Goal: Task Accomplishment & Management: Manage account settings

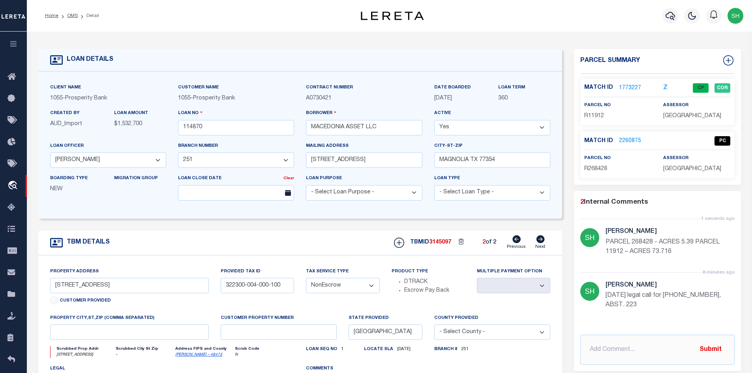
select select "26804"
select select "4090"
select select "NonEscrow"
click at [73, 15] on link "OMS" at bounding box center [72, 15] width 11 height 5
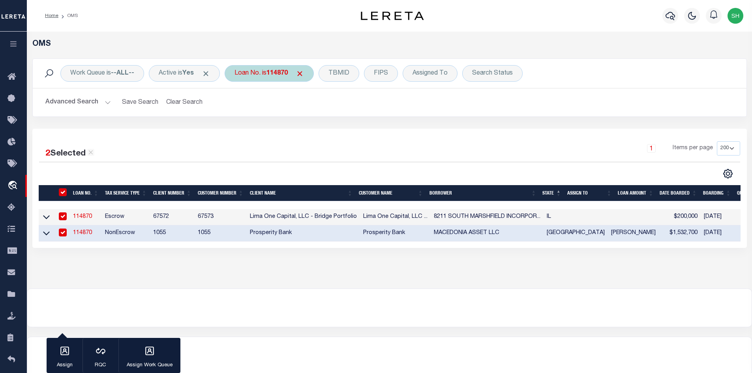
click at [280, 73] on b "114870" at bounding box center [277, 73] width 21 height 6
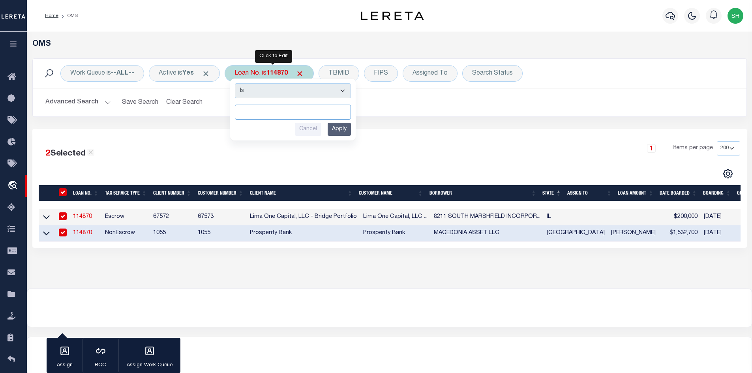
paste input "113341"
type input "113341"
click at [343, 131] on input "Apply" at bounding box center [339, 129] width 23 height 13
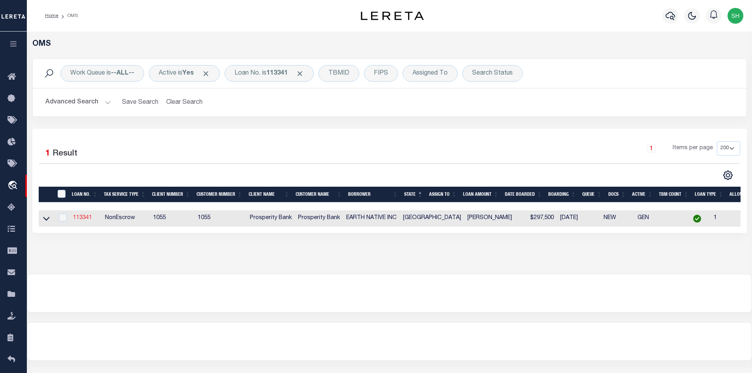
click at [78, 218] on link "113341" at bounding box center [82, 218] width 19 height 6
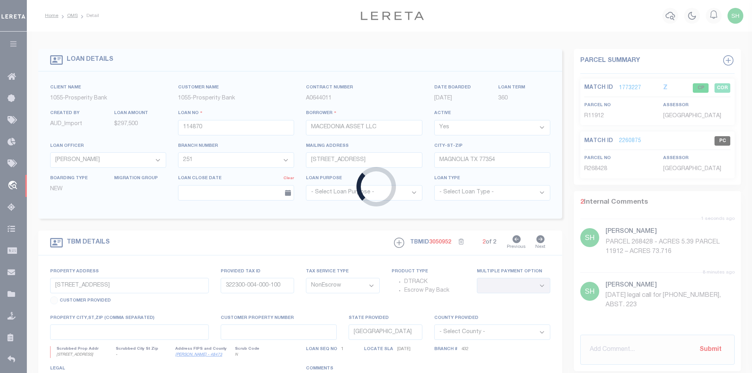
type input "113341"
type input "EARTH NATIVE INC"
select select "10379"
select select "3831"
type input "[STREET_ADDRESS]"
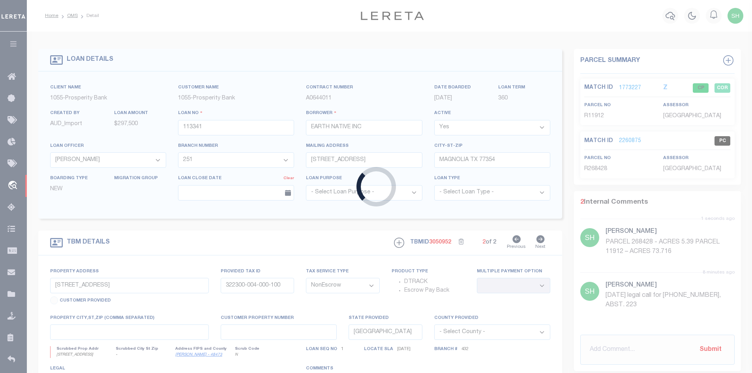
type input "[GEOGRAPHIC_DATA]"
select select
type input "[STREET_ADDRESS]"
select select
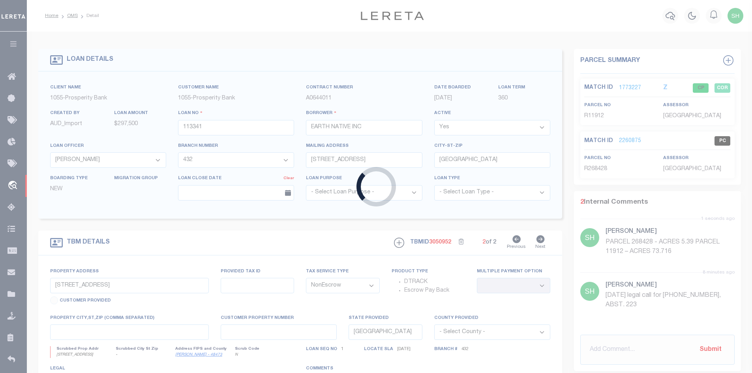
type textarea "[STREET_ADDRESS] TR 1: 17.779 ACRES OF THE L [PERSON_NAME] SURVEY ABST 225 [GEO…"
select select "10379"
select select "3831"
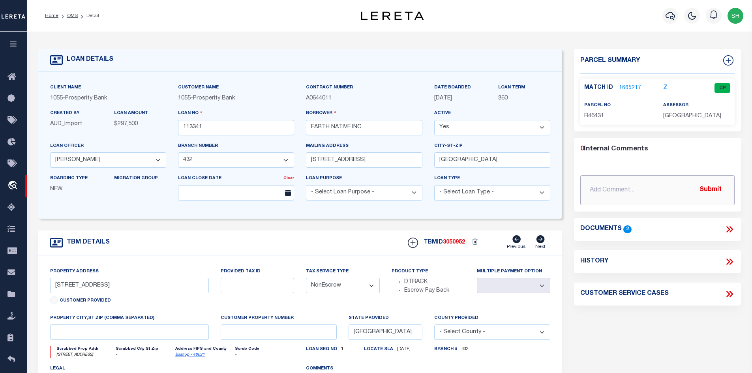
click at [608, 186] on input "text" at bounding box center [658, 190] width 154 height 30
paste input "Please review lender comment regarding the parcel being tracked. Correct parcel…"
type input "[DATE] Please review lender comment regarding the parcel being tracked. Correct…"
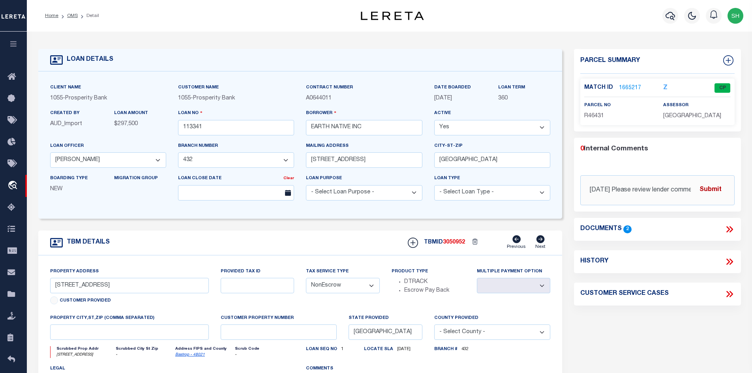
click at [722, 187] on button "Submit" at bounding box center [711, 190] width 32 height 16
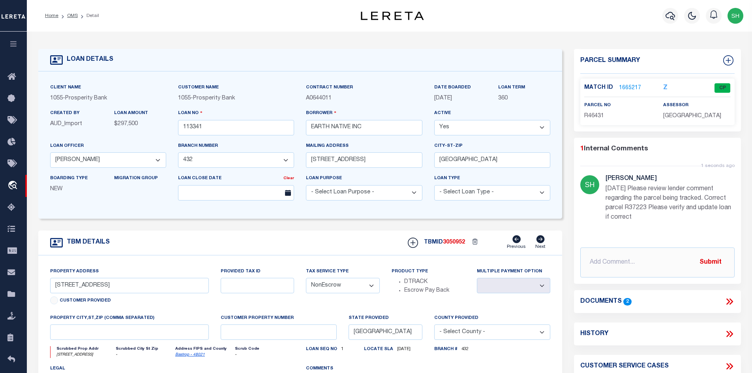
click at [184, 357] on link "Bastrop - 48021" at bounding box center [190, 355] width 30 height 4
drag, startPoint x: 95, startPoint y: 286, endPoint x: 73, endPoint y: 286, distance: 21.7
click at [73, 286] on input "[STREET_ADDRESS]" at bounding box center [129, 285] width 159 height 15
drag, startPoint x: 647, startPoint y: 208, endPoint x: 625, endPoint y: 208, distance: 22.1
click at [625, 208] on p "[DATE] Please review lender comment regarding the parcel being tracked. Correct…" at bounding box center [670, 203] width 129 height 38
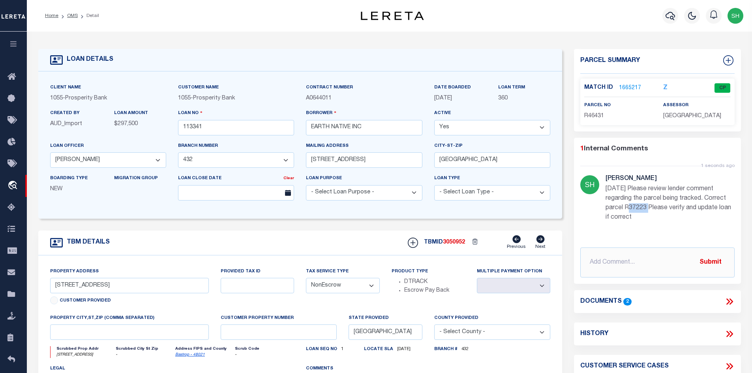
copy p "R37223"
click at [636, 87] on link "1665217" at bounding box center [630, 88] width 22 height 8
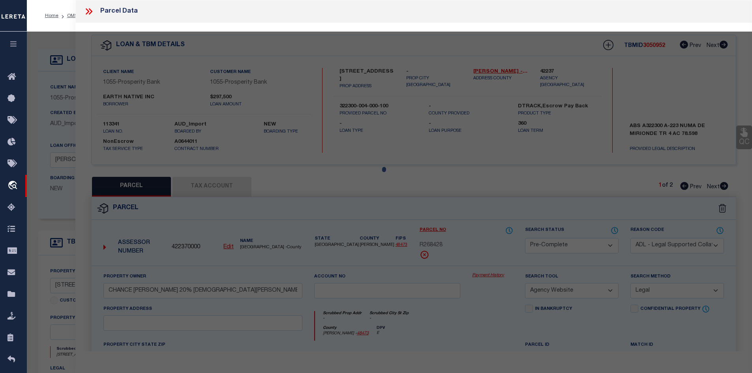
select select "AS"
select select
checkbox input "false"
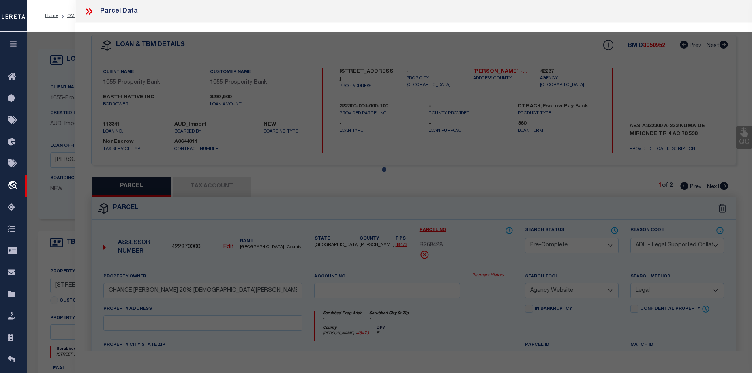
checkbox input "false"
select select "CP"
type input "EARTH NATIVE INC"
select select
checkbox input "false"
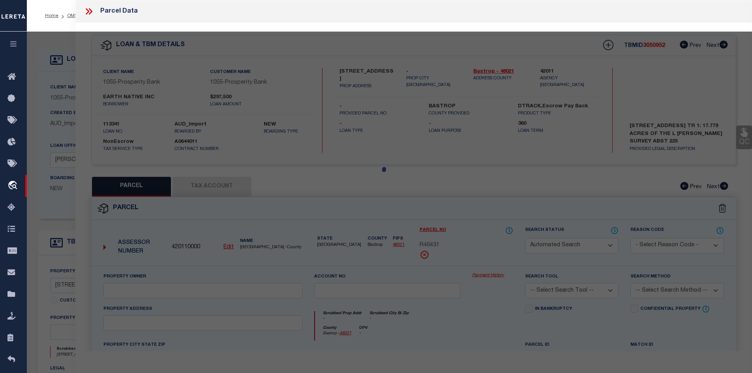
type textarea "A225 [PERSON_NAME], L., ACRES 14.3650"
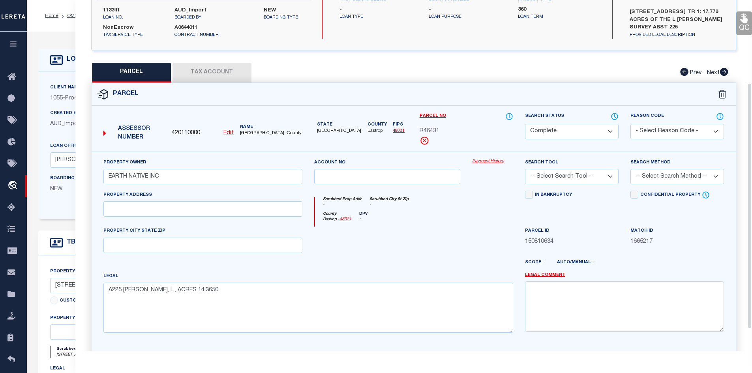
scroll to position [118, 0]
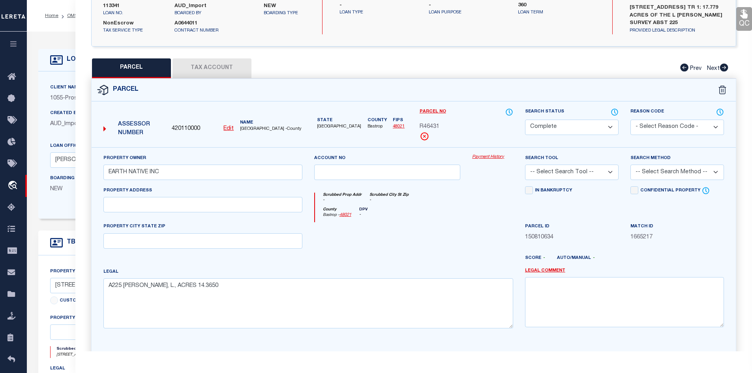
click at [210, 66] on button "Tax Account" at bounding box center [212, 68] width 79 height 20
select select "100"
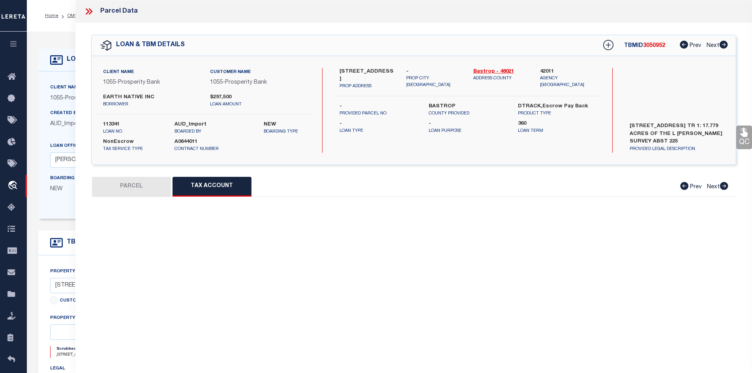
select select "100"
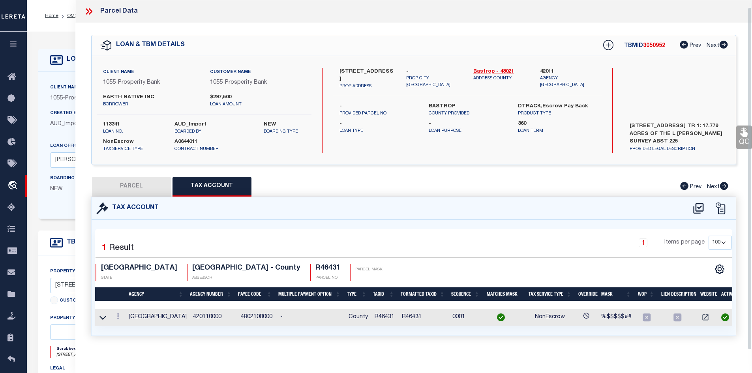
scroll to position [8, 0]
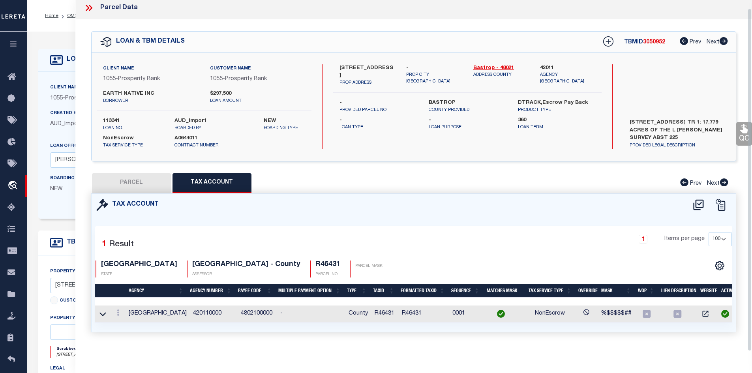
click at [122, 178] on button "PARCEL" at bounding box center [131, 183] width 79 height 20
select select "AS"
checkbox input "false"
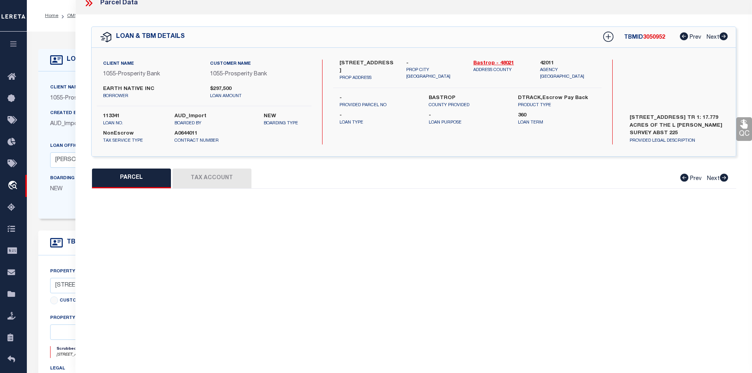
select select "CP"
type input "EARTH NATIVE INC"
select select
checkbox input "false"
type textarea "A225 [PERSON_NAME], L., ACRES 14.3650"
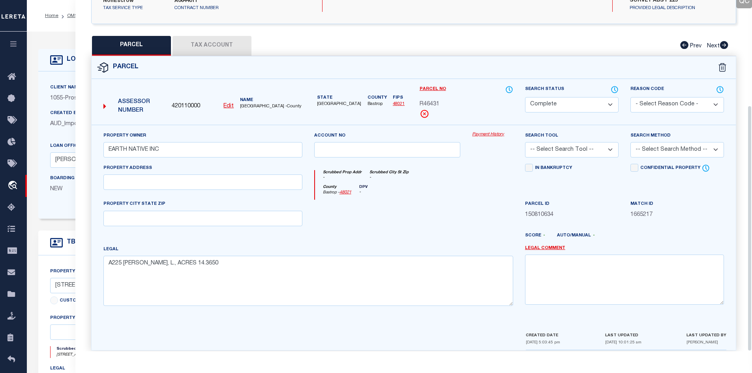
scroll to position [150, 0]
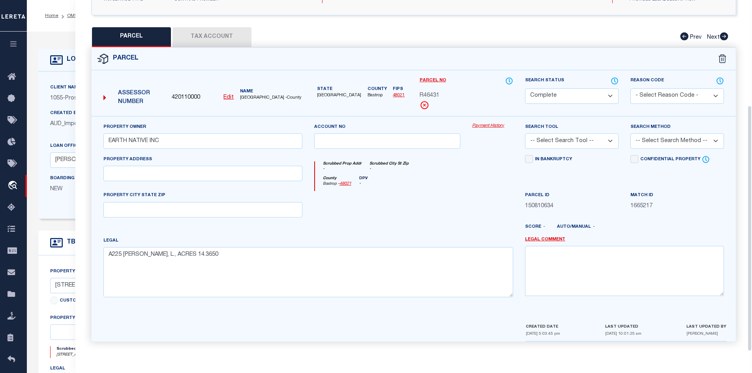
click at [82, 47] on div "QC QC QC" at bounding box center [413, 112] width 677 height 478
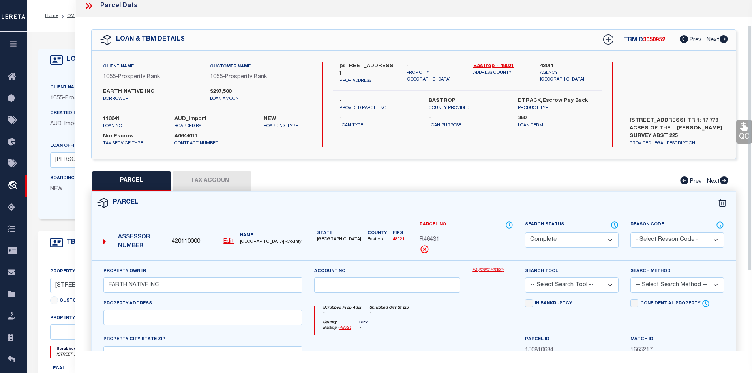
scroll to position [0, 0]
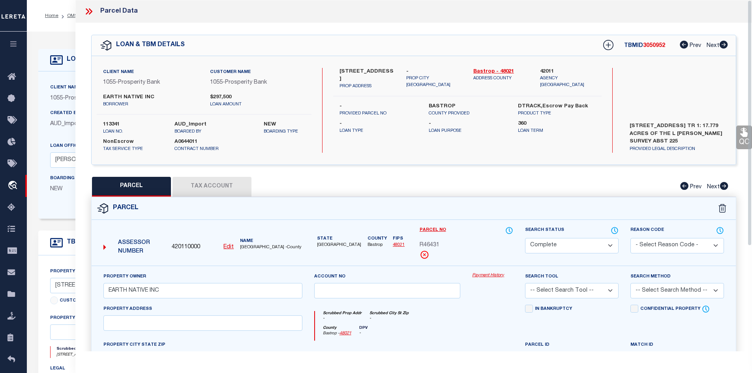
click at [87, 9] on icon at bounding box center [88, 11] width 4 height 6
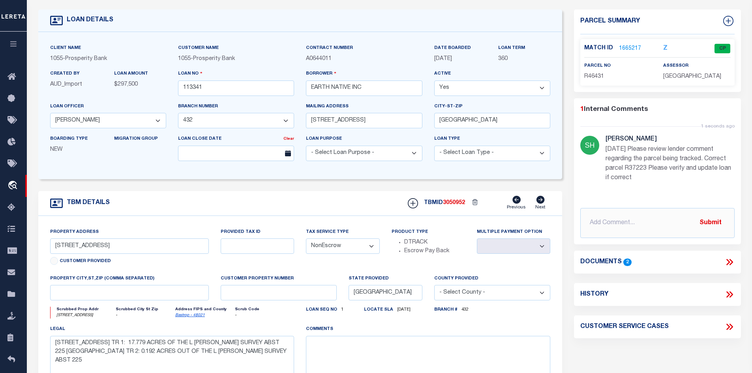
scroll to position [118, 0]
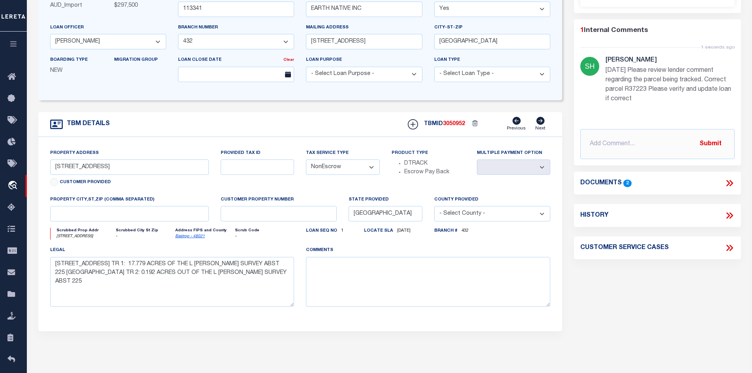
click at [731, 181] on icon at bounding box center [731, 183] width 4 height 6
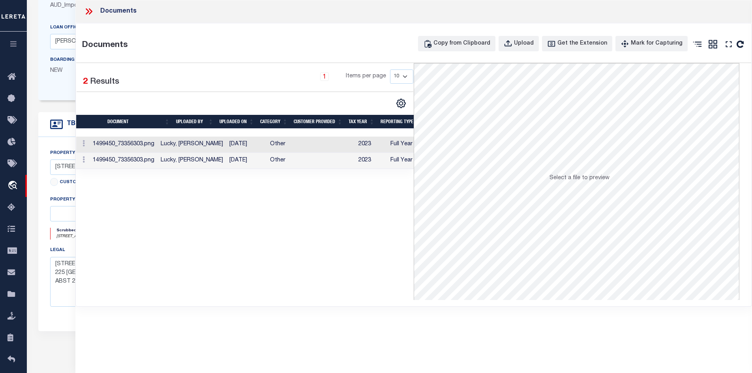
click at [369, 145] on td "2023" at bounding box center [371, 145] width 32 height 16
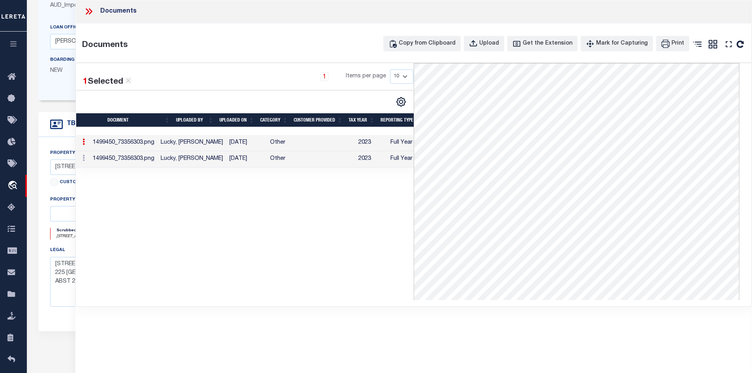
click at [357, 159] on td "2023" at bounding box center [371, 159] width 32 height 16
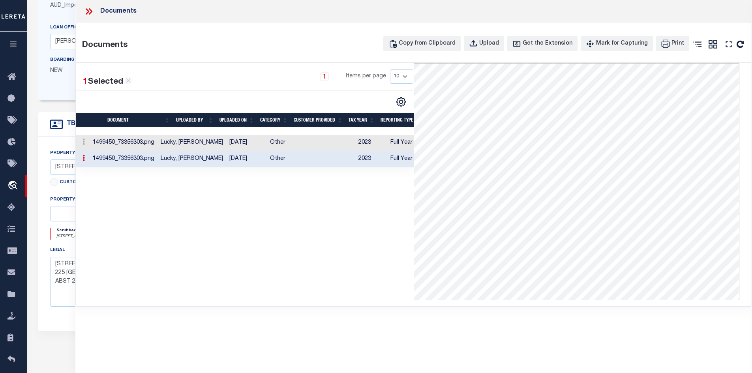
click at [323, 146] on td at bounding box center [328, 143] width 55 height 16
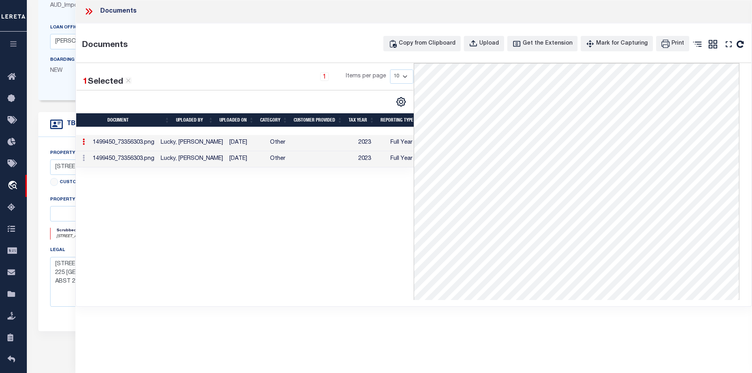
drag, startPoint x: 89, startPoint y: 11, endPoint x: 92, endPoint y: 13, distance: 4.3
click at [89, 11] on icon at bounding box center [88, 11] width 4 height 6
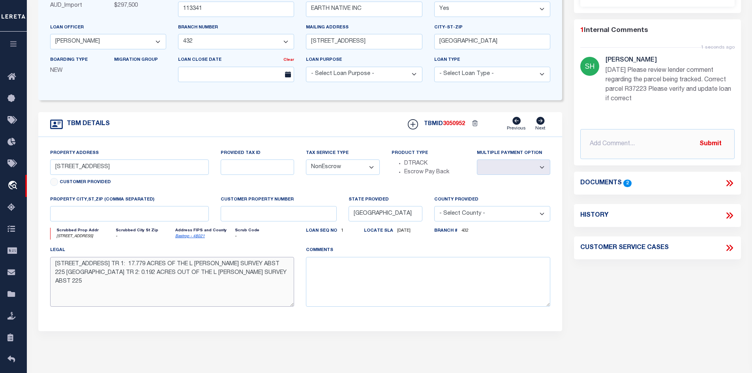
drag, startPoint x: 56, startPoint y: 268, endPoint x: 321, endPoint y: 279, distance: 265.7
click at [321, 279] on div "Property Address [STREET_ADDRESS] Customer Provided Provided Tax ID Tax Service…" at bounding box center [300, 234] width 513 height 171
paste input "Docu call for R46431 – Earth Native inc – and text legal call for [STREET_ADDRE…"
type input "Docu call for R46431 – Earth Native inc – and text legal call for [STREET_ADDRE…"
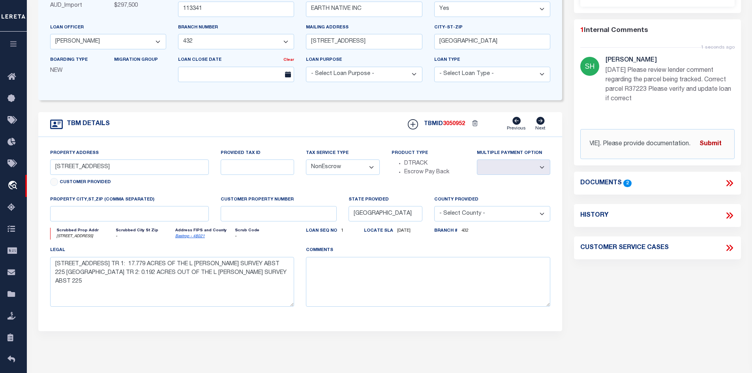
scroll to position [0, 0]
click at [715, 149] on button "Submit" at bounding box center [711, 144] width 32 height 16
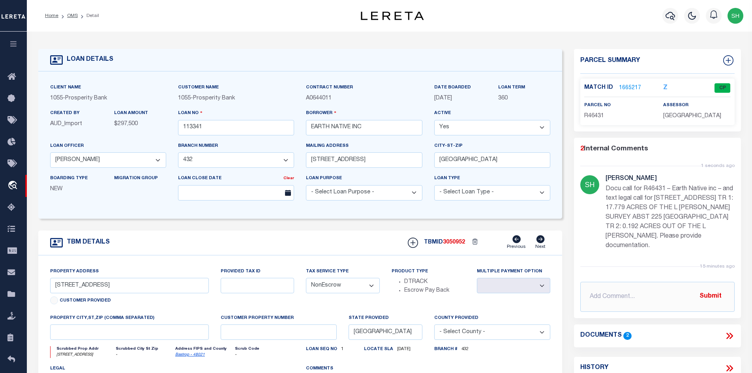
drag, startPoint x: 69, startPoint y: 14, endPoint x: 77, endPoint y: 30, distance: 17.7
click at [69, 14] on link "OMS" at bounding box center [72, 15] width 11 height 5
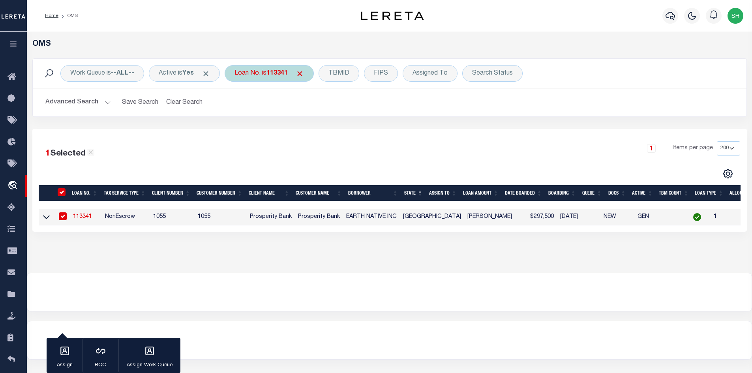
click at [262, 69] on div "Loan No. is 113341" at bounding box center [269, 73] width 89 height 17
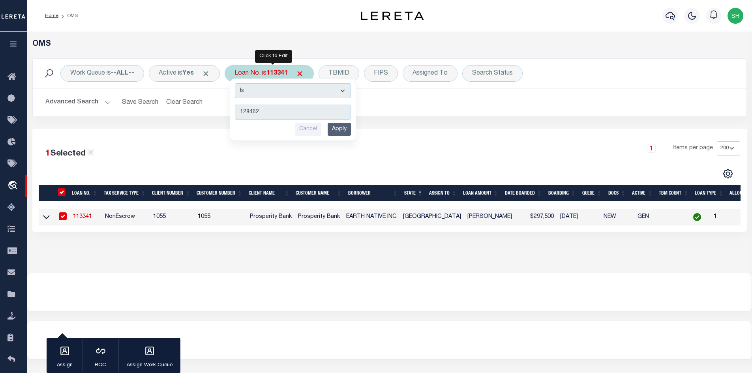
type input "128462"
click at [339, 126] on input "Apply" at bounding box center [339, 129] width 23 height 13
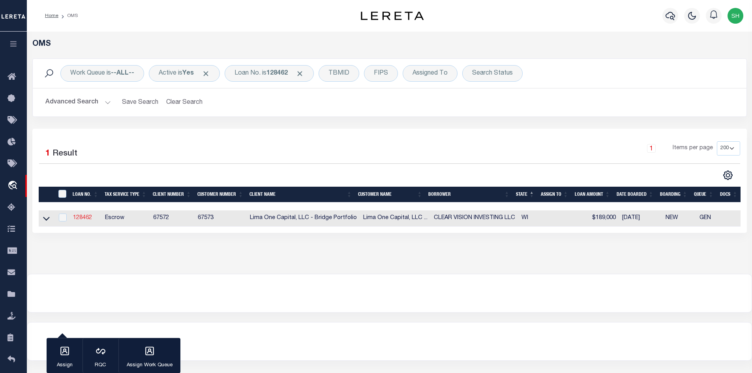
click at [80, 218] on link "128462" at bounding box center [82, 218] width 19 height 6
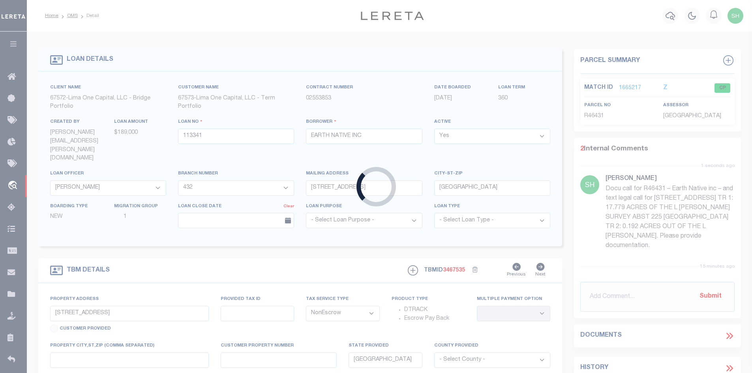
type input "128462"
type input "CLEAR VISION INVESTING LLC"
select select
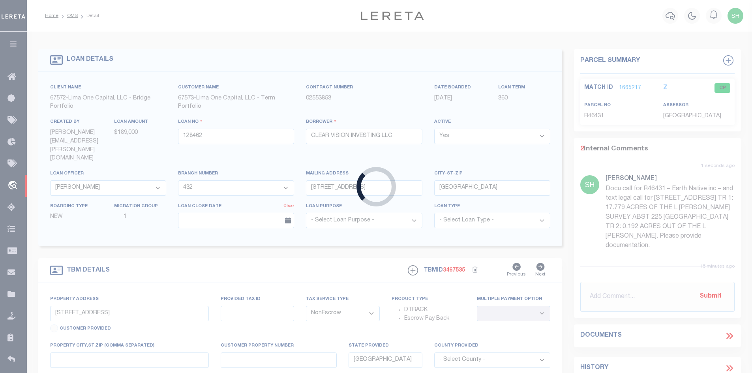
select select
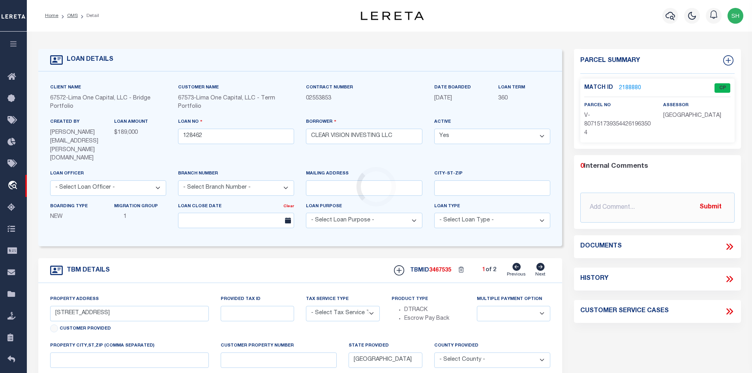
type input "[STREET_ADDRESS]"
radio input "true"
select select "Escrow"
select select
type input "[GEOGRAPHIC_DATA] WI 53210"
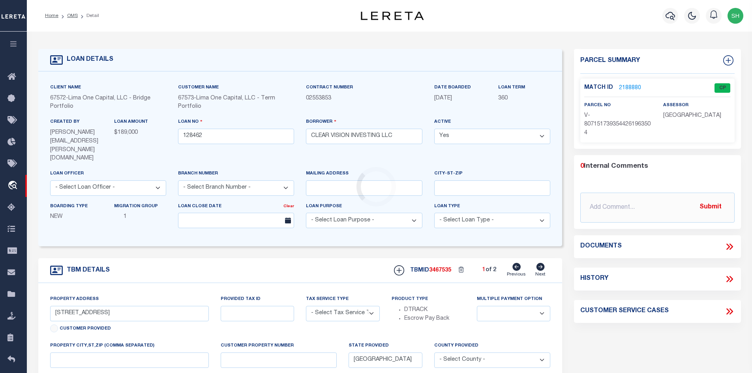
type input "128462-1"
type input "WI"
type textarea "COLLECTOR: ENTITY: PARCEL: 4590017000"
type textarea "Compare"
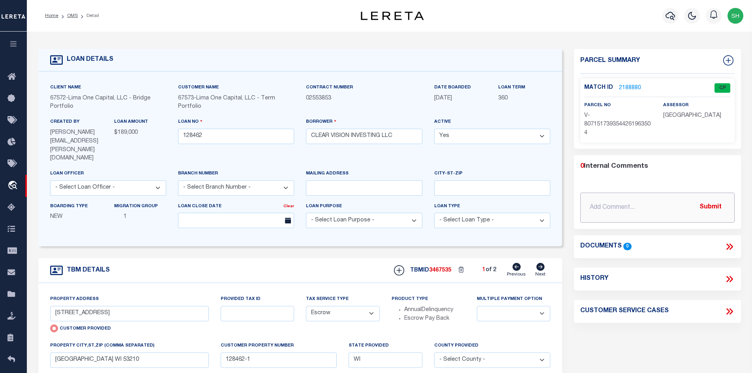
click at [603, 212] on input "text" at bounding box center [658, 208] width 154 height 30
click at [537, 263] on icon at bounding box center [540, 267] width 9 height 8
type input "[STREET_ADDRESS]"
radio input "false"
select select
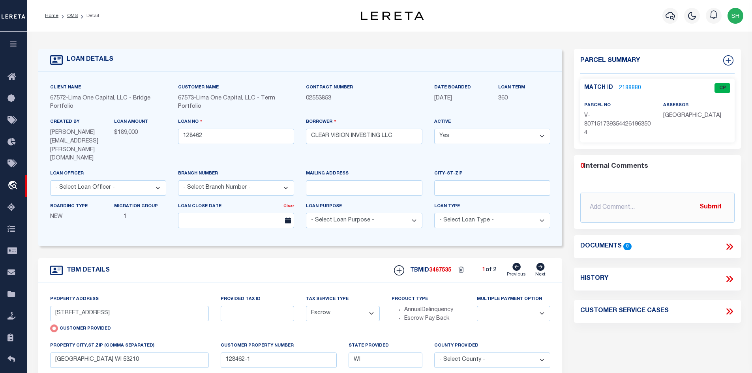
type input "MILWAUKEE WI 53204"
type input "128462-2"
click at [519, 263] on icon at bounding box center [517, 267] width 8 height 8
type input "[STREET_ADDRESS]"
radio input "true"
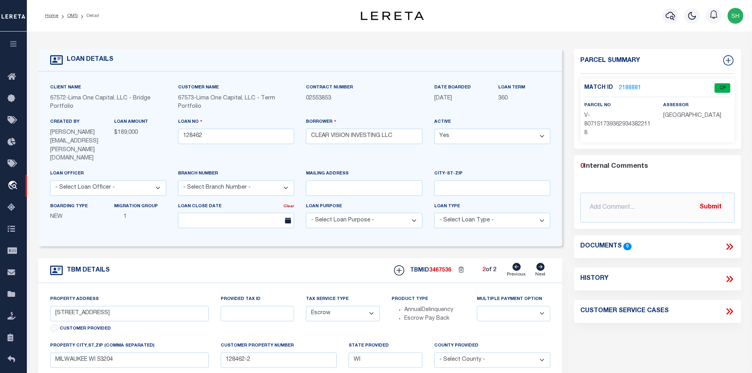
select select
type input "[GEOGRAPHIC_DATA] WI 53210"
type input "128462-1"
click at [610, 203] on input "text" at bounding box center [658, 208] width 154 height 30
paste input "Lereta is tracking parcel 4590017000 under 2768-[STREET_ADDRESS] which is incor…"
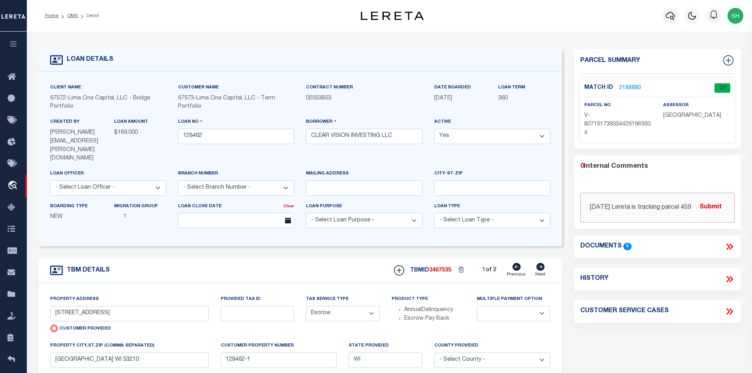
scroll to position [0, 1276]
type input "[DATE] Lereta is tracking parcel 4590017000 under 2768-[STREET_ADDRESS] which i…"
click at [721, 199] on button "Submit" at bounding box center [711, 207] width 32 height 16
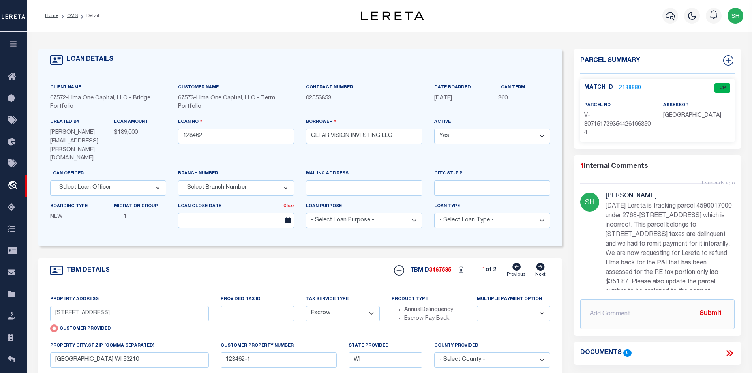
click at [625, 86] on link "2188880" at bounding box center [630, 88] width 22 height 8
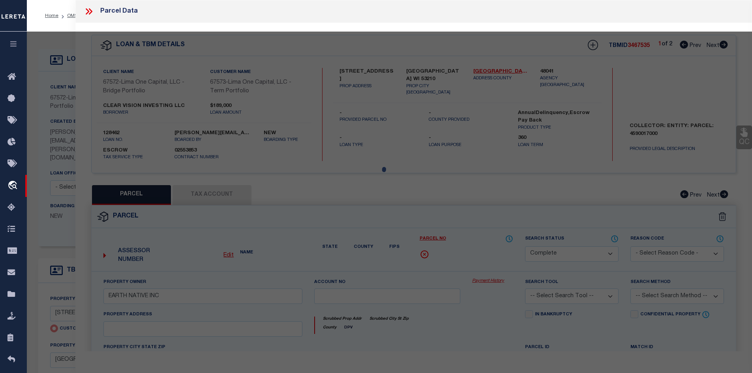
select select "AS"
checkbox input "false"
select select "CP"
select select "AGW"
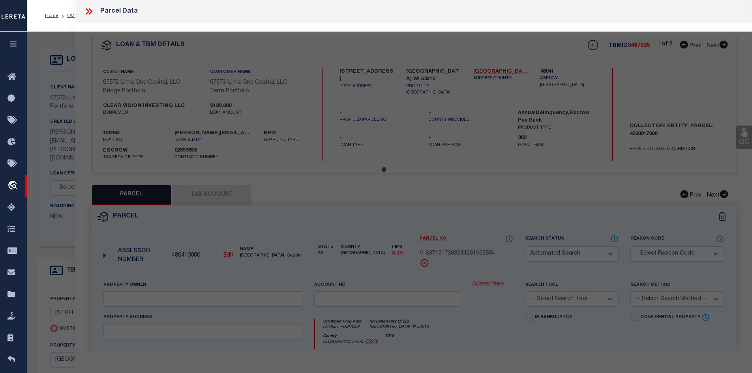
select select
type input "[STREET_ADDRESS]"
checkbox input "false"
type input "[GEOGRAPHIC_DATA] WI 53210"
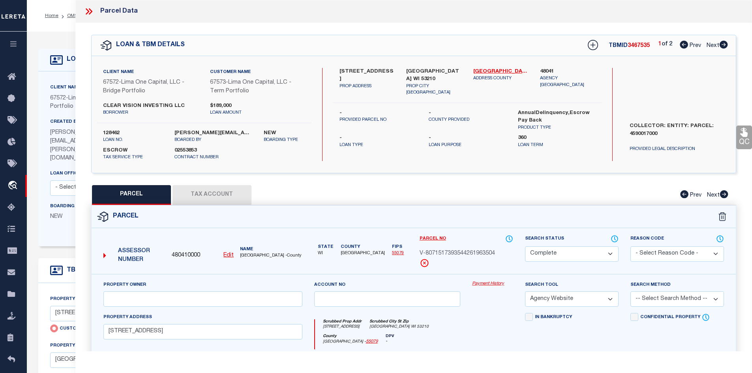
click at [201, 192] on button "Tax Account" at bounding box center [212, 195] width 79 height 20
select select "100"
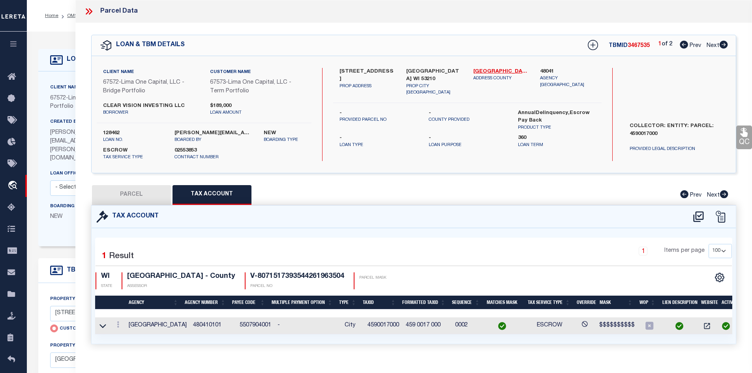
click at [727, 44] on icon at bounding box center [724, 45] width 8 height 8
select select "AS"
select select
checkbox input "false"
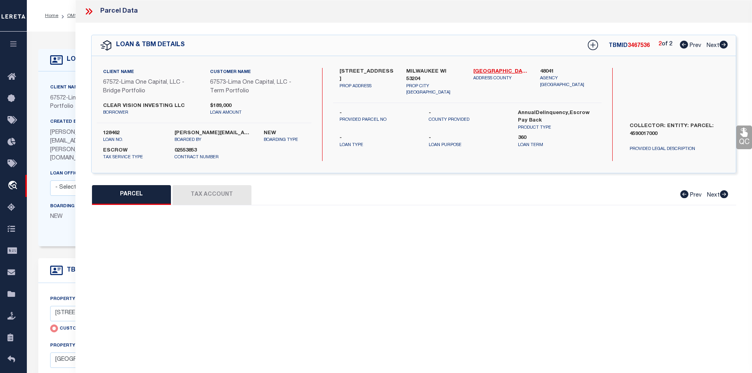
select select "CP"
select select "AGW"
select select
type input "[STREET_ADDRESS]"
checkbox input "false"
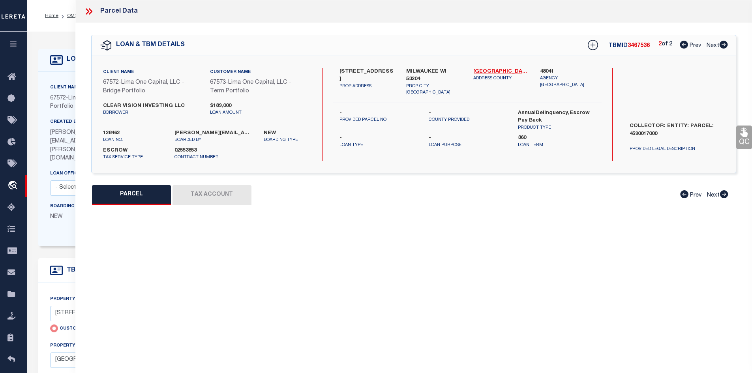
type input "MILWAUKEE WI 53204"
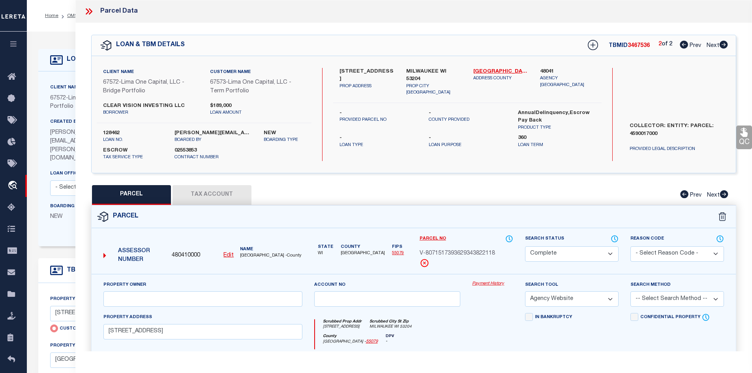
click at [208, 200] on button "Tax Account" at bounding box center [212, 195] width 79 height 20
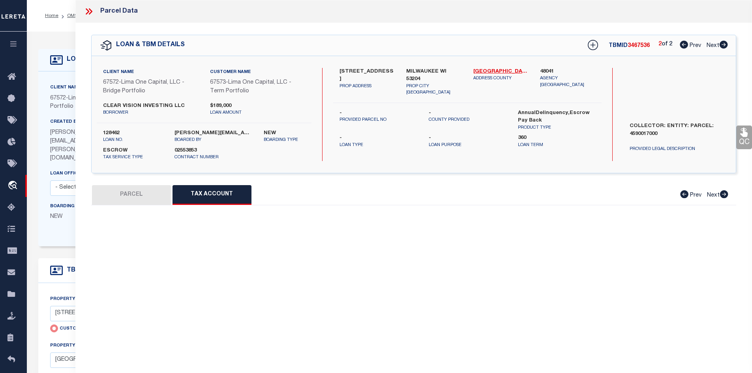
select select "100"
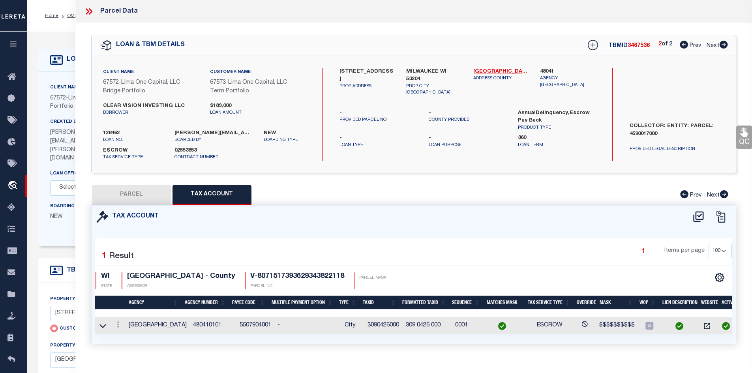
click at [90, 13] on icon at bounding box center [89, 11] width 10 height 10
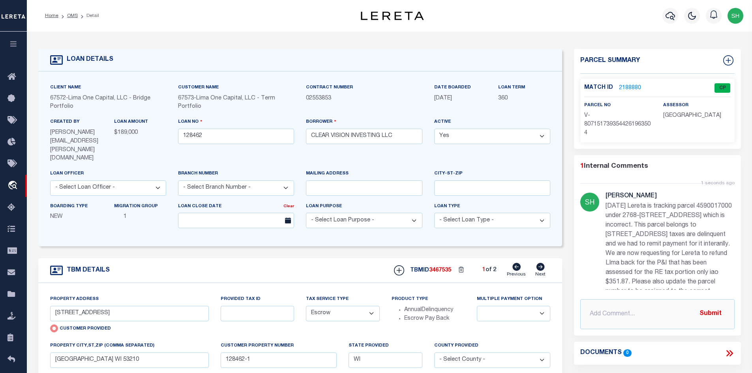
click at [627, 84] on link "2188880" at bounding box center [630, 88] width 22 height 8
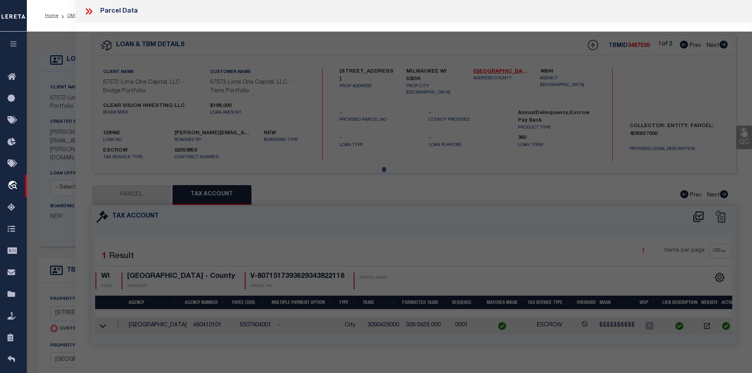
select select "AS"
select select
checkbox input "false"
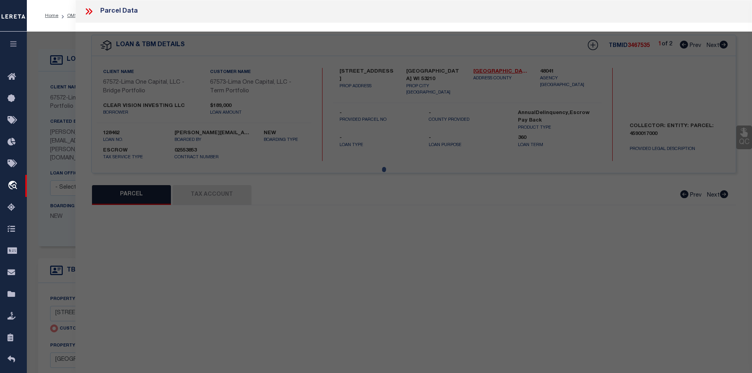
select select "CP"
select select "AGW"
select select
type input "[STREET_ADDRESS]"
checkbox input "false"
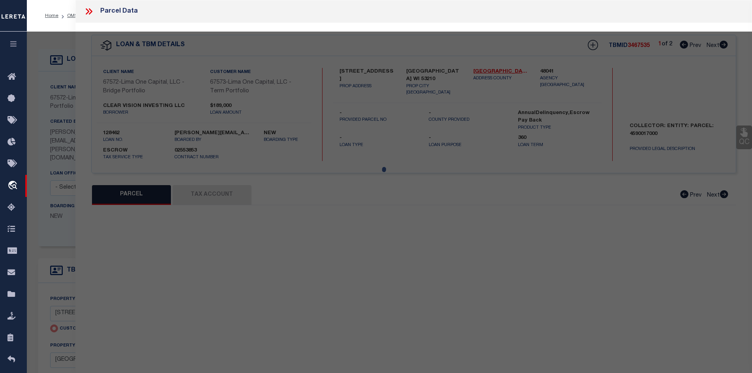
type input "[GEOGRAPHIC_DATA] WI 53210"
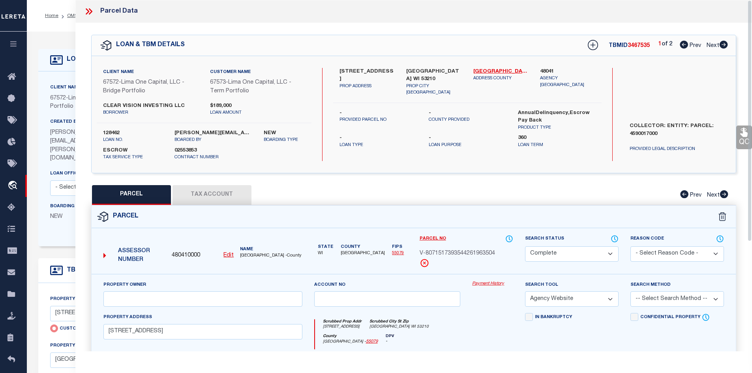
click at [219, 197] on button "Tax Account" at bounding box center [212, 195] width 79 height 20
select select "100"
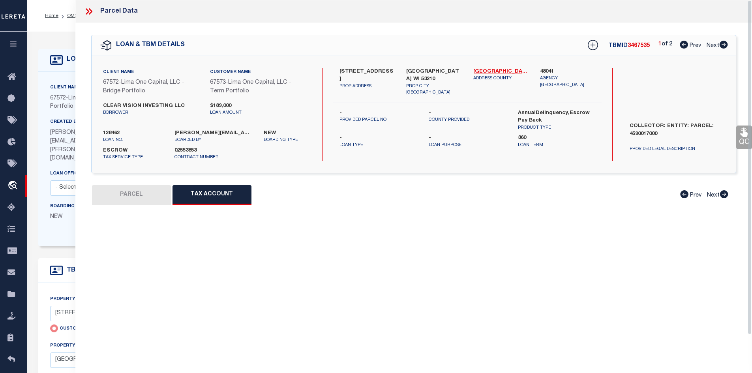
select select "100"
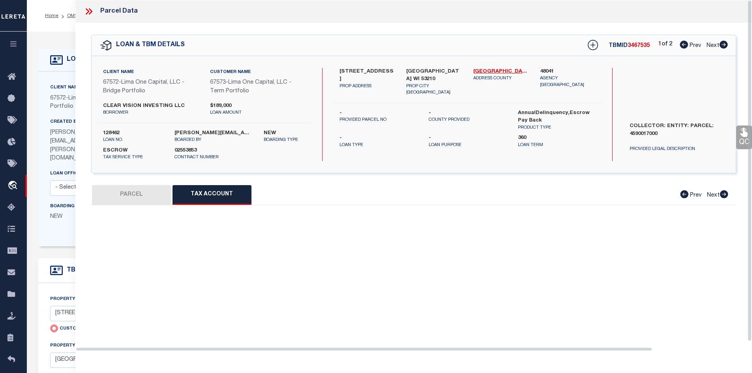
scroll to position [2, 0]
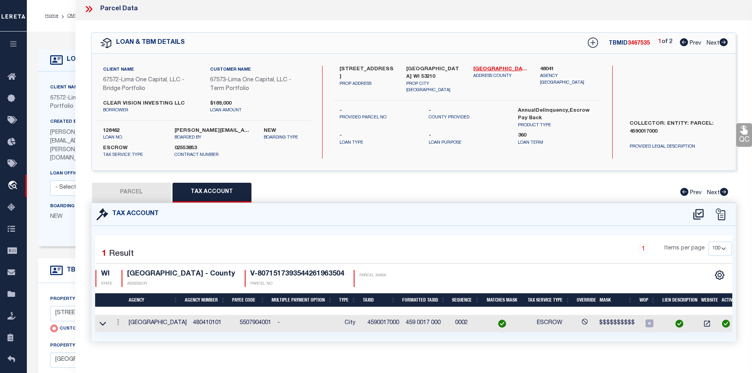
click at [151, 194] on button "PARCEL" at bounding box center [131, 193] width 79 height 20
select select "AS"
select select
checkbox input "false"
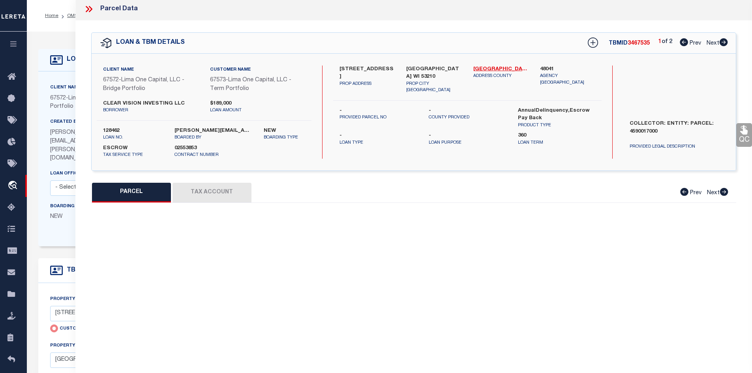
select select "CP"
select select "AGW"
select select
type input "[STREET_ADDRESS]"
checkbox input "false"
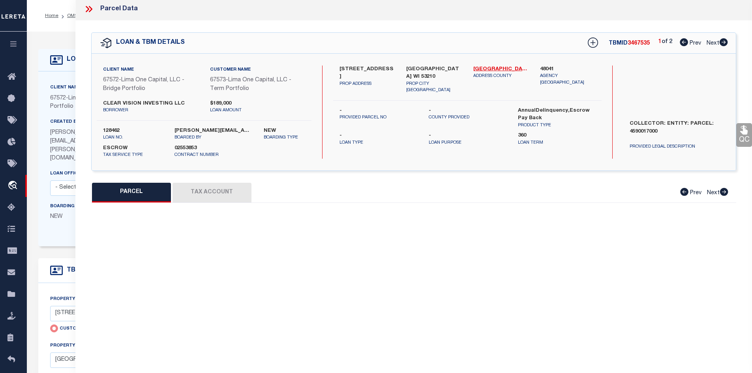
type input "[GEOGRAPHIC_DATA] WI 53210"
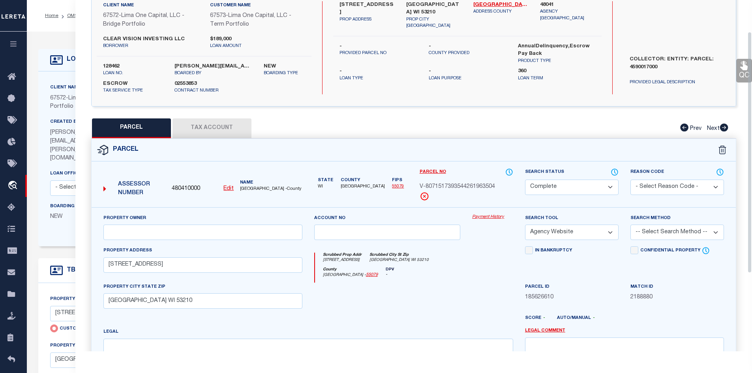
scroll to position [121, 0]
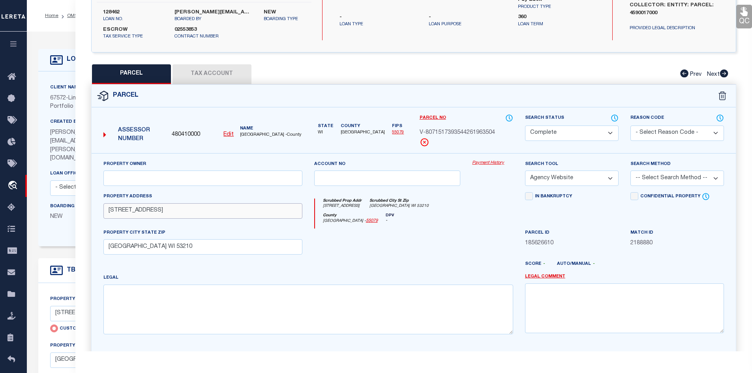
drag, startPoint x: 162, startPoint y: 214, endPoint x: 144, endPoint y: 212, distance: 17.9
click at [144, 212] on input "[STREET_ADDRESS]" at bounding box center [202, 210] width 199 height 15
click at [227, 74] on button "Tax Account" at bounding box center [212, 74] width 79 height 20
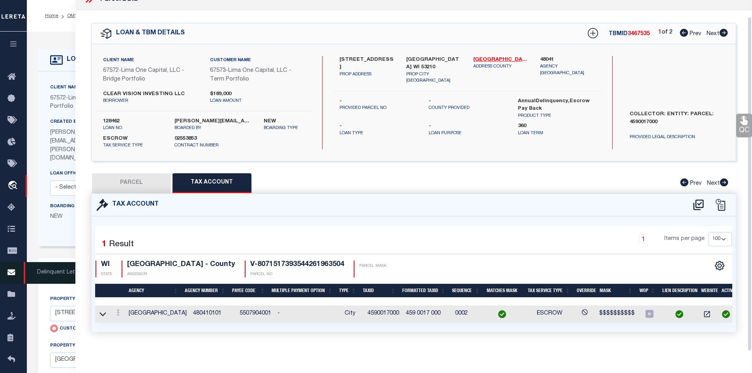
select select "100"
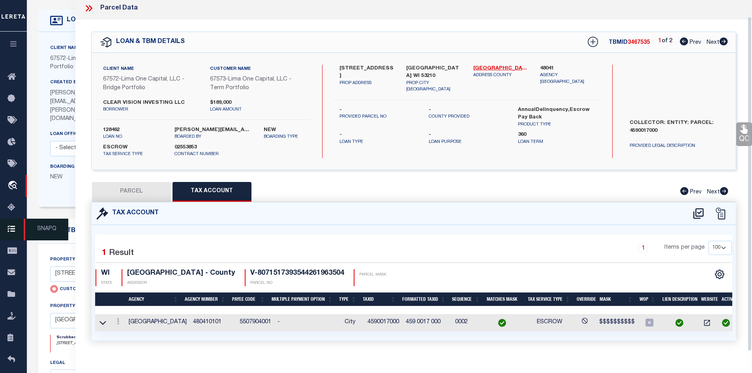
scroll to position [17, 0]
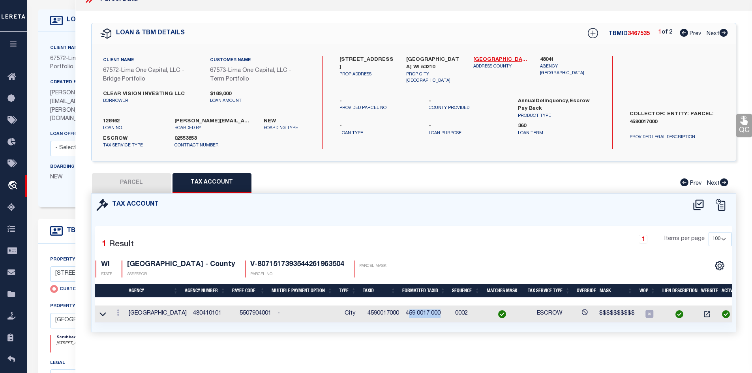
drag, startPoint x: 439, startPoint y: 306, endPoint x: 405, endPoint y: 307, distance: 34.0
click at [405, 307] on td "459 0017 000" at bounding box center [427, 314] width 49 height 17
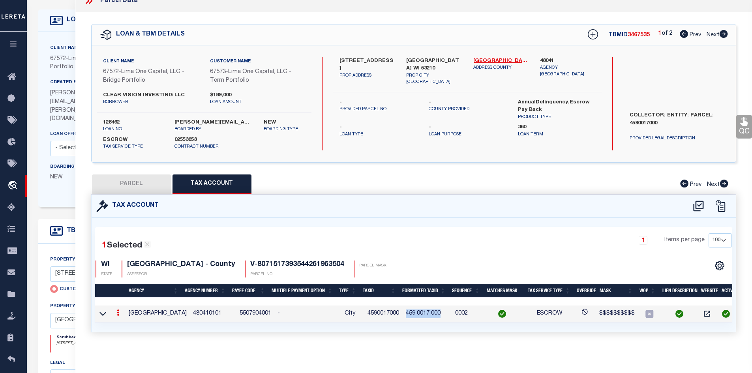
drag, startPoint x: 403, startPoint y: 306, endPoint x: 438, endPoint y: 309, distance: 35.3
click at [438, 309] on td "459 0017 000" at bounding box center [427, 314] width 49 height 17
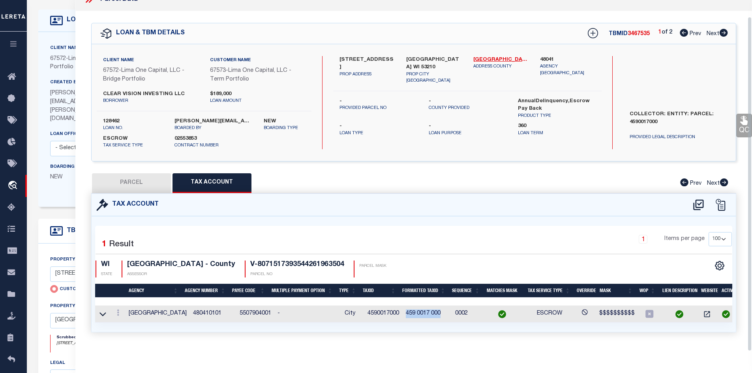
scroll to position [17, 0]
copy td "459 0017 000"
click at [128, 173] on button "PARCEL" at bounding box center [131, 183] width 79 height 20
select select "AS"
select select
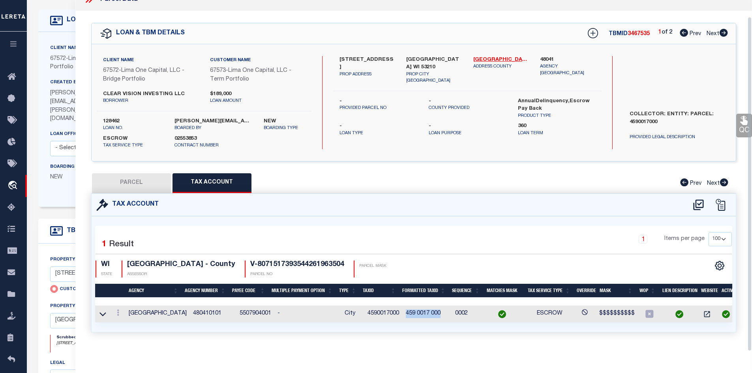
checkbox input "false"
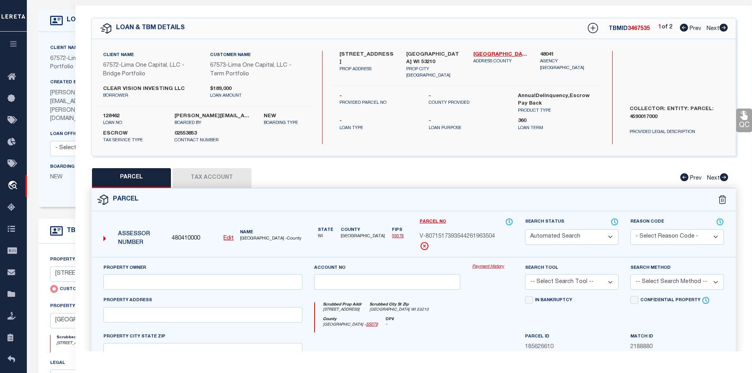
select select "CP"
select select "AGW"
select select
type input "[STREET_ADDRESS]"
checkbox input "false"
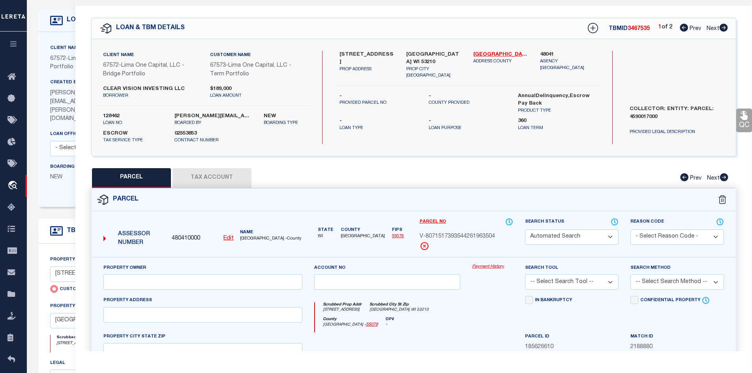
type input "[GEOGRAPHIC_DATA] WI 53210"
click at [86, 15] on div "QC QC QC" at bounding box center [413, 249] width 677 height 487
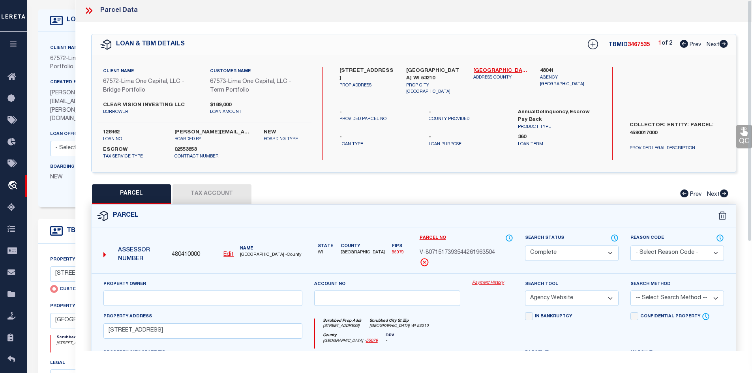
scroll to position [0, 0]
click at [90, 13] on icon at bounding box center [89, 11] width 10 height 10
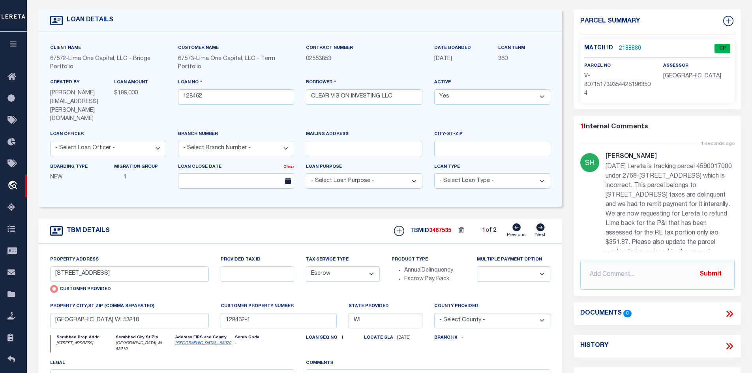
click at [542, 224] on icon at bounding box center [540, 228] width 9 height 8
type input "[STREET_ADDRESS]"
radio input "false"
select select
type input "MILWAUKEE WI 53204"
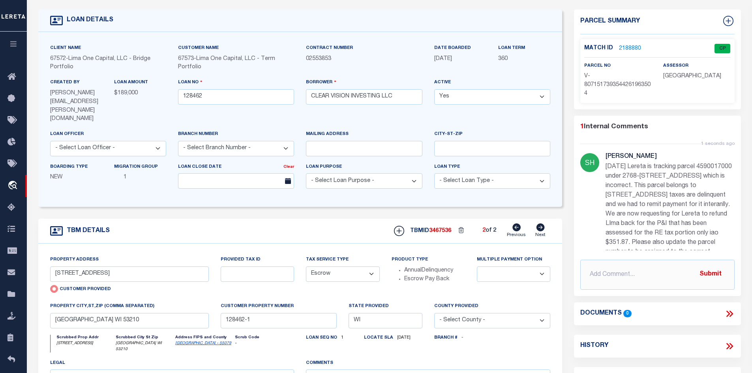
type input "128462-2"
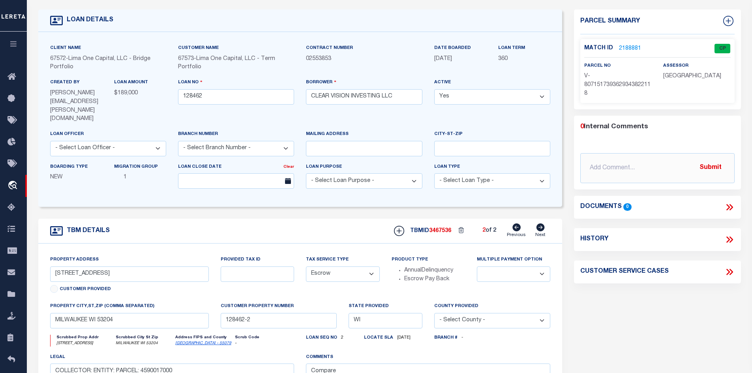
click at [632, 45] on link "2188881" at bounding box center [630, 49] width 22 height 8
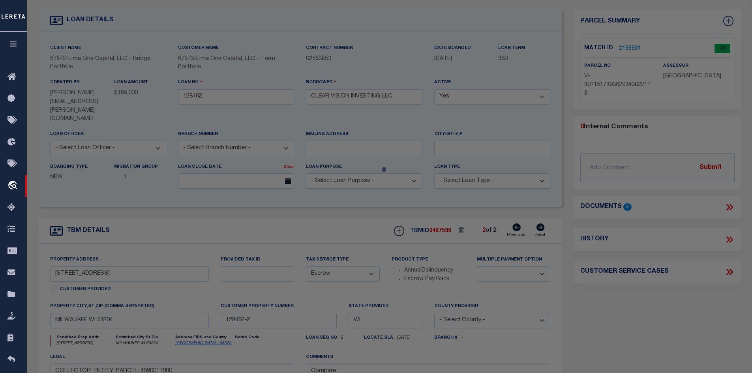
select select "AS"
select select
checkbox input "false"
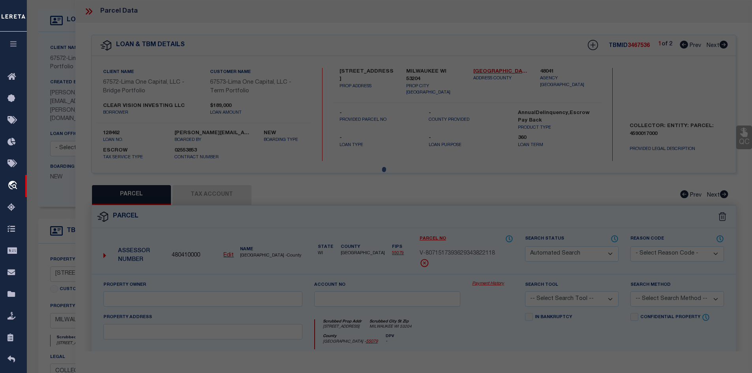
select select "CP"
select select "AGW"
select select
type input "[STREET_ADDRESS]"
checkbox input "false"
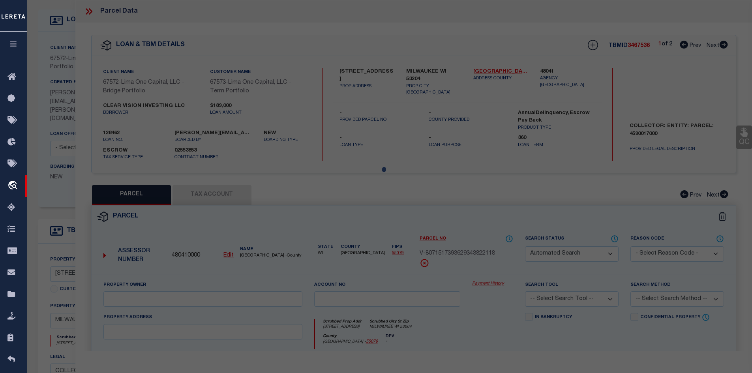
type input "MILWAUKEE WI 53204"
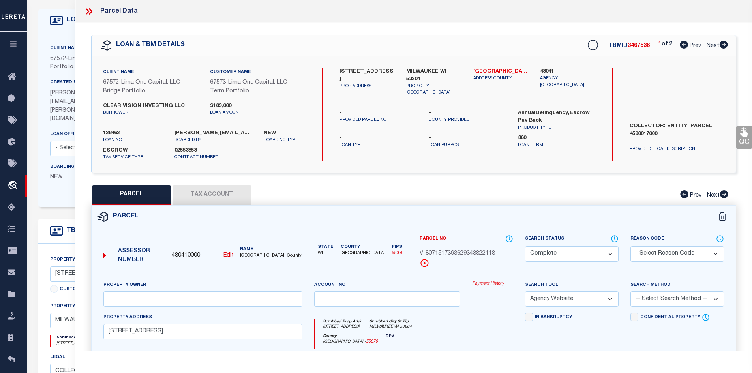
click at [222, 196] on button "Tax Account" at bounding box center [212, 195] width 79 height 20
select select "100"
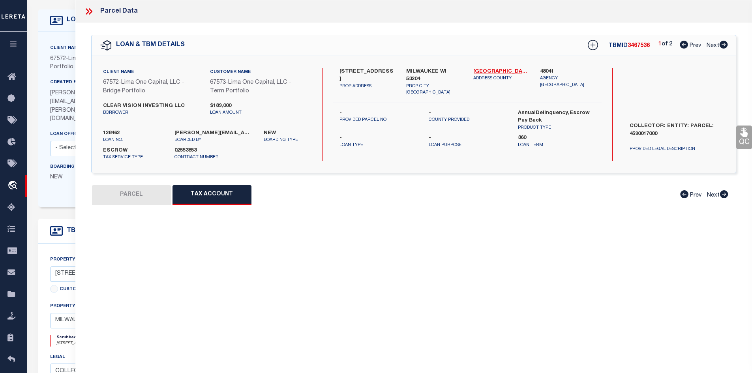
select select "100"
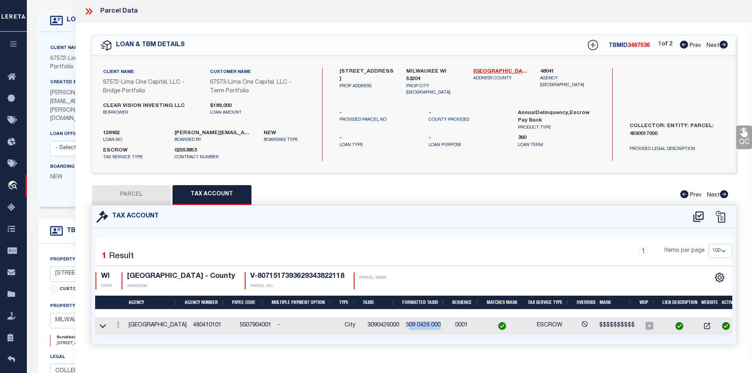
drag, startPoint x: 404, startPoint y: 325, endPoint x: 436, endPoint y: 327, distance: 32.5
click at [436, 327] on td "309 0426 000" at bounding box center [427, 326] width 49 height 17
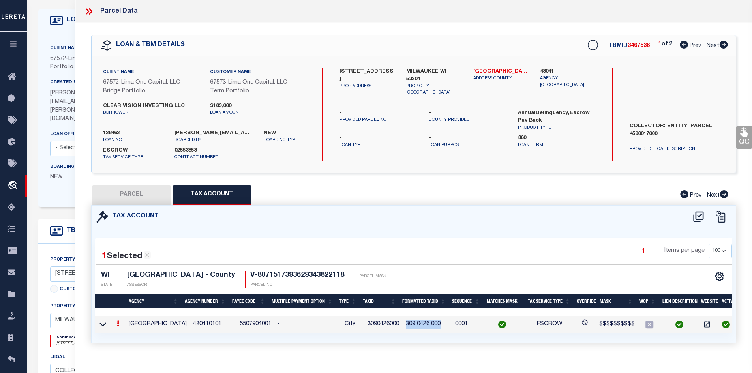
drag, startPoint x: 403, startPoint y: 324, endPoint x: 439, endPoint y: 326, distance: 36.4
click at [439, 326] on td "309 0426 000" at bounding box center [427, 324] width 49 height 17
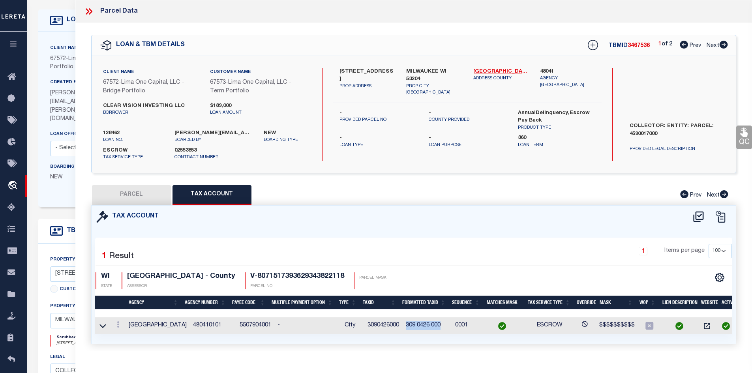
copy td "309 0426 000"
click at [723, 44] on icon at bounding box center [724, 45] width 8 height 8
select select "AS"
select select
checkbox input "false"
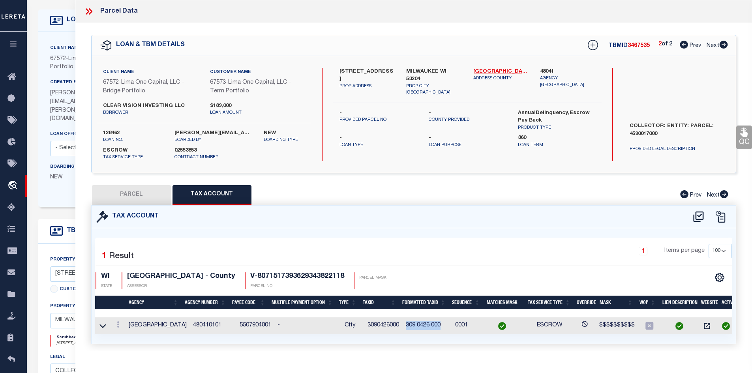
checkbox input "false"
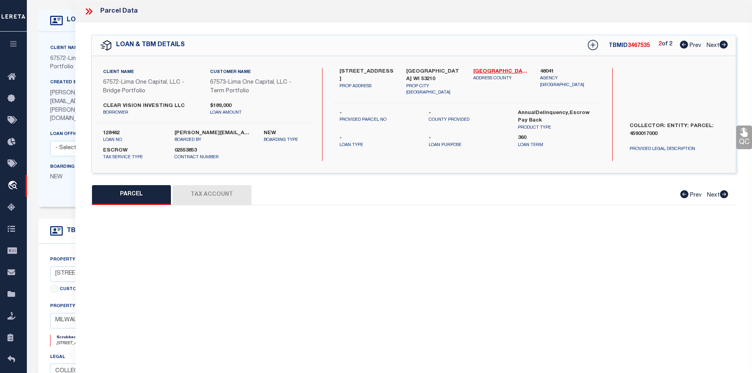
select select "CP"
select select "AGW"
select select
type input "[STREET_ADDRESS]"
checkbox input "false"
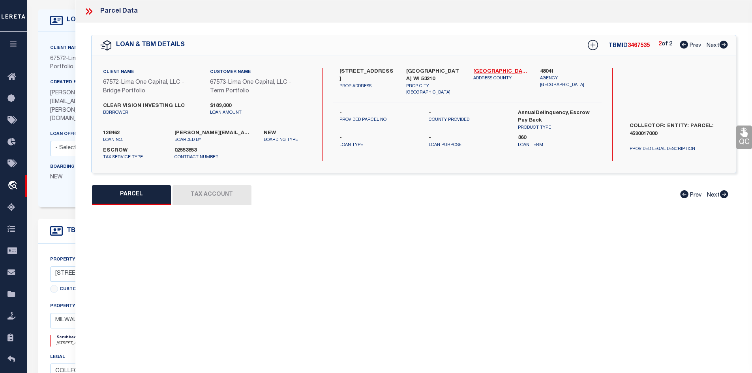
type input "[GEOGRAPHIC_DATA] WI 53210"
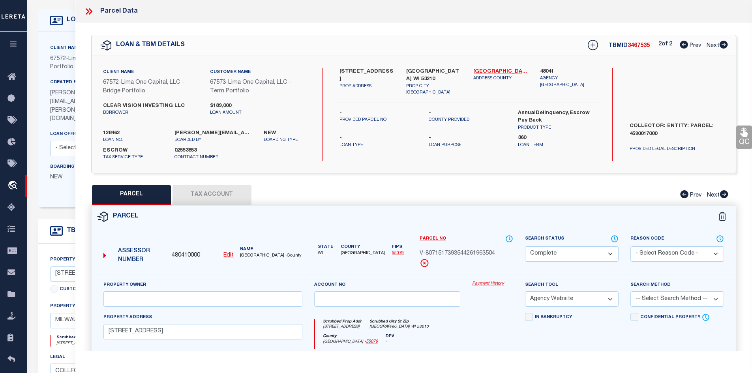
click at [232, 194] on button "Tax Account" at bounding box center [212, 195] width 79 height 20
select select "100"
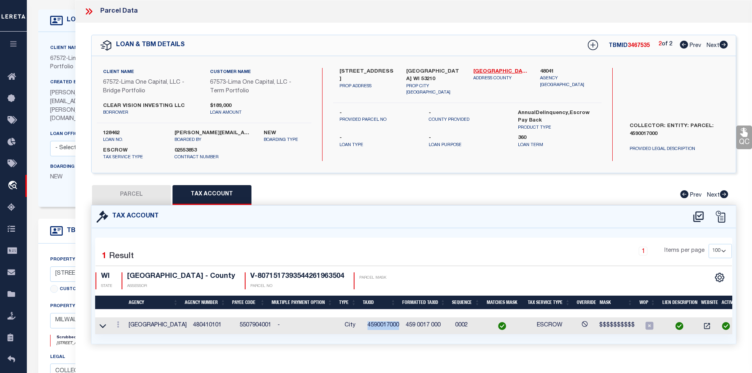
drag, startPoint x: 398, startPoint y: 323, endPoint x: 364, endPoint y: 324, distance: 34.4
click at [365, 324] on td "4590017000" at bounding box center [384, 326] width 38 height 17
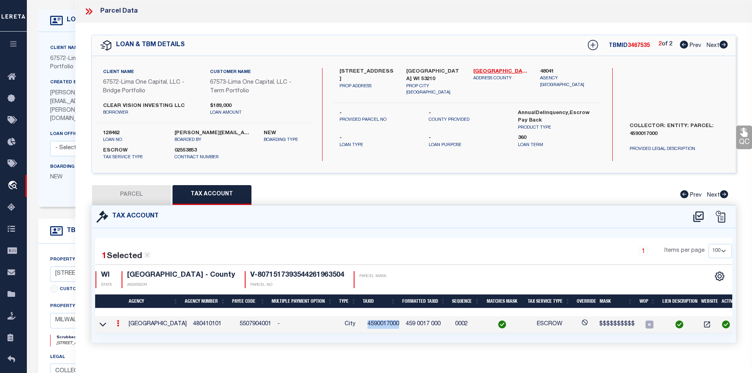
copy td "4590017000"
click at [147, 198] on button "PARCEL" at bounding box center [131, 195] width 79 height 20
select select "AS"
select select
checkbox input "false"
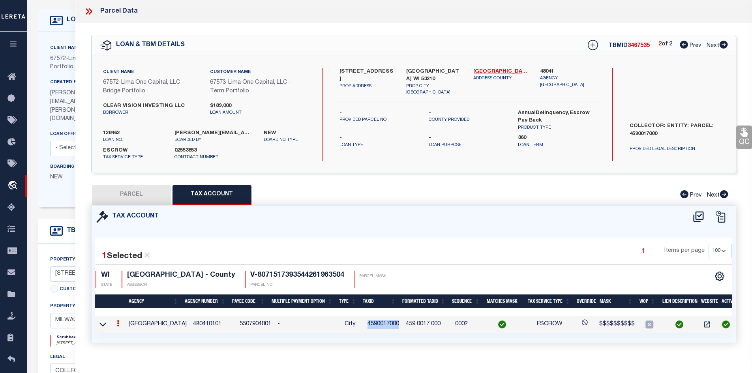
checkbox input "false"
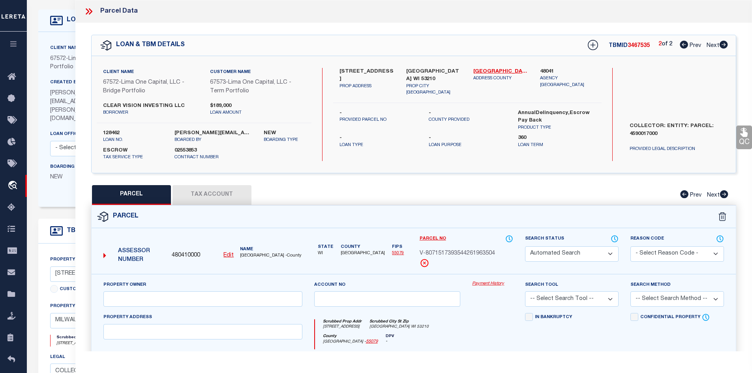
select select "CP"
select select "AGW"
select select
type input "[STREET_ADDRESS]"
checkbox input "false"
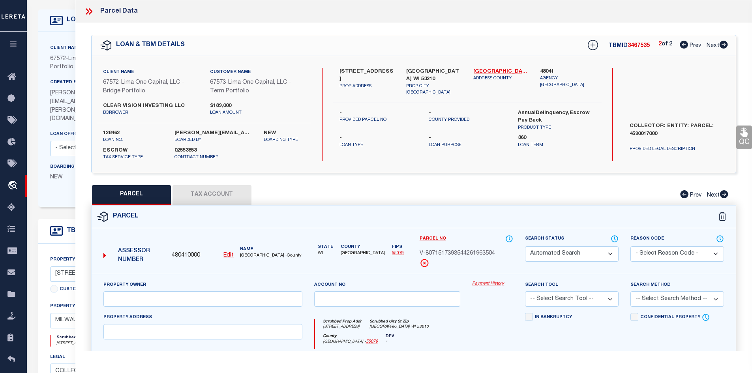
type input "[GEOGRAPHIC_DATA] WI 53210"
click at [222, 195] on button "Tax Account" at bounding box center [212, 195] width 79 height 20
select select "100"
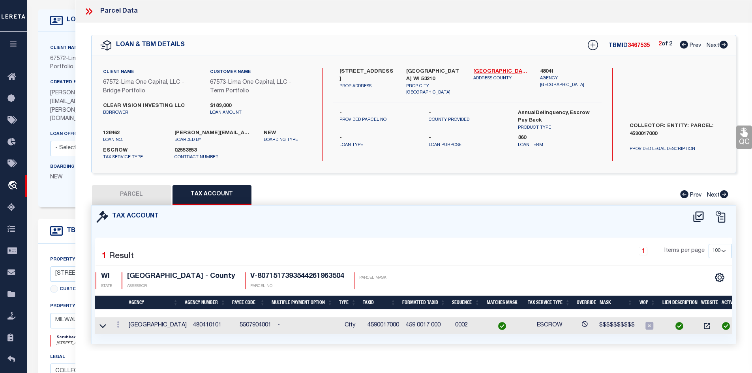
click at [141, 201] on button "PARCEL" at bounding box center [131, 195] width 79 height 20
select select "AS"
select select
checkbox input "false"
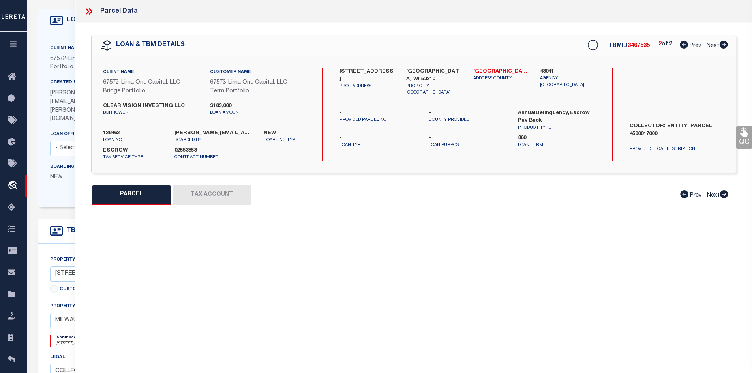
select select "CP"
select select "AGW"
select select
type input "[STREET_ADDRESS]"
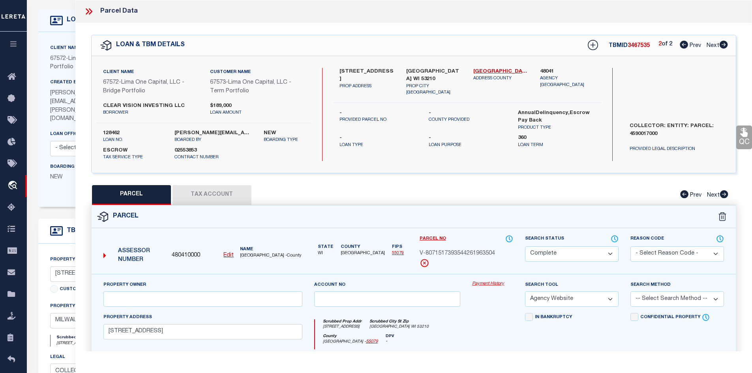
click at [87, 11] on icon at bounding box center [89, 11] width 10 height 10
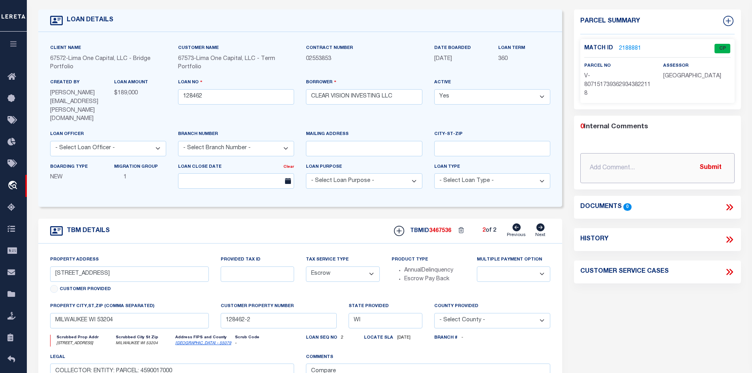
paste input "[STREET_ADDRESS] | 4590017000"
click at [721, 167] on button "Submit" at bounding box center [711, 168] width 32 height 16
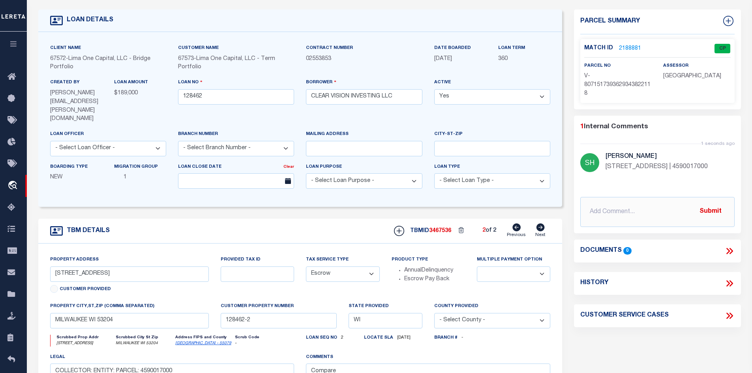
click at [521, 224] on link "Previous" at bounding box center [516, 231] width 19 height 15
click at [543, 224] on icon at bounding box center [541, 228] width 8 height 8
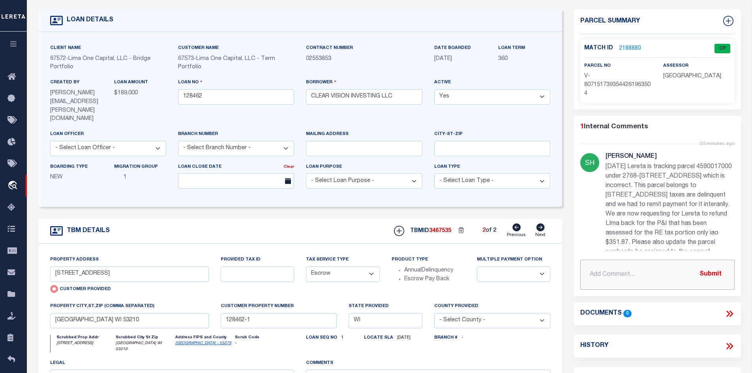
paste input "[STREET_ADDRESS] | 3090426000"
click at [713, 274] on button "Submit" at bounding box center [711, 275] width 32 height 16
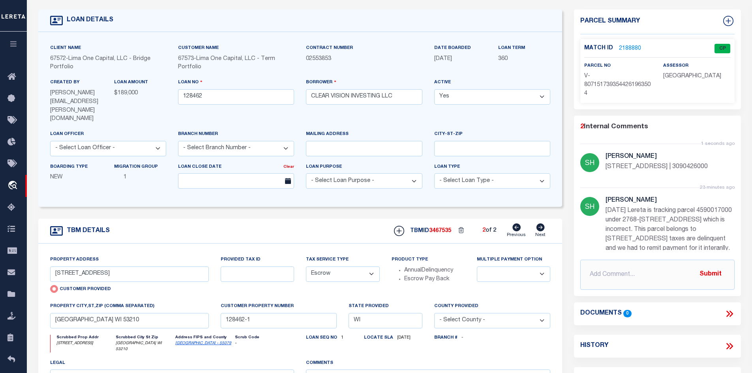
click at [628, 47] on link "2188880" at bounding box center [630, 49] width 22 height 8
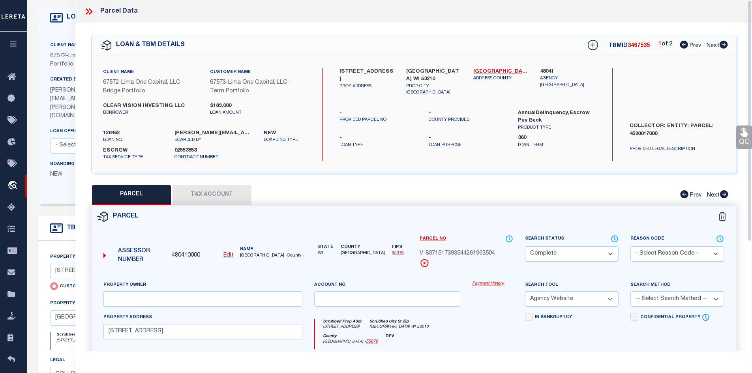
scroll to position [197, 0]
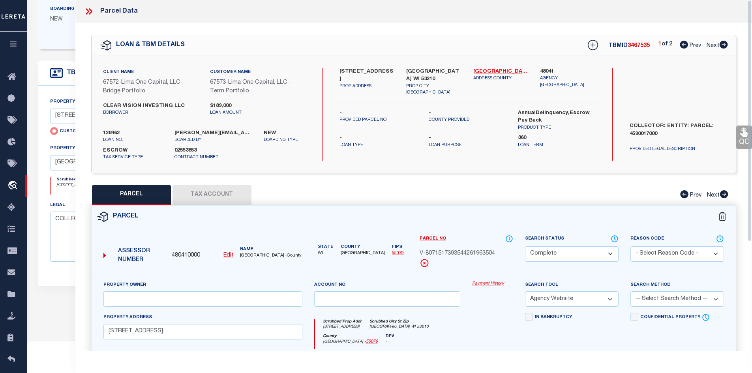
click at [214, 191] on button "Tax Account" at bounding box center [212, 195] width 79 height 20
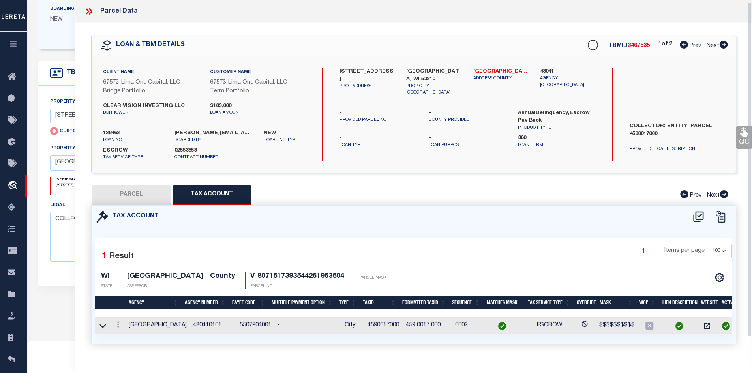
scroll to position [2, 0]
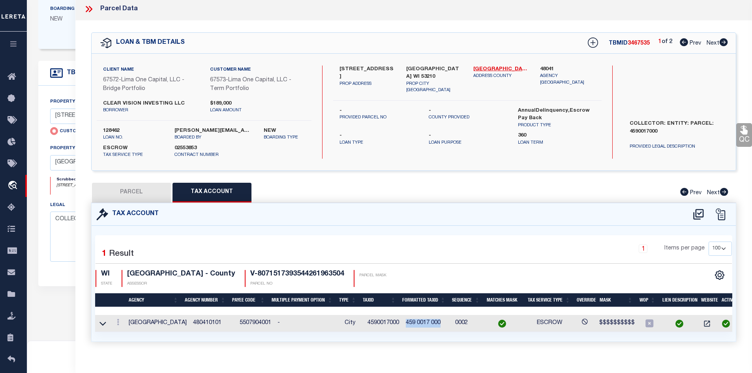
drag, startPoint x: 444, startPoint y: 324, endPoint x: 403, endPoint y: 325, distance: 40.3
click at [403, 325] on td "459 0017 000" at bounding box center [427, 323] width 49 height 17
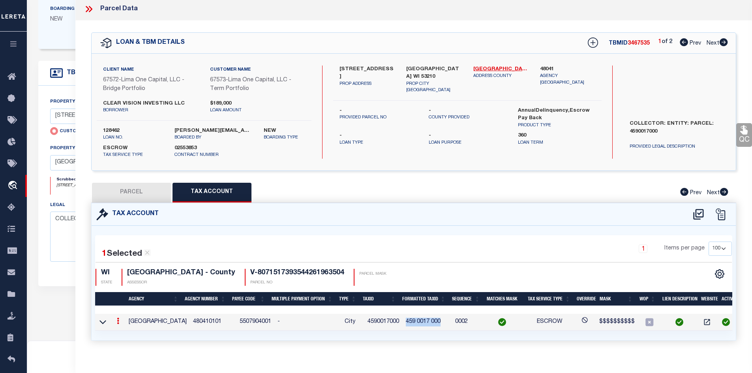
copy td "459 0017 000"
click at [115, 322] on link at bounding box center [118, 322] width 9 height 6
click at [128, 329] on link at bounding box center [128, 333] width 29 height 13
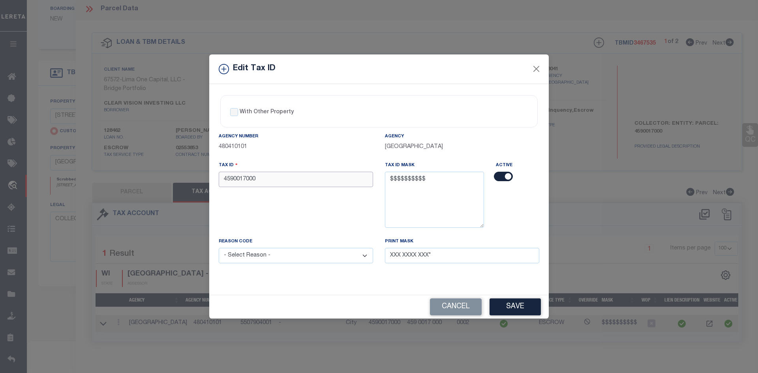
drag, startPoint x: 272, startPoint y: 180, endPoint x: 198, endPoint y: 180, distance: 74.3
click at [198, 180] on div "Edit Tax ID With Other Property With Other Property Type Temporary" at bounding box center [379, 186] width 758 height 373
paste input "3090426000"
click at [306, 261] on select "- Select Reason - 099 - Other (Provide additional detail) ACT - Agency Changed …" at bounding box center [296, 255] width 154 height 15
click at [219, 248] on select "- Select Reason - 099 - Other (Provide additional detail) ACT - Agency Changed …" at bounding box center [296, 255] width 154 height 15
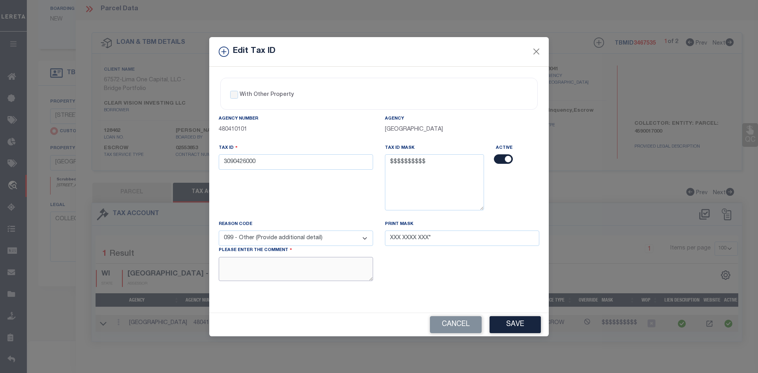
paste textarea "Update tax id from 4590017000 to 3090426000."
click at [510, 331] on button "Save" at bounding box center [515, 324] width 51 height 17
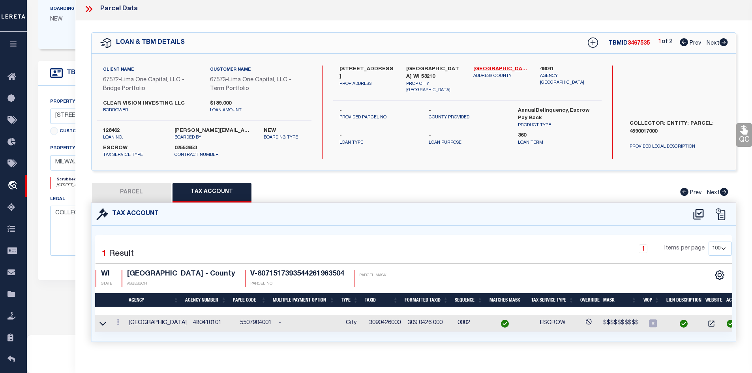
click at [725, 45] on icon at bounding box center [724, 42] width 8 height 8
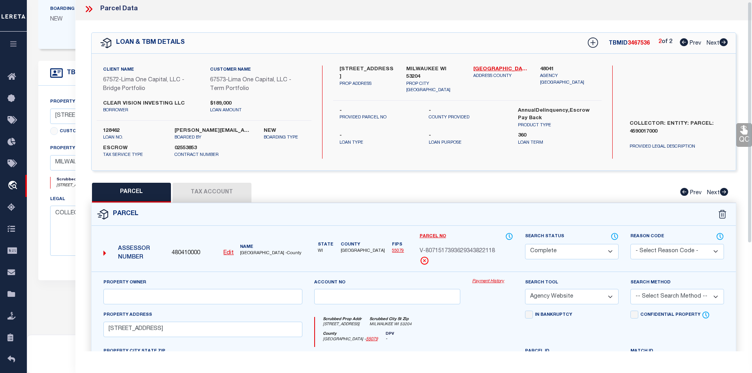
click at [87, 7] on icon at bounding box center [88, 9] width 4 height 6
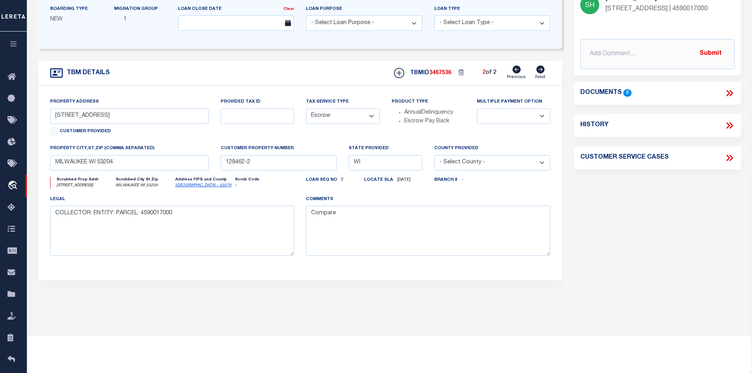
scroll to position [0, 0]
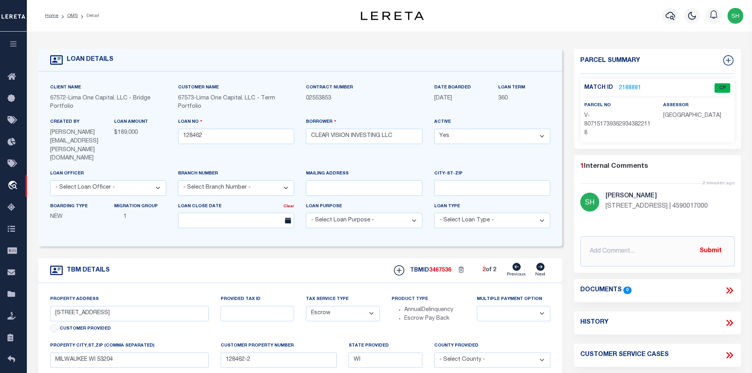
click at [631, 87] on link "2188881" at bounding box center [630, 88] width 22 height 8
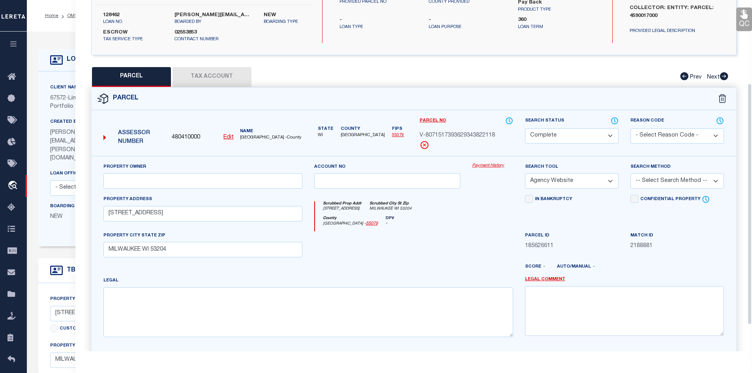
scroll to position [121, 0]
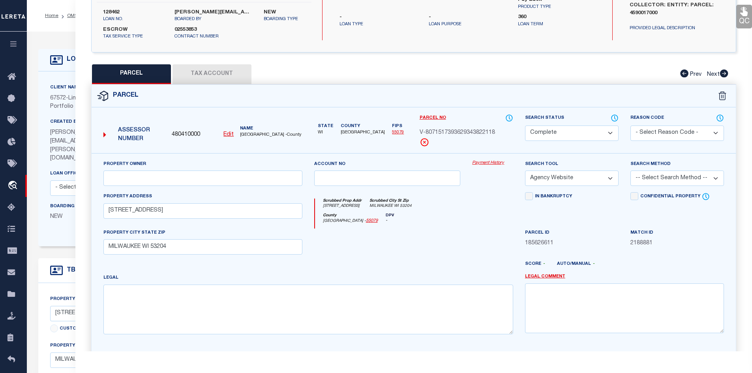
click at [203, 74] on button "Tax Account" at bounding box center [212, 74] width 79 height 20
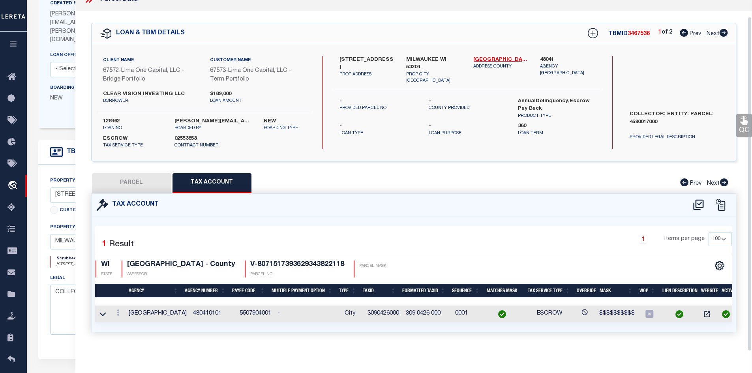
scroll to position [17, 0]
click at [117, 310] on icon at bounding box center [118, 313] width 2 height 6
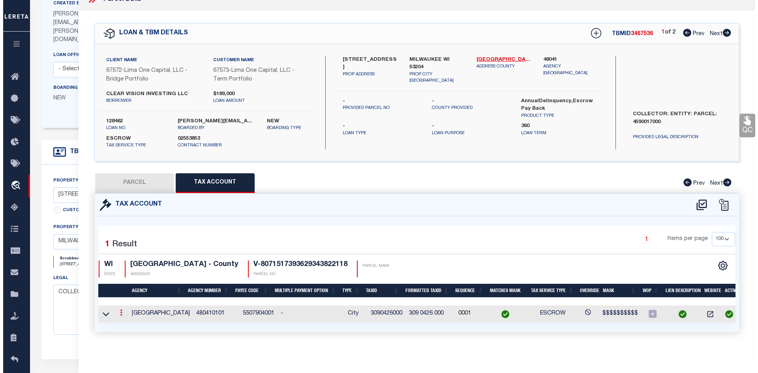
scroll to position [12, 0]
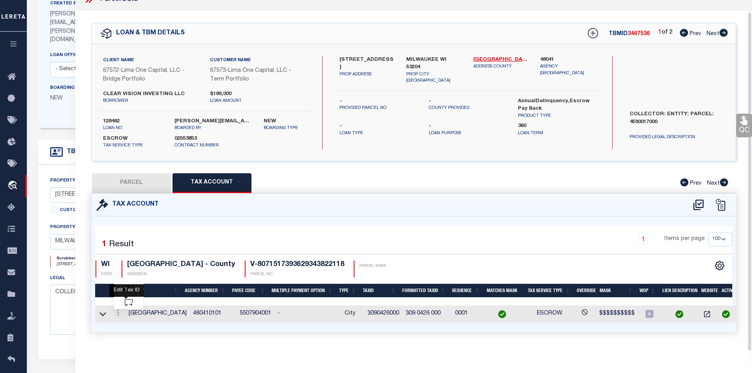
click at [129, 286] on icon "" at bounding box center [127, 289] width 6 height 6
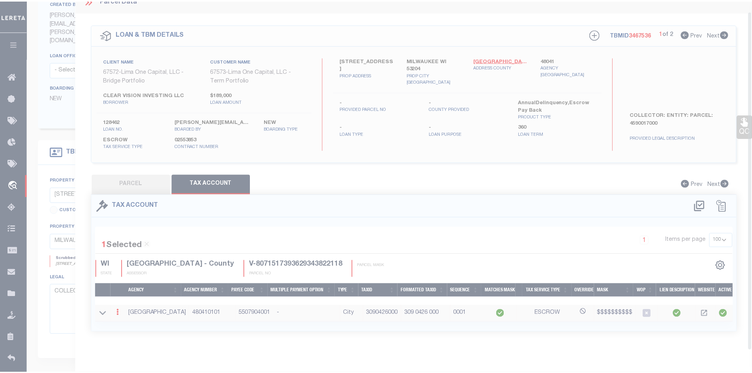
scroll to position [10, 0]
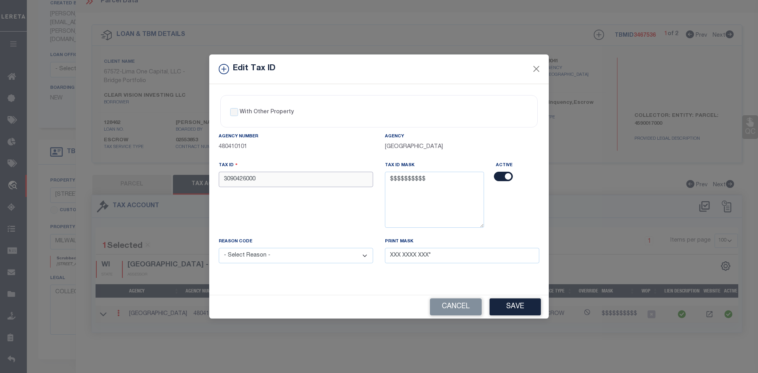
drag, startPoint x: 263, startPoint y: 181, endPoint x: 213, endPoint y: 180, distance: 49.8
click at [213, 180] on div "Tax ID 3090426000" at bounding box center [296, 199] width 166 height 76
click at [259, 253] on select "- Select Reason - 099 - Other (Provide additional detail) ACT - Agency Changed …" at bounding box center [296, 255] width 154 height 15
click at [219, 248] on select "- Select Reason - 099 - Other (Provide additional detail) ACT - Agency Changed …" at bounding box center [296, 255] width 154 height 15
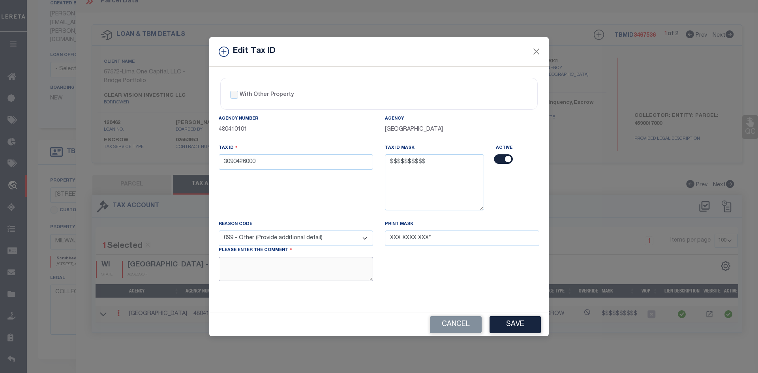
click at [243, 271] on textarea at bounding box center [296, 269] width 154 height 24
paste textarea "4590017000"
drag, startPoint x: 273, startPoint y: 263, endPoint x: 135, endPoint y: 258, distance: 138.4
click at [135, 258] on div "Edit Tax ID With Other Property With Other Property Type Temporary" at bounding box center [379, 186] width 758 height 373
paste textarea "Update tax id from 3090426000 to 4590017000."
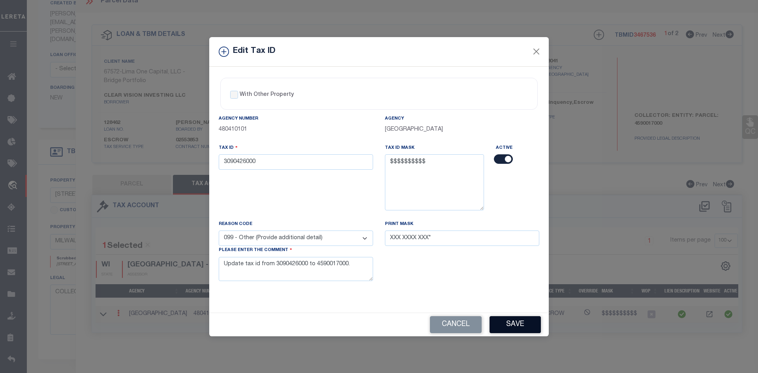
click at [518, 324] on button "Save" at bounding box center [515, 324] width 51 height 17
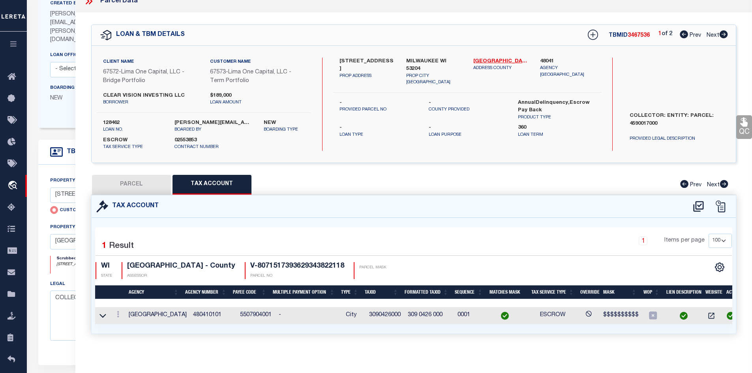
click at [139, 185] on button "PARCEL" at bounding box center [131, 185] width 79 height 20
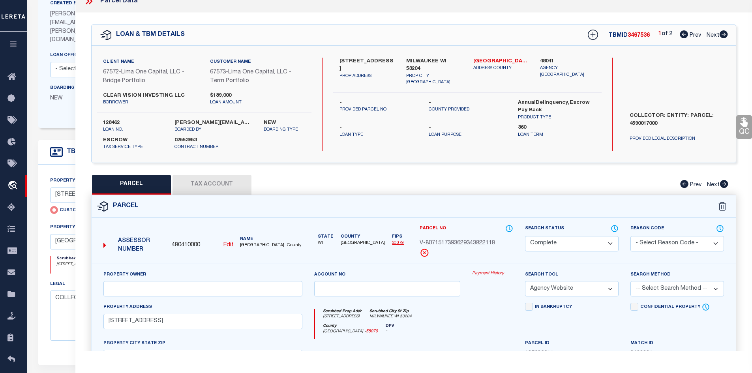
click at [214, 186] on button "Tax Account" at bounding box center [212, 185] width 79 height 20
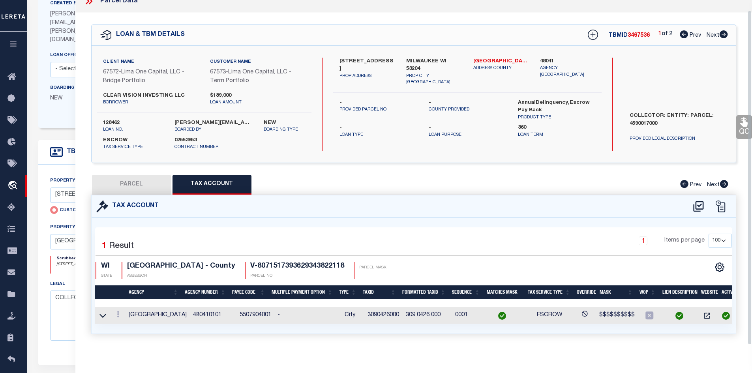
scroll to position [17, 0]
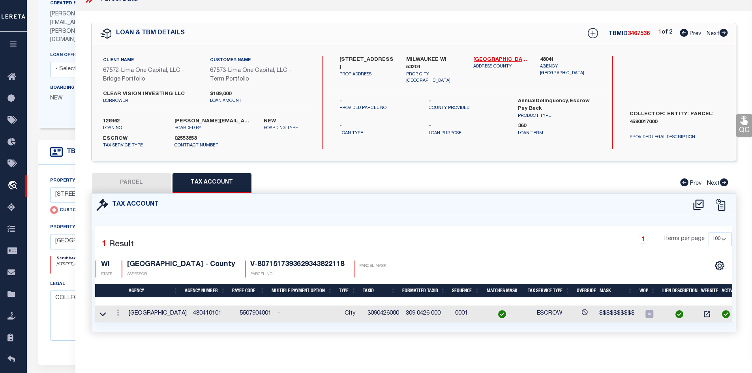
click at [146, 181] on button "PARCEL" at bounding box center [131, 183] width 79 height 20
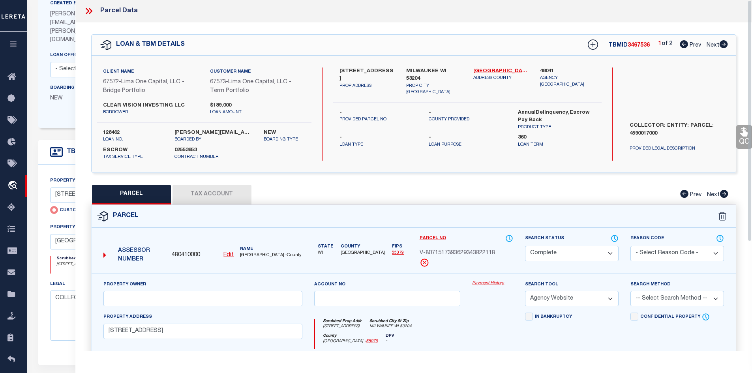
scroll to position [0, 0]
click at [88, 7] on icon at bounding box center [89, 11] width 10 height 10
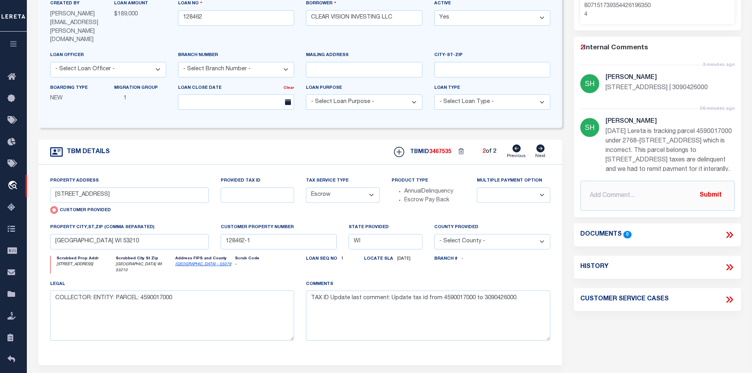
scroll to position [39, 0]
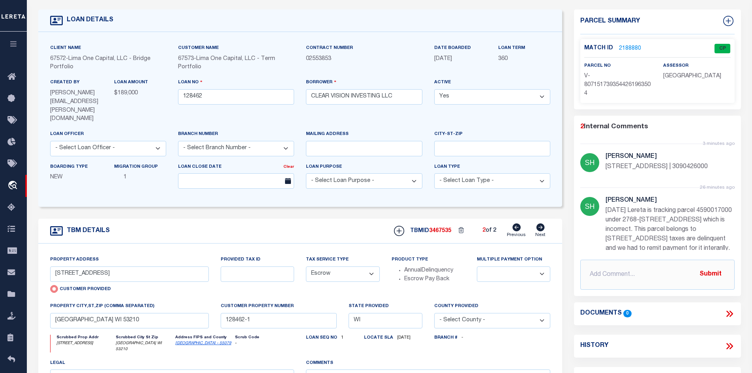
click at [630, 46] on link "2188880" at bounding box center [630, 49] width 22 height 8
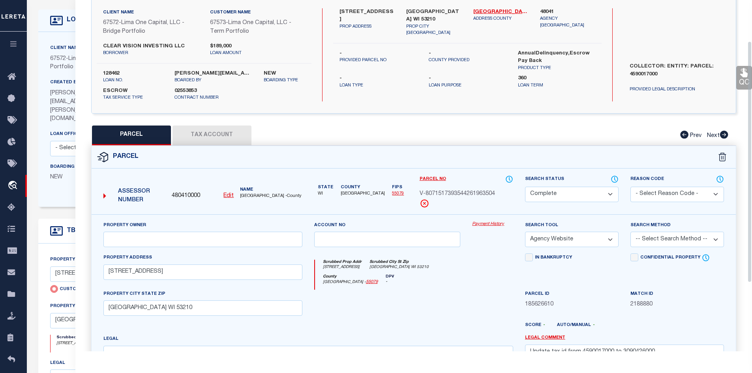
scroll to position [0, 0]
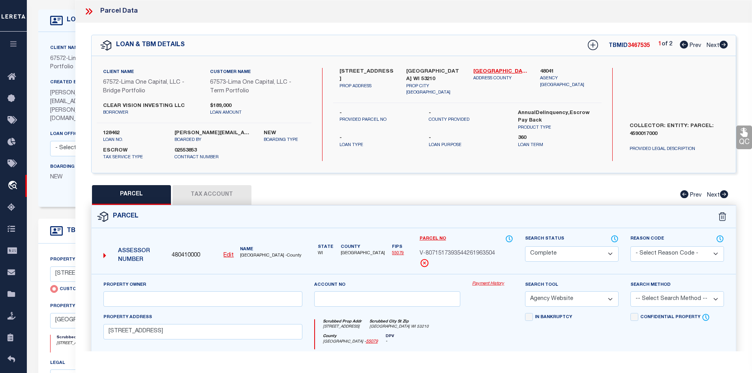
click at [212, 193] on button "Tax Account" at bounding box center [212, 195] width 79 height 20
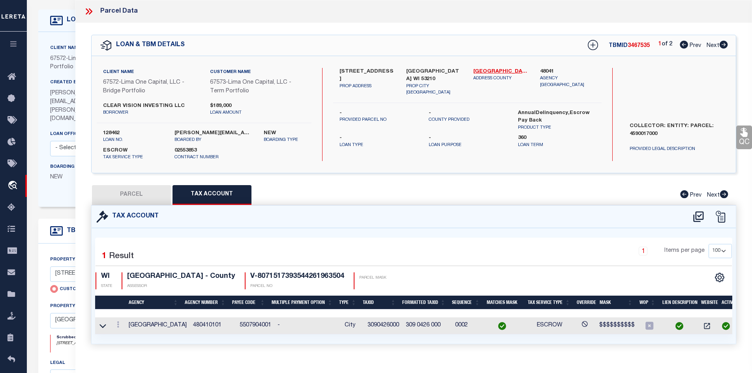
scroll to position [17, 0]
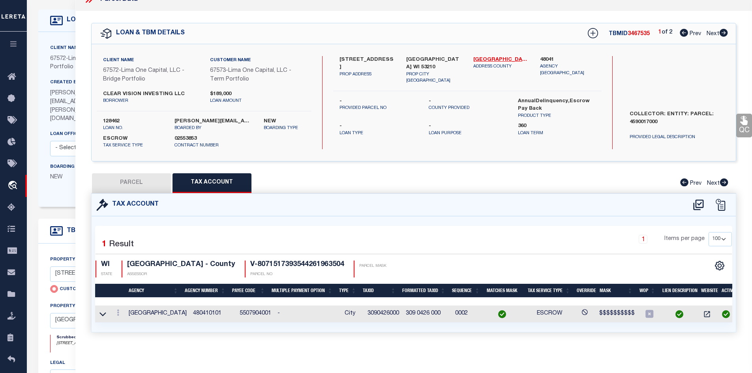
click at [724, 30] on link "Next" at bounding box center [717, 33] width 21 height 6
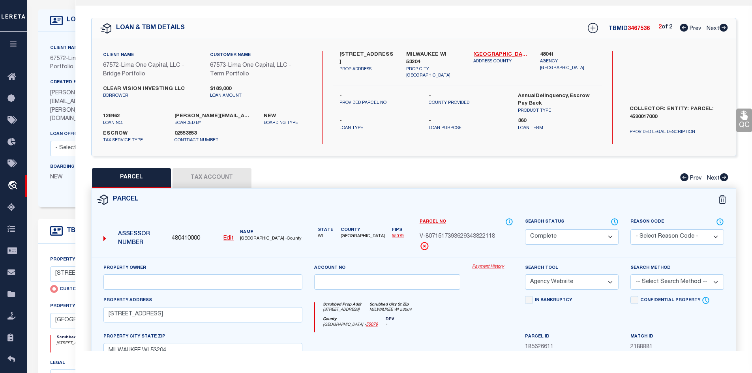
click at [203, 180] on button "Tax Account" at bounding box center [212, 178] width 79 height 20
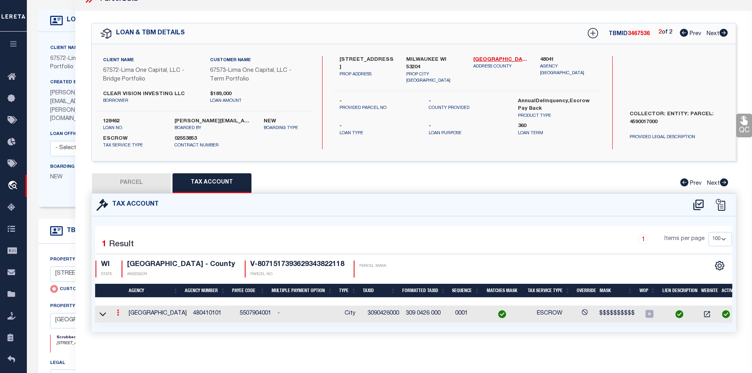
click at [115, 311] on link at bounding box center [118, 314] width 9 height 6
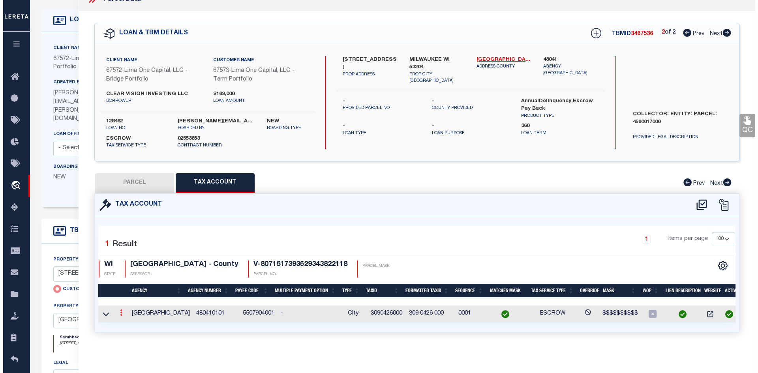
scroll to position [12, 0]
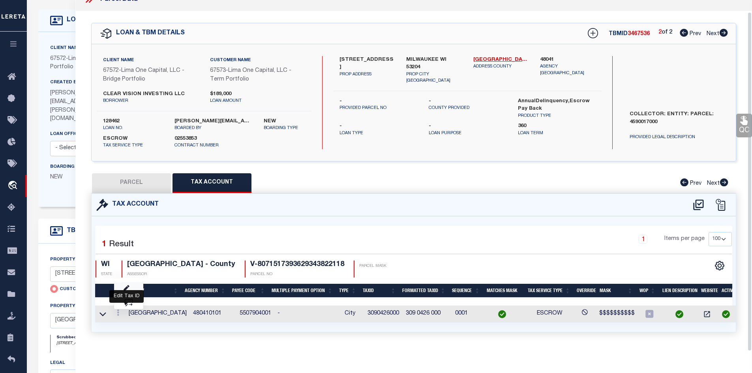
click at [129, 288] on icon "" at bounding box center [127, 289] width 6 height 6
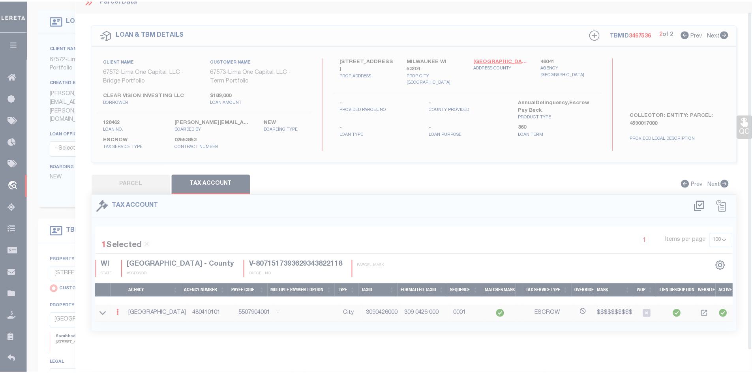
scroll to position [10, 0]
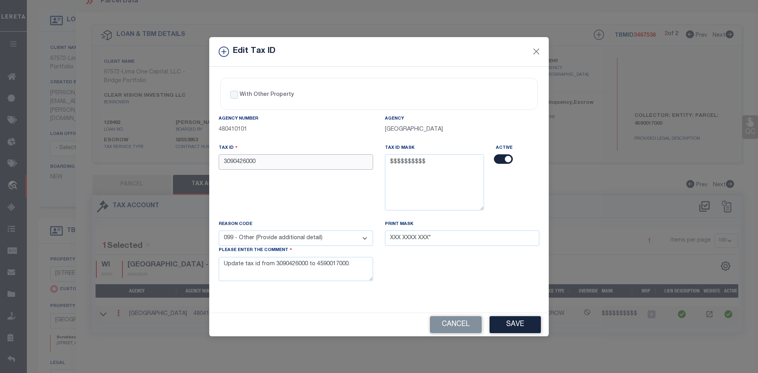
drag, startPoint x: 262, startPoint y: 159, endPoint x: 183, endPoint y: 161, distance: 78.6
click at [183, 161] on div "Edit Tax ID With Other Property With Other Property Type Temporary" at bounding box center [379, 186] width 758 height 373
paste input "4590017"
click at [515, 326] on button "Save" at bounding box center [515, 324] width 51 height 17
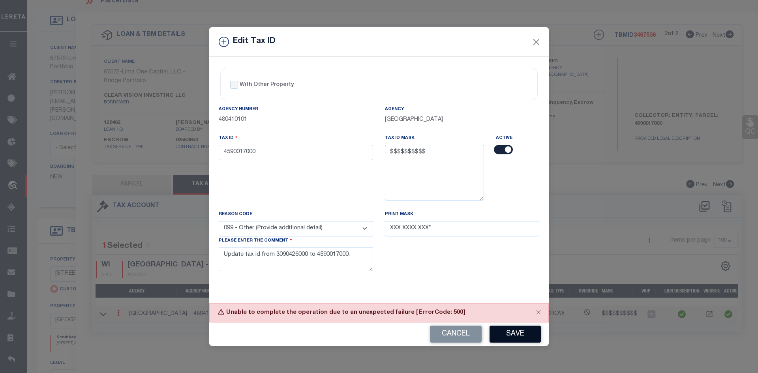
click at [532, 332] on button "Save" at bounding box center [515, 334] width 51 height 17
click at [529, 328] on button "Save" at bounding box center [515, 334] width 51 height 17
click at [528, 329] on button "Save" at bounding box center [515, 334] width 51 height 17
click at [538, 312] on button "Close" at bounding box center [539, 312] width 20 height 17
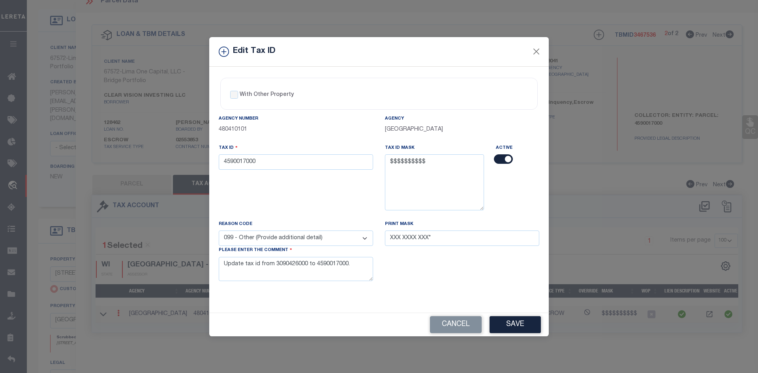
click at [459, 291] on div "Print Mask XXX XXXX XXX*" at bounding box center [462, 255] width 166 height 71
click at [519, 329] on button "Save" at bounding box center [515, 324] width 51 height 17
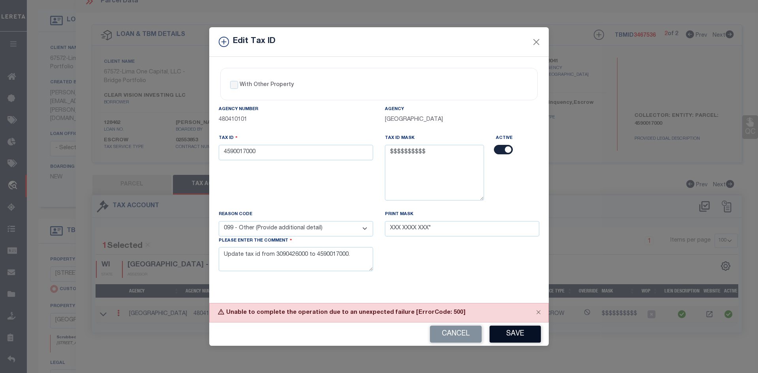
click at [519, 328] on button "Save" at bounding box center [515, 334] width 51 height 17
click at [534, 41] on button "Close" at bounding box center [537, 42] width 10 height 10
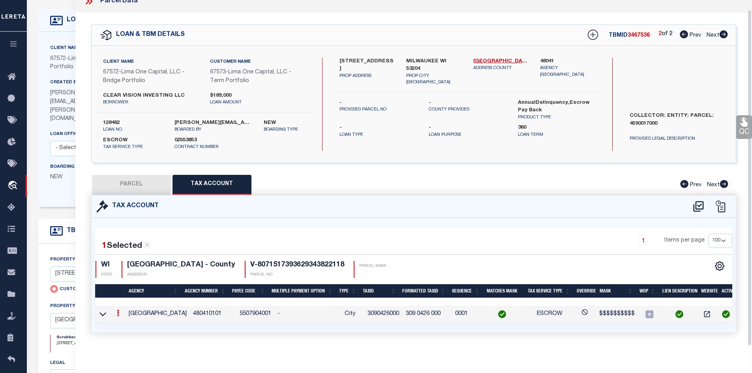
click at [114, 182] on button "PARCEL" at bounding box center [131, 185] width 79 height 20
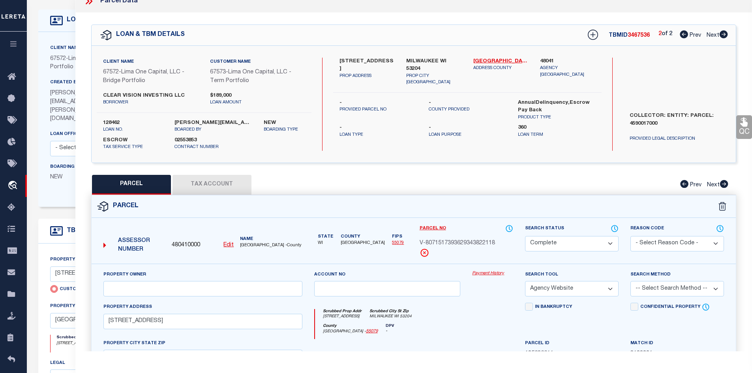
click at [89, 2] on icon at bounding box center [89, 1] width 10 height 10
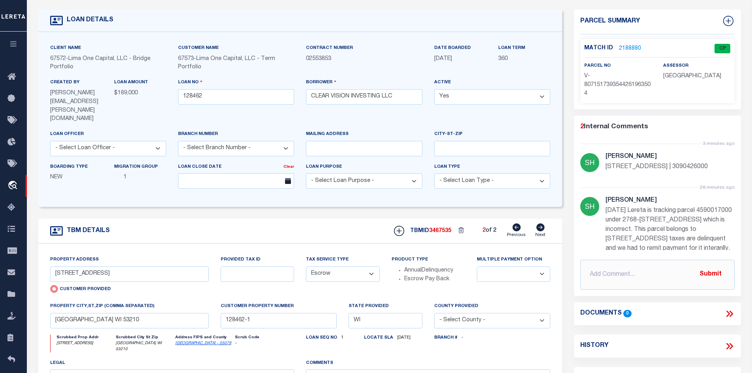
click at [626, 45] on link "2188880" at bounding box center [630, 49] width 22 height 8
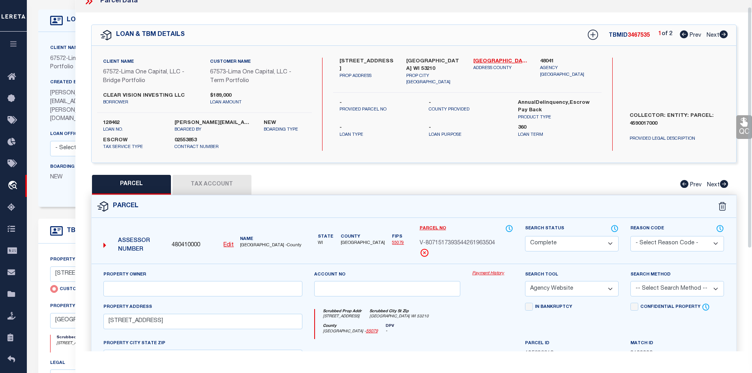
click at [236, 186] on button "Tax Account" at bounding box center [212, 185] width 79 height 20
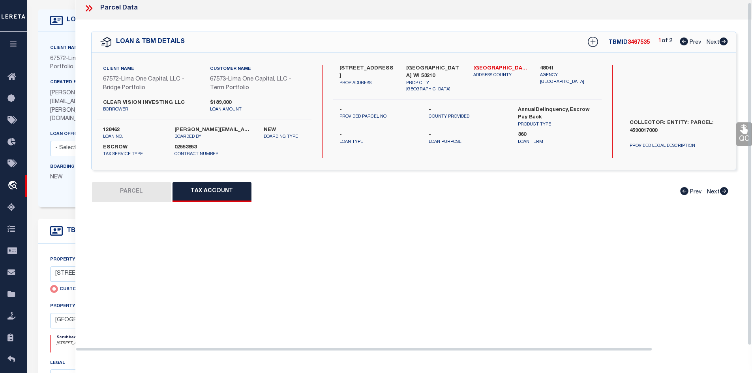
click at [151, 187] on button "PARCEL" at bounding box center [131, 192] width 79 height 20
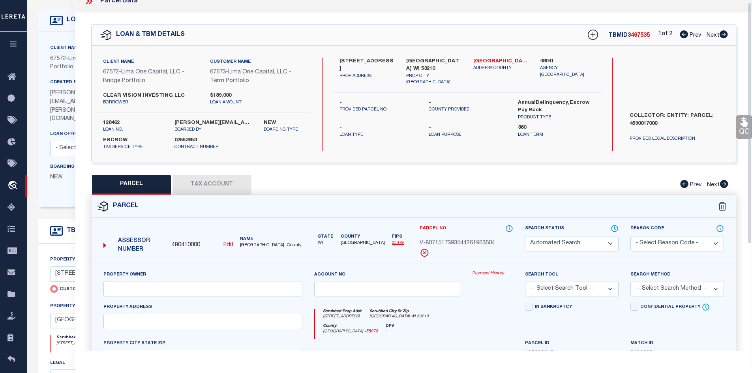
scroll to position [4, 0]
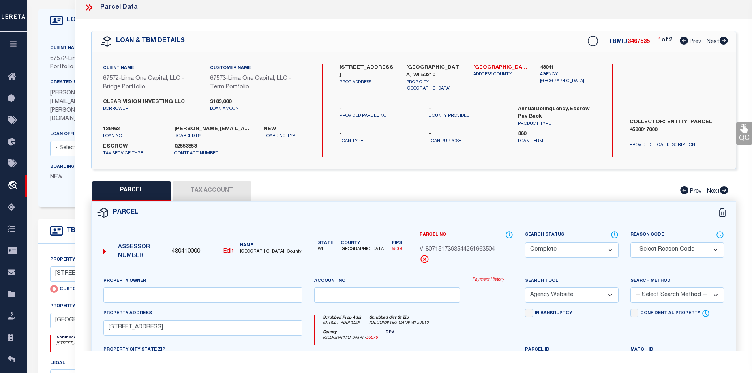
click at [204, 190] on button "Tax Account" at bounding box center [212, 191] width 79 height 20
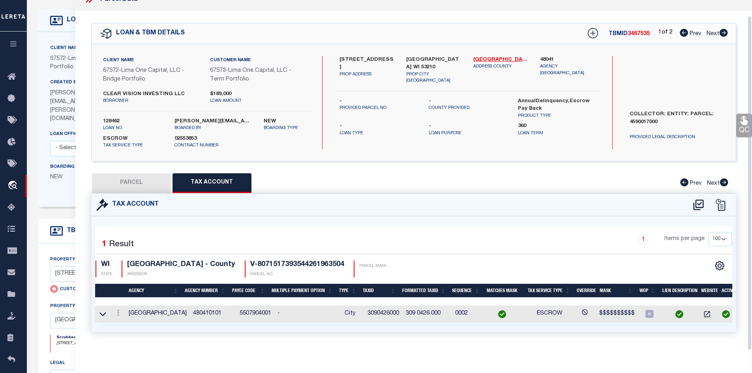
scroll to position [17, 0]
click at [724, 30] on link "Next" at bounding box center [717, 33] width 21 height 6
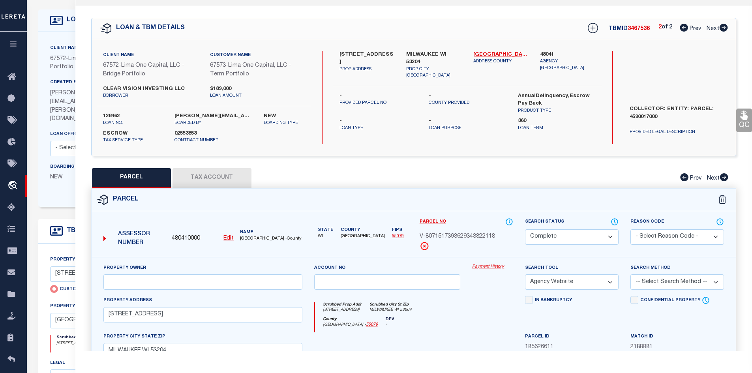
click at [196, 186] on button "Tax Account" at bounding box center [212, 178] width 79 height 20
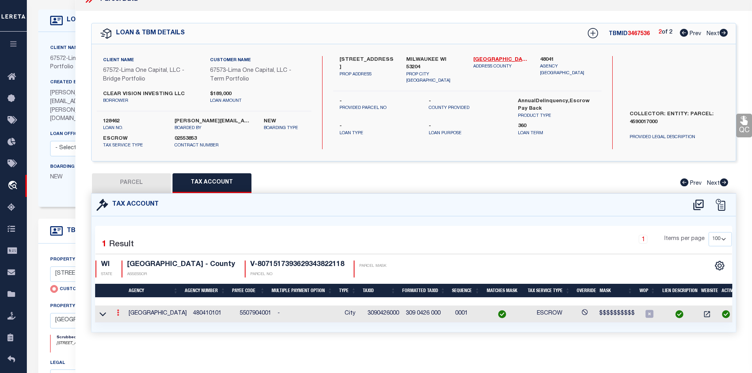
click at [117, 310] on icon at bounding box center [118, 313] width 2 height 6
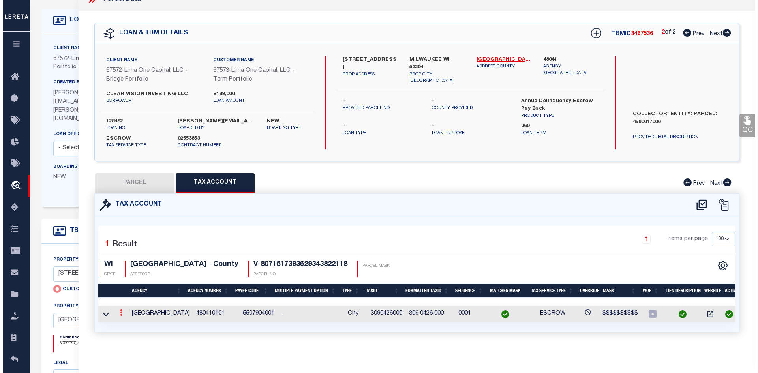
scroll to position [12, 0]
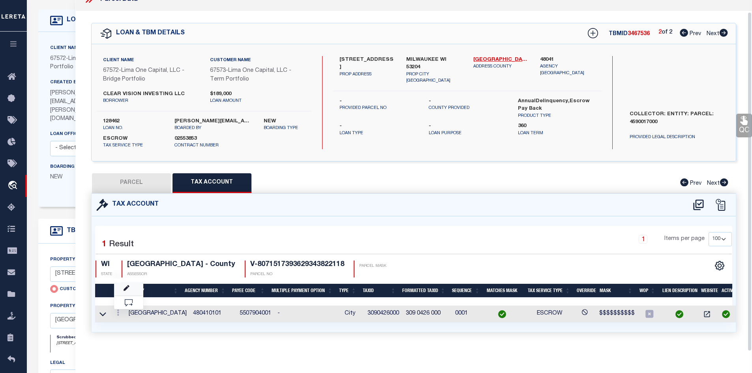
click at [132, 285] on link at bounding box center [128, 289] width 29 height 13
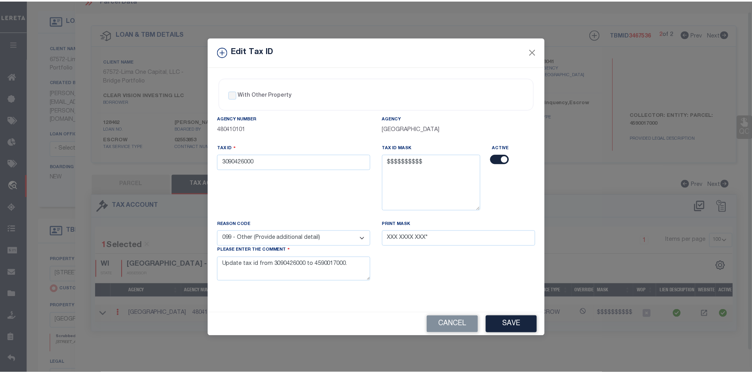
scroll to position [10, 0]
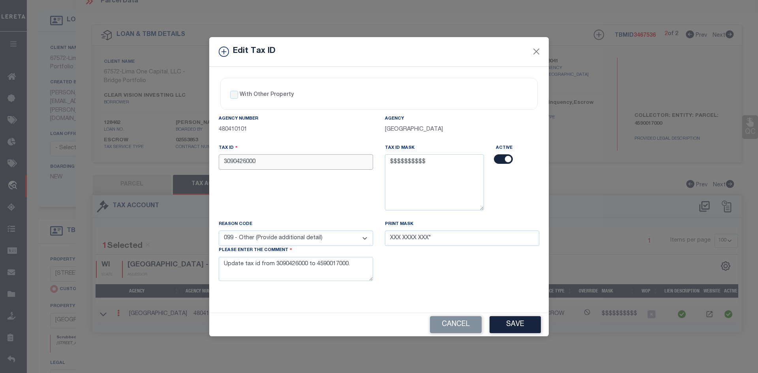
drag, startPoint x: 264, startPoint y: 162, endPoint x: 118, endPoint y: 164, distance: 145.7
click at [118, 164] on div "Edit Tax ID With Other Property With Other Property Type Temporary" at bounding box center [379, 186] width 758 height 373
click at [517, 321] on button "Save" at bounding box center [515, 324] width 51 height 17
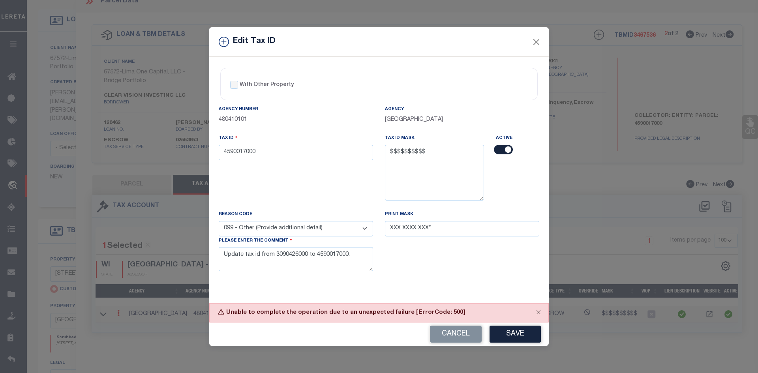
click at [517, 332] on button "Save" at bounding box center [515, 334] width 51 height 17
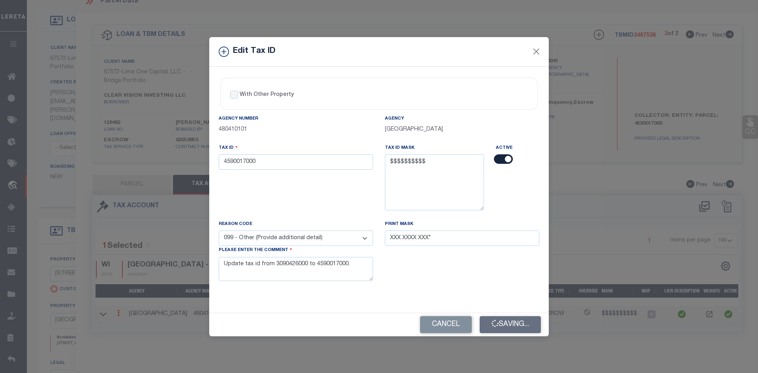
click at [517, 332] on button "Saving..." at bounding box center [510, 324] width 61 height 17
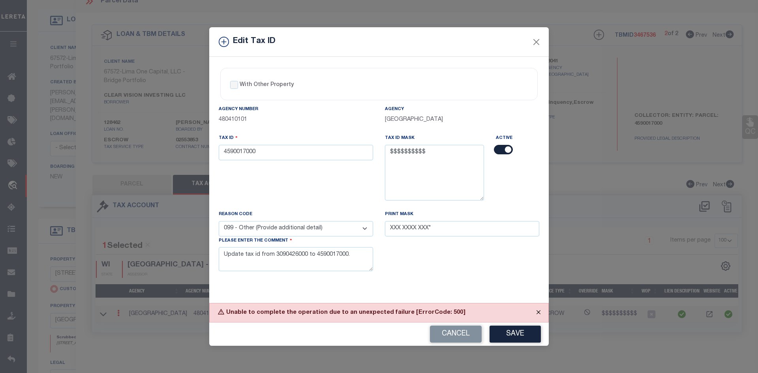
click at [540, 310] on button "Close" at bounding box center [539, 312] width 20 height 17
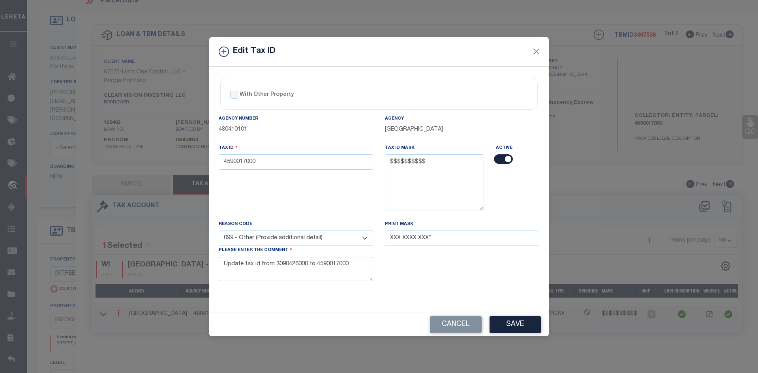
click at [532, 327] on button "Save" at bounding box center [515, 324] width 51 height 17
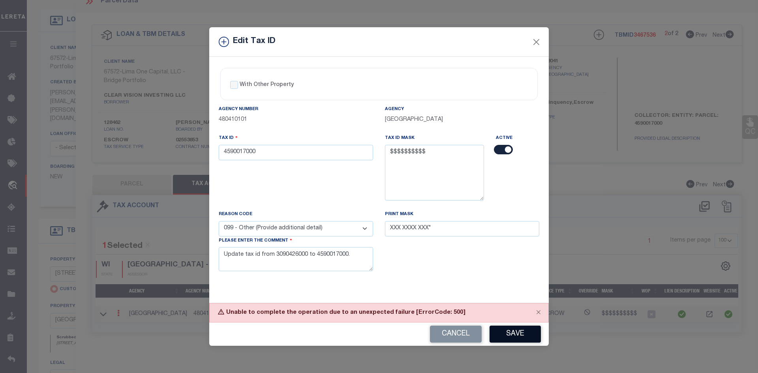
click at [521, 333] on button "Save" at bounding box center [515, 334] width 51 height 17
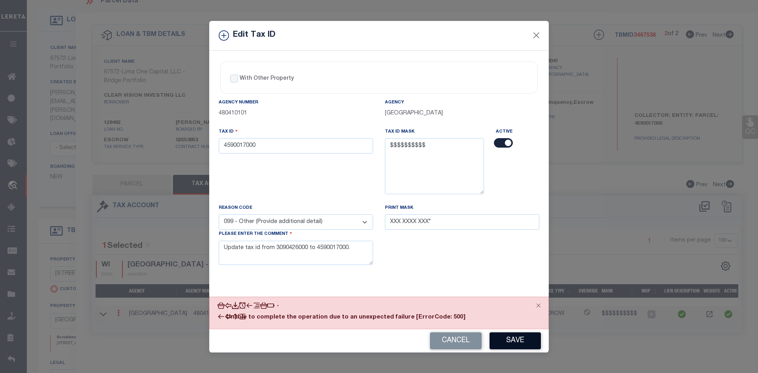
click at [521, 333] on div "Cancel Save" at bounding box center [379, 340] width 340 height 23
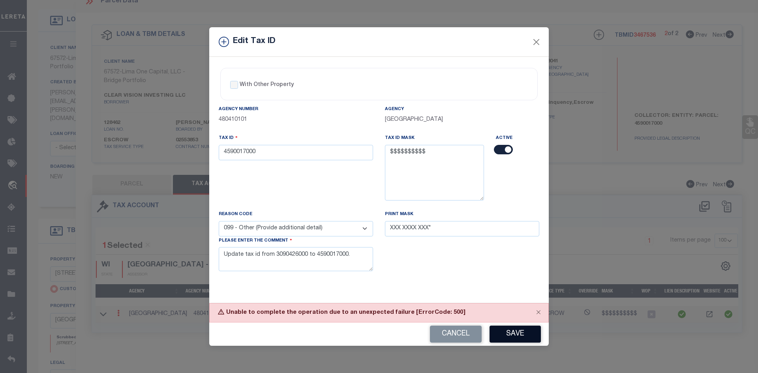
click at [521, 333] on button "Save" at bounding box center [515, 334] width 51 height 17
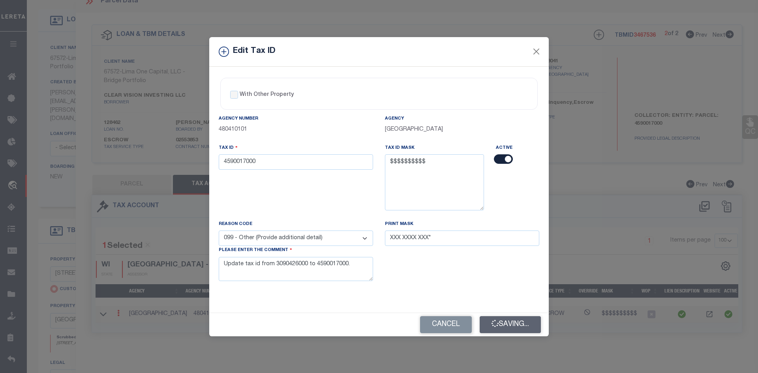
click at [521, 333] on div "Cancel Saving..." at bounding box center [379, 324] width 340 height 23
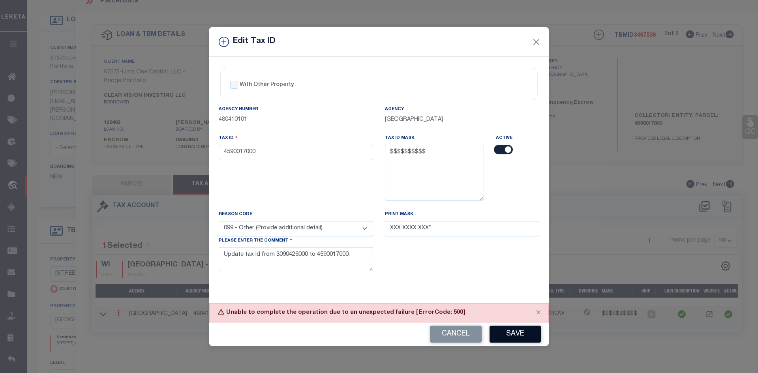
click at [521, 333] on button "Save" at bounding box center [515, 334] width 51 height 17
click at [521, 333] on div "Cancel Save" at bounding box center [379, 334] width 340 height 23
click at [521, 333] on button "Save" at bounding box center [515, 334] width 51 height 17
click at [528, 329] on button "Save" at bounding box center [515, 334] width 51 height 17
click at [513, 336] on button "Save" at bounding box center [515, 334] width 51 height 17
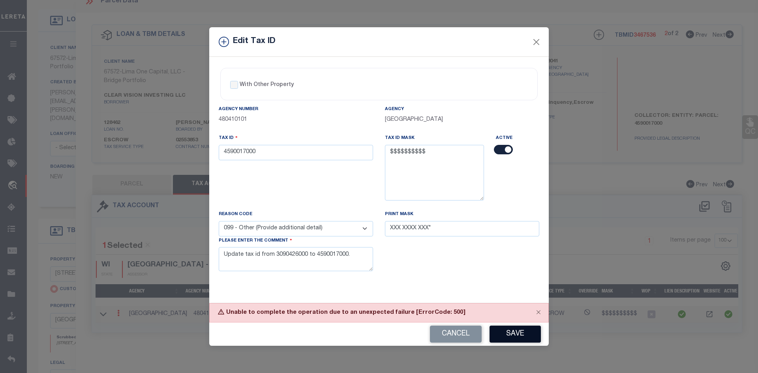
click at [513, 336] on button "Save" at bounding box center [515, 334] width 51 height 17
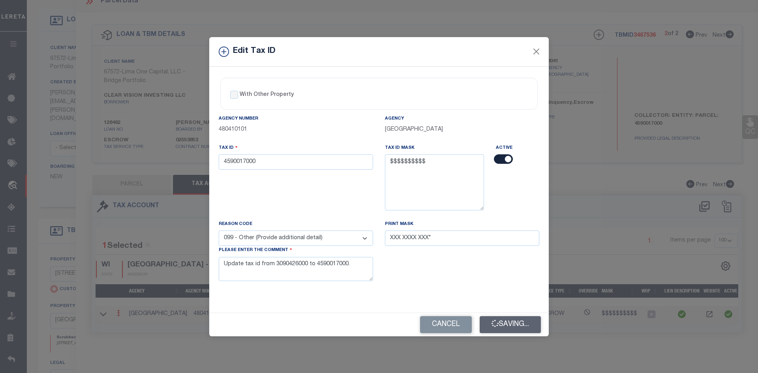
click at [513, 333] on button "Saving..." at bounding box center [510, 324] width 61 height 17
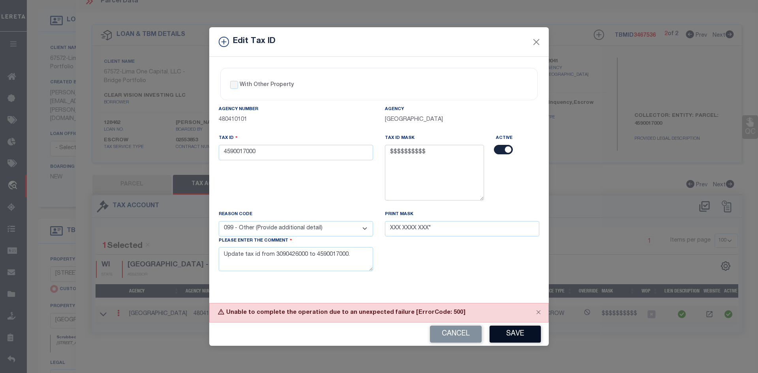
click at [513, 336] on button "Save" at bounding box center [515, 334] width 51 height 17
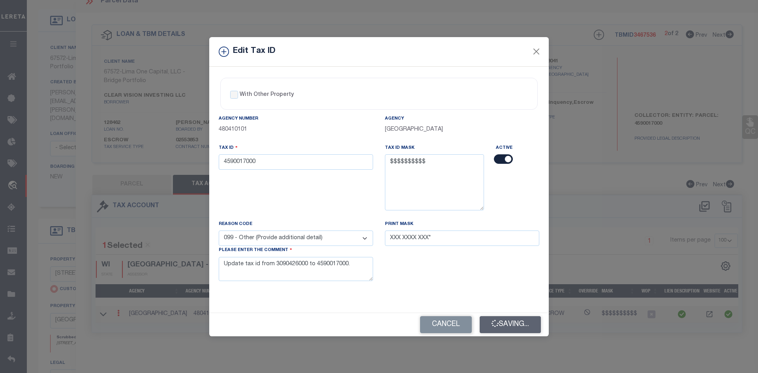
click at [513, 333] on button "Saving..." at bounding box center [510, 324] width 61 height 17
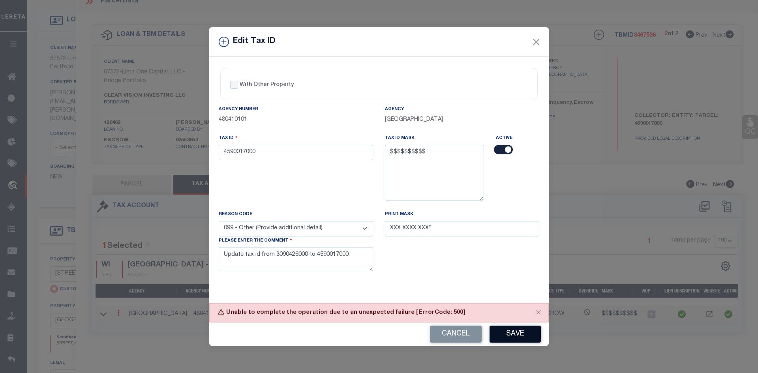
click at [513, 335] on button "Save" at bounding box center [515, 334] width 51 height 17
click at [539, 37] on button "Close" at bounding box center [537, 42] width 10 height 10
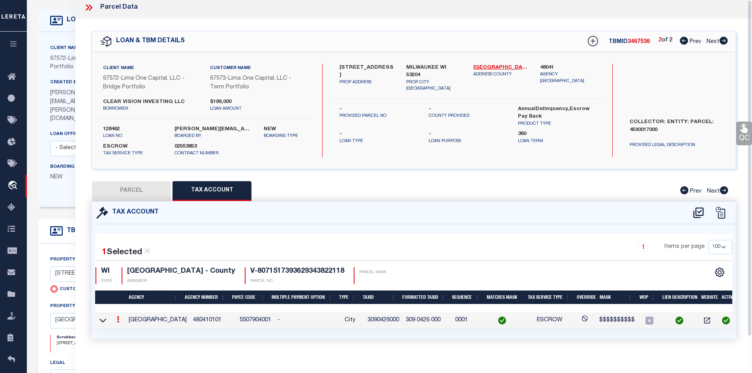
scroll to position [0, 0]
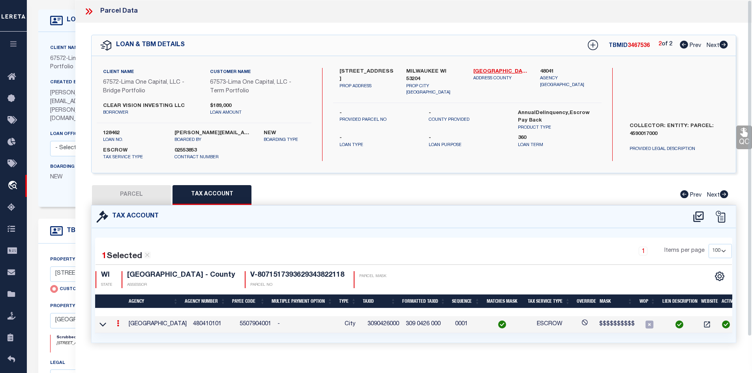
click at [85, 8] on icon at bounding box center [89, 11] width 10 height 10
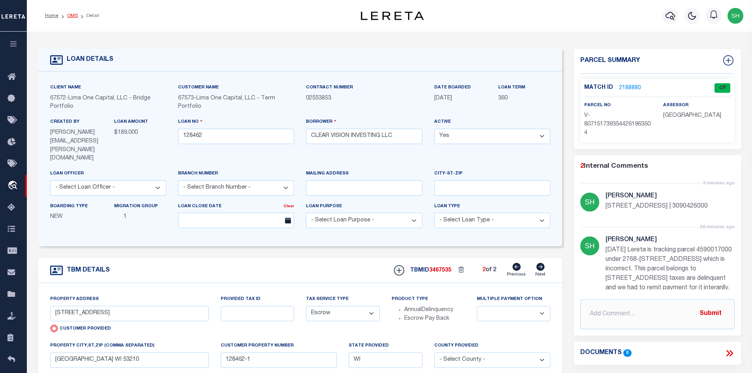
click at [68, 15] on link "OMS" at bounding box center [72, 15] width 11 height 5
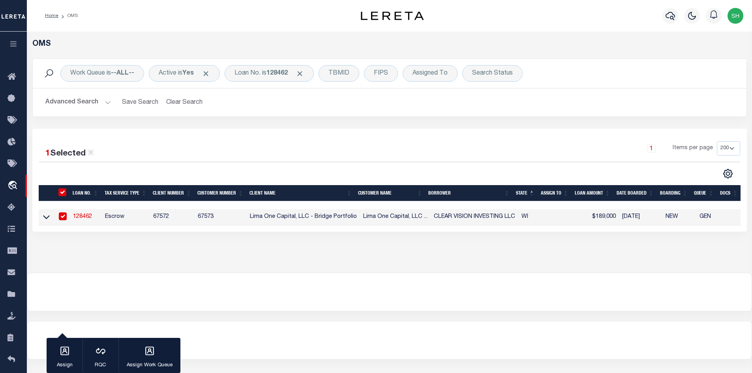
click at [91, 217] on link "128462" at bounding box center [82, 217] width 19 height 6
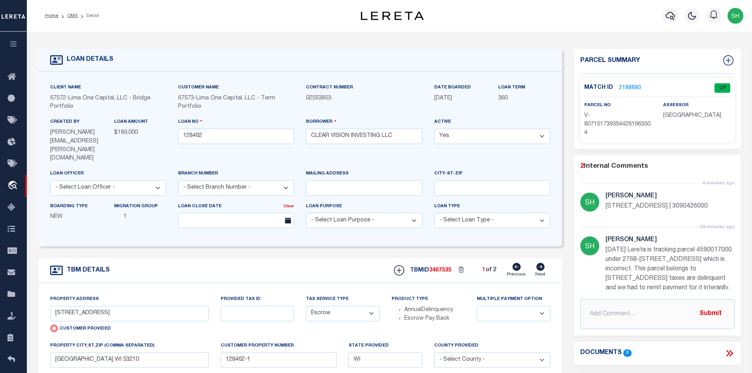
click at [628, 85] on link "2188880" at bounding box center [630, 88] width 22 height 8
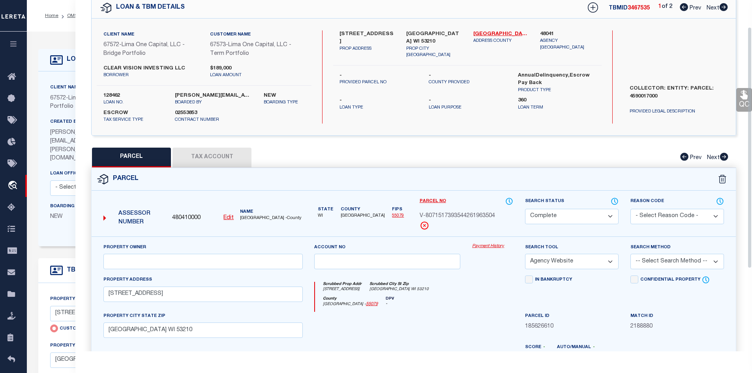
scroll to position [39, 0]
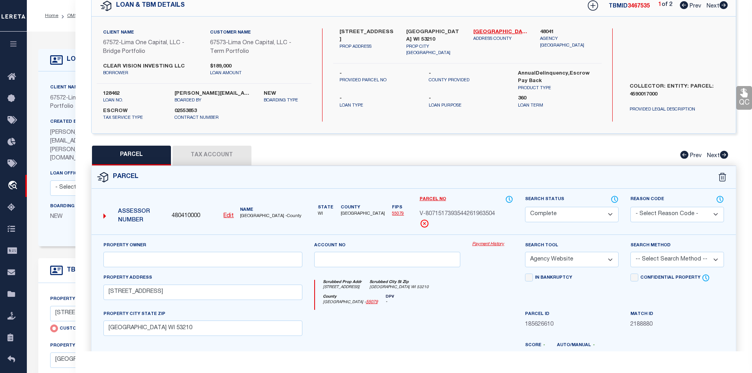
click at [214, 157] on button "Tax Account" at bounding box center [212, 156] width 79 height 20
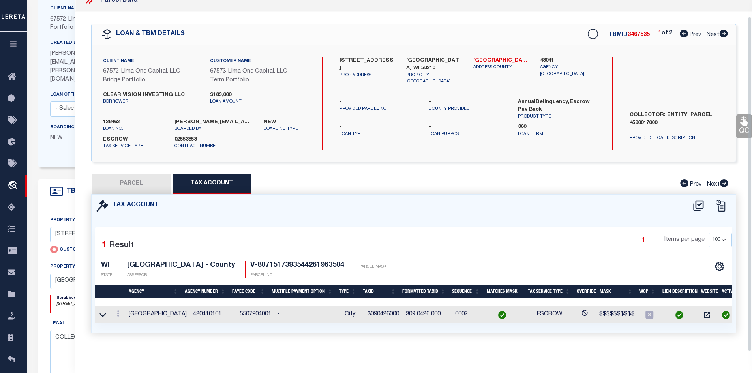
scroll to position [17, 0]
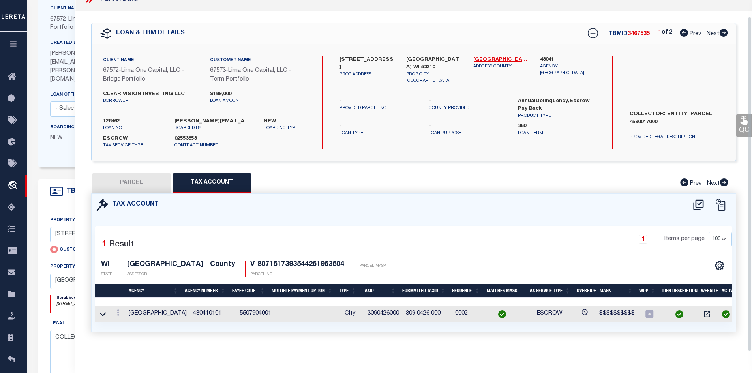
click at [723, 30] on link "Next" at bounding box center [717, 33] width 21 height 6
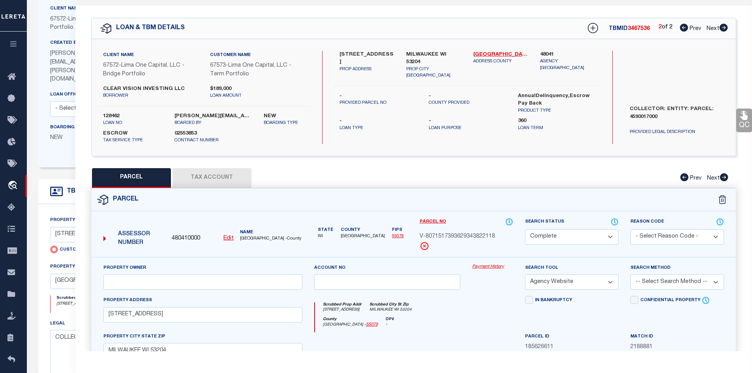
click at [201, 180] on button "Tax Account" at bounding box center [212, 178] width 79 height 20
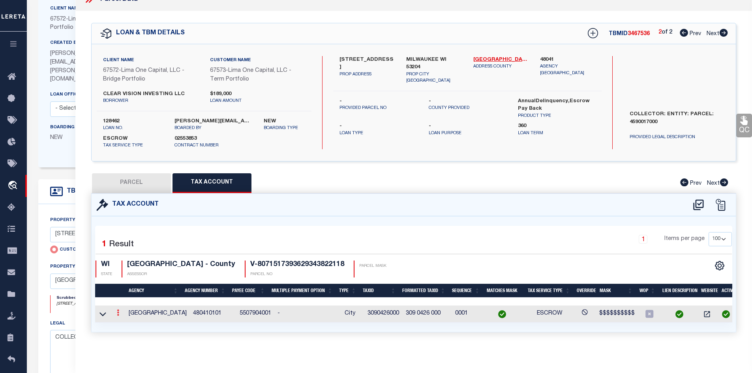
click at [117, 310] on icon at bounding box center [118, 313] width 2 height 6
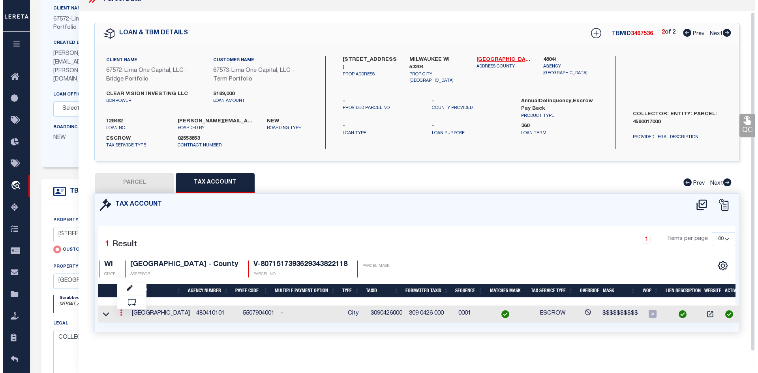
scroll to position [12, 0]
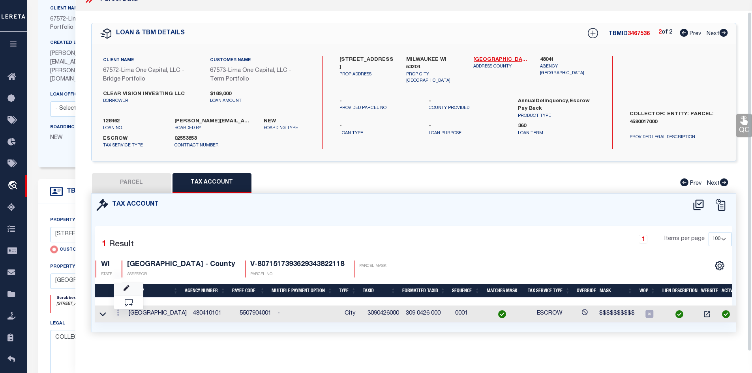
click at [133, 288] on link at bounding box center [128, 289] width 29 height 13
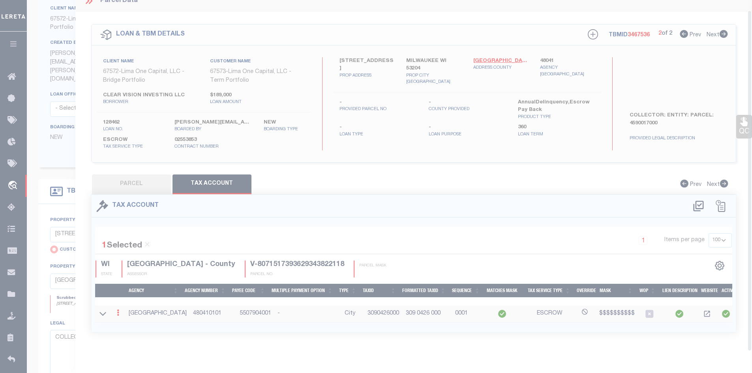
scroll to position [10, 0]
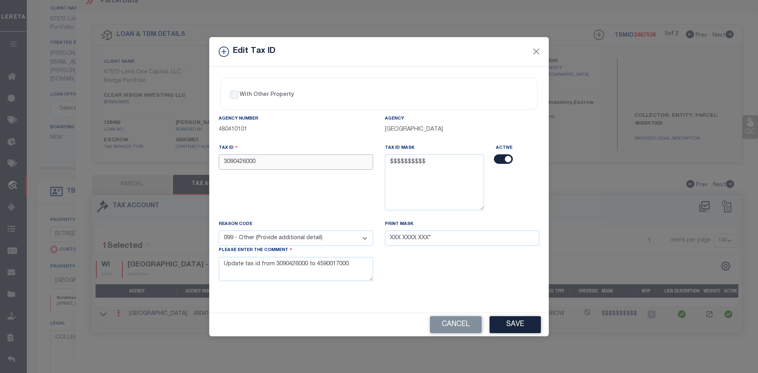
drag, startPoint x: 264, startPoint y: 161, endPoint x: 207, endPoint y: 160, distance: 57.3
click at [207, 160] on div "Edit Tax ID With Other Property With Other Property Type Temporary" at bounding box center [379, 186] width 758 height 373
paste input "4590017"
click at [536, 327] on button "Save" at bounding box center [515, 324] width 51 height 17
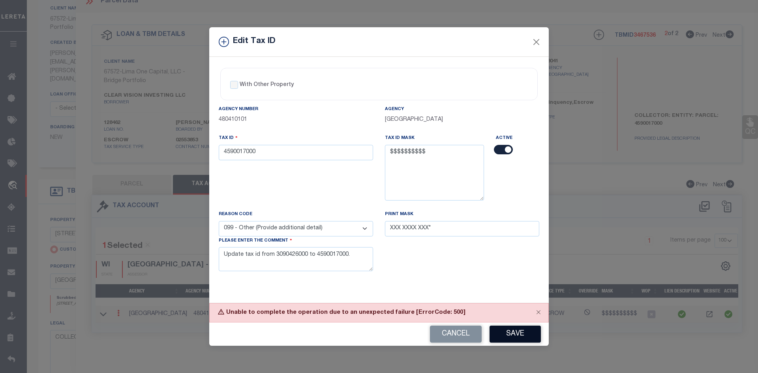
click at [534, 328] on button "Save" at bounding box center [515, 334] width 51 height 17
click at [536, 312] on button "Close" at bounding box center [539, 312] width 20 height 17
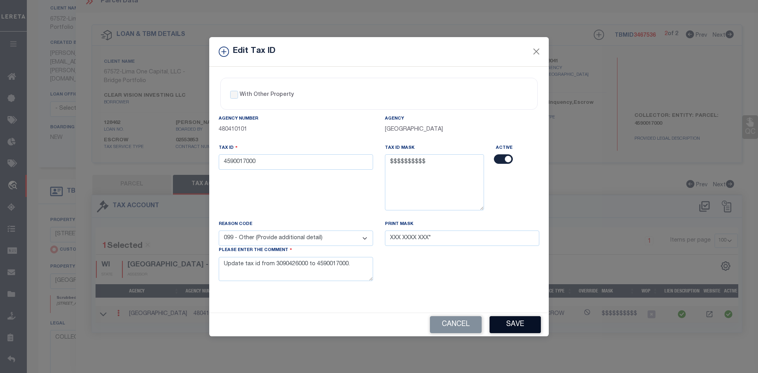
click at [521, 323] on button "Save" at bounding box center [515, 324] width 51 height 17
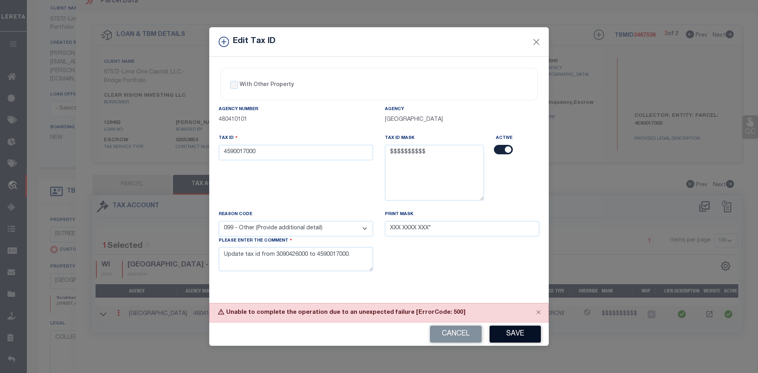
click at [521, 323] on div "Unable to complete the operation due to an unexpected failure [ErrorCode: 500]" at bounding box center [379, 312] width 340 height 19
click at [541, 312] on button "Close" at bounding box center [539, 312] width 20 height 17
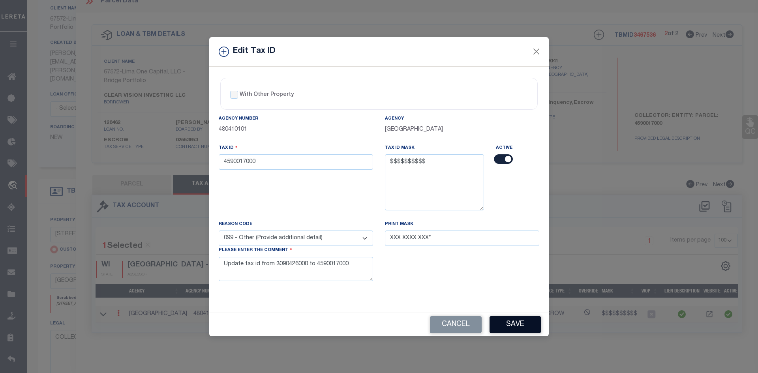
click at [530, 329] on button "Save" at bounding box center [515, 324] width 51 height 17
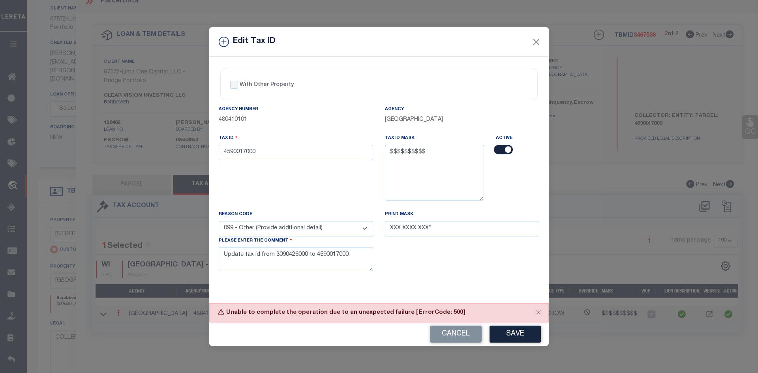
click at [530, 329] on button "Save" at bounding box center [515, 334] width 51 height 17
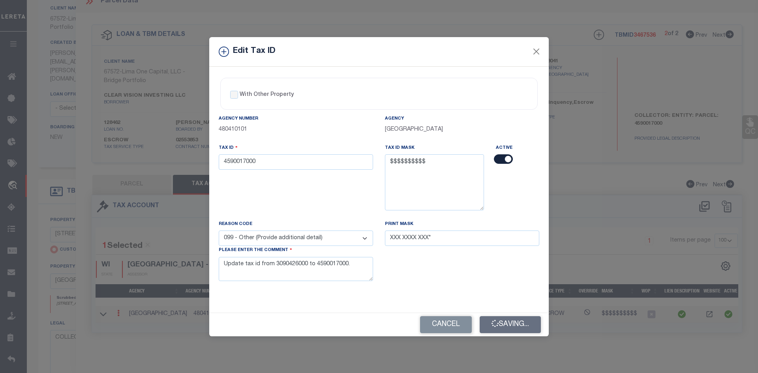
click at [530, 329] on button "Saving..." at bounding box center [510, 324] width 61 height 17
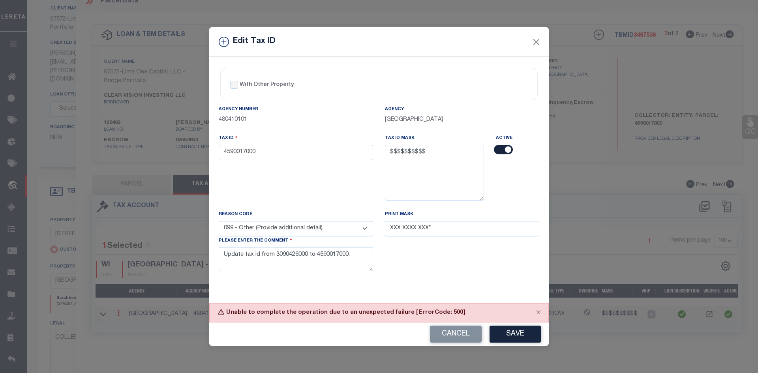
click at [530, 329] on button "Save" at bounding box center [515, 334] width 51 height 17
click at [538, 311] on button "Close" at bounding box center [539, 312] width 20 height 17
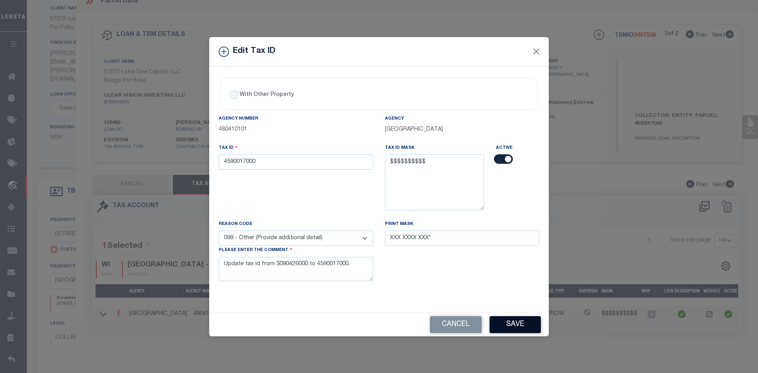
click at [520, 327] on button "Save" at bounding box center [515, 324] width 51 height 17
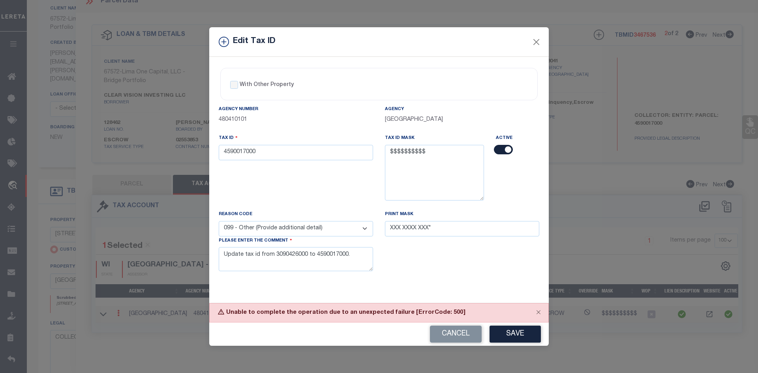
click at [451, 313] on div "Unable to complete the operation due to an unexpected failure [ErrorCode: 500]" at bounding box center [379, 312] width 340 height 19
click at [540, 312] on button "Close" at bounding box center [539, 312] width 20 height 17
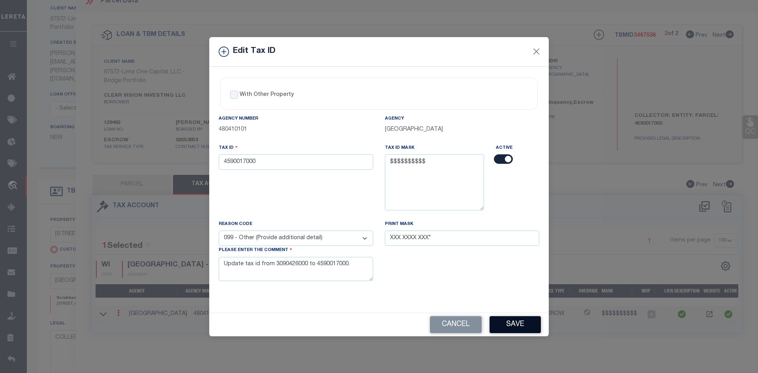
click at [530, 330] on button "Save" at bounding box center [515, 324] width 51 height 17
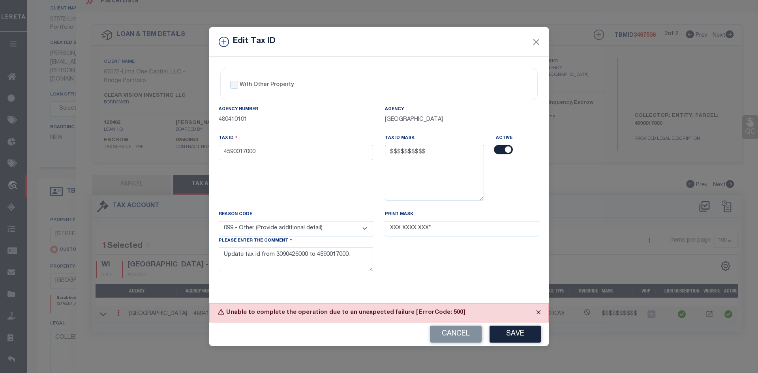
click at [538, 310] on button "Close" at bounding box center [539, 312] width 20 height 17
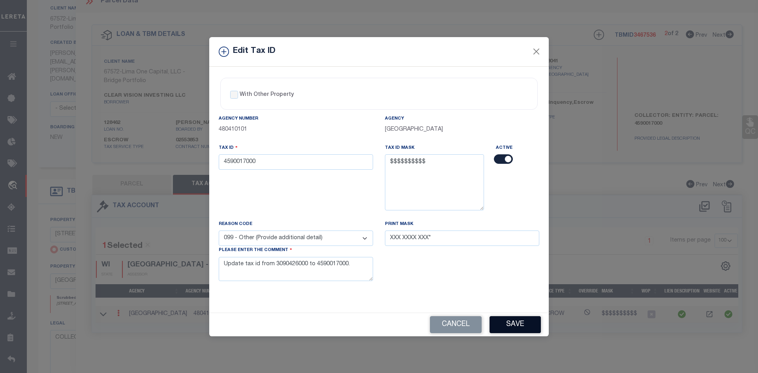
click at [521, 327] on button "Save" at bounding box center [515, 324] width 51 height 17
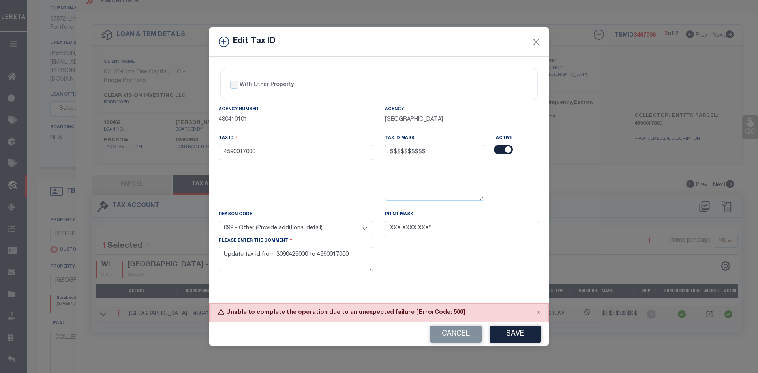
click at [242, 290] on div "With Other Property With Other Property Type Temporary Permanent Parent Parcel …" at bounding box center [379, 180] width 340 height 246
click at [330, 320] on div "Unable to complete the operation due to an unexpected failure [ErrorCode: 500]" at bounding box center [379, 312] width 340 height 19
click at [511, 293] on div "With Other Property With Other Property Type Temporary Permanent Parent Parcel …" at bounding box center [379, 180] width 340 height 246
click at [452, 337] on button "Cancel" at bounding box center [456, 334] width 52 height 17
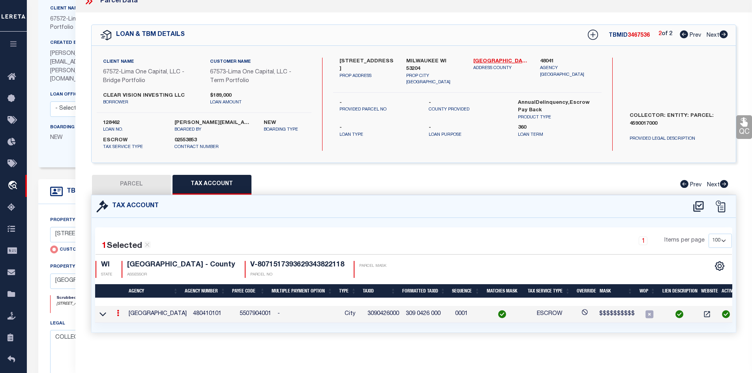
click at [117, 311] on icon at bounding box center [118, 313] width 2 height 6
click at [123, 321] on link at bounding box center [128, 326] width 29 height 13
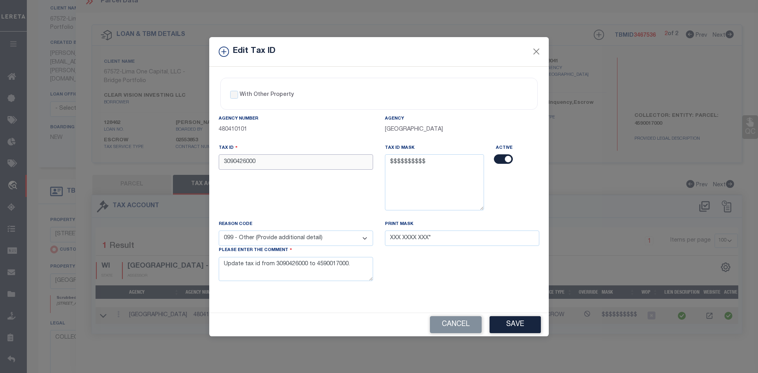
drag, startPoint x: 264, startPoint y: 163, endPoint x: 147, endPoint y: 171, distance: 117.2
click at [150, 171] on div "Edit Tax ID With Other Property With Other Property Type Temporary" at bounding box center [379, 186] width 758 height 373
click at [229, 161] on input "text" at bounding box center [296, 161] width 154 height 15
click at [351, 192] on div "Tax ID 4590017000" at bounding box center [296, 182] width 166 height 76
click at [509, 322] on button "Save" at bounding box center [515, 324] width 51 height 17
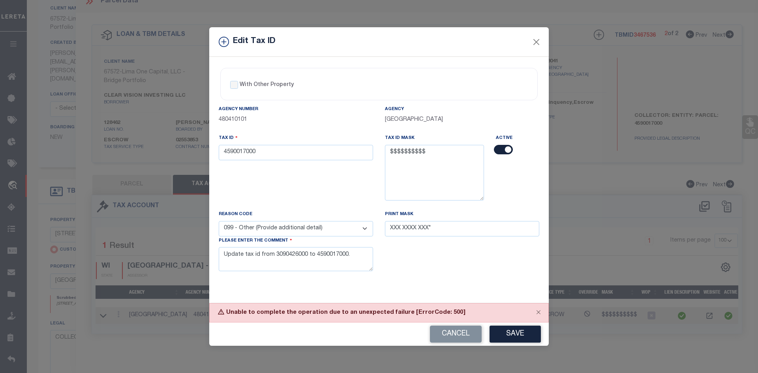
click at [509, 322] on div "Unable to complete the operation due to an unexpected failure [ErrorCode: 500]" at bounding box center [379, 312] width 340 height 19
drag, startPoint x: 515, startPoint y: 325, endPoint x: 513, endPoint y: 333, distance: 8.1
click at [514, 328] on div "Cancel Save" at bounding box center [379, 334] width 340 height 23
click at [513, 333] on button "Save" at bounding box center [515, 334] width 51 height 17
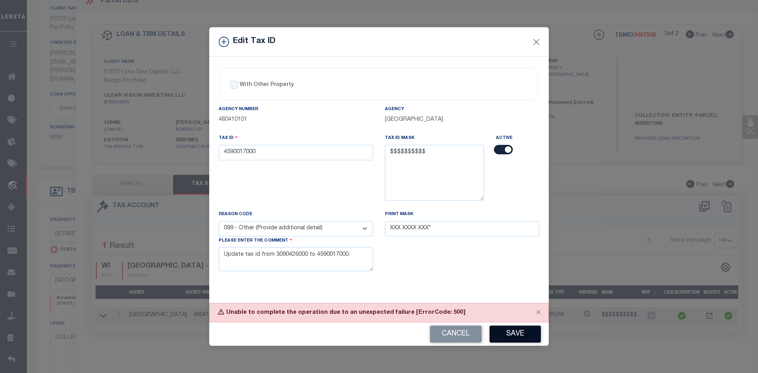
click at [513, 333] on button "Save" at bounding box center [515, 334] width 51 height 17
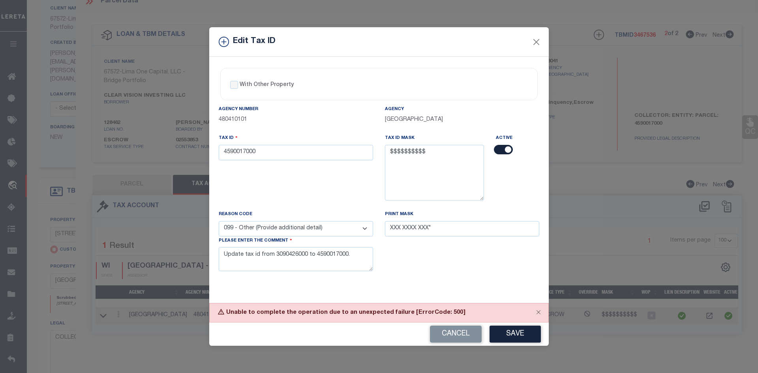
click at [506, 323] on div "Unable to complete the operation due to an unexpected failure [ErrorCode: 500]" at bounding box center [379, 312] width 340 height 19
click at [513, 335] on button "Save" at bounding box center [515, 334] width 51 height 17
click at [538, 311] on button "Close" at bounding box center [539, 312] width 20 height 17
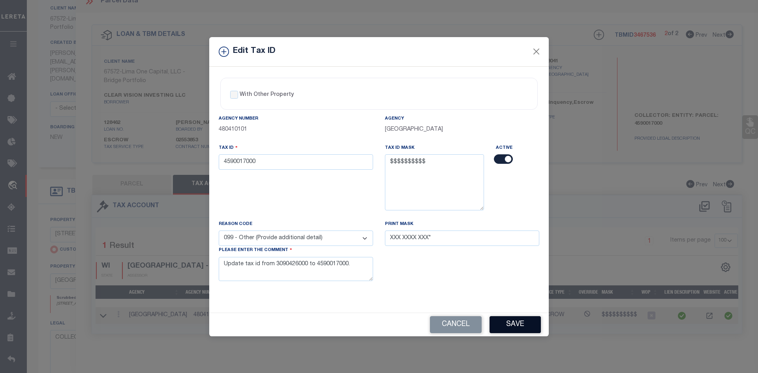
click at [517, 326] on button "Save" at bounding box center [515, 324] width 51 height 17
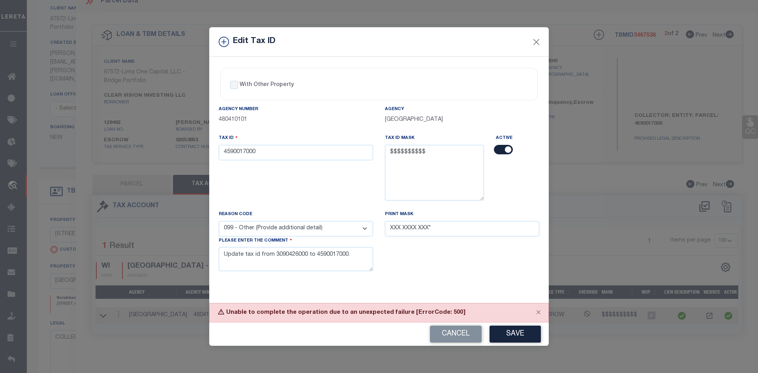
click at [355, 310] on div "Unable to complete the operation due to an unexpected failure [ErrorCode: 500]" at bounding box center [379, 312] width 340 height 19
click at [541, 311] on button "Close" at bounding box center [539, 312] width 20 height 17
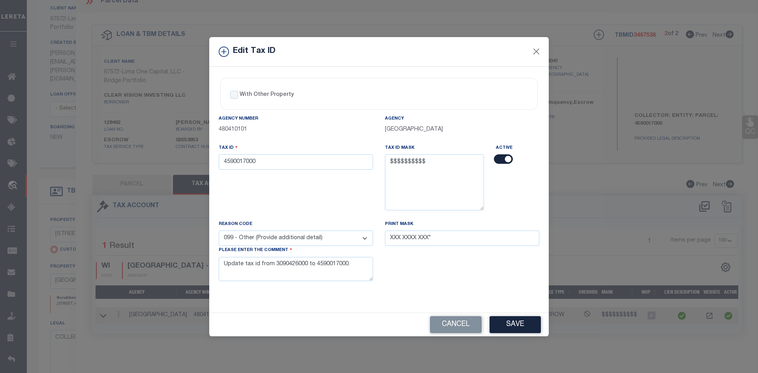
click at [455, 292] on div "Agency Number 480410101 Agency [GEOGRAPHIC_DATA] Tax ID 4590017000 Tax ID Mask …" at bounding box center [379, 204] width 333 height 179
click at [518, 326] on button "Save" at bounding box center [515, 324] width 51 height 17
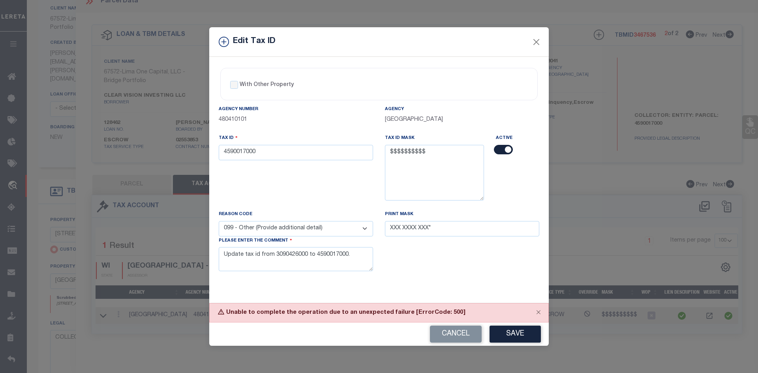
click at [468, 269] on div "Print Mask XXX XXXX XXX*" at bounding box center [462, 245] width 166 height 71
drag, startPoint x: 462, startPoint y: 330, endPoint x: 467, endPoint y: 275, distance: 55.5
click at [462, 331] on button "Cancel" at bounding box center [456, 334] width 52 height 17
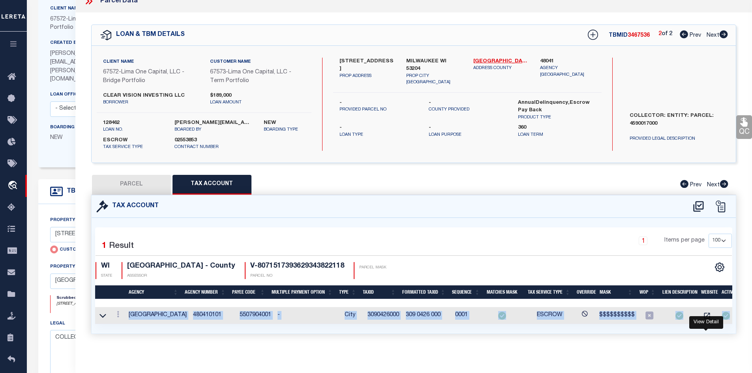
drag, startPoint x: 601, startPoint y: 325, endPoint x: 709, endPoint y: 310, distance: 108.5
click at [713, 318] on div "1 Selected 1 Result 1 Items per page 10 25 50 100 WI STATE" at bounding box center [414, 275] width 638 height 97
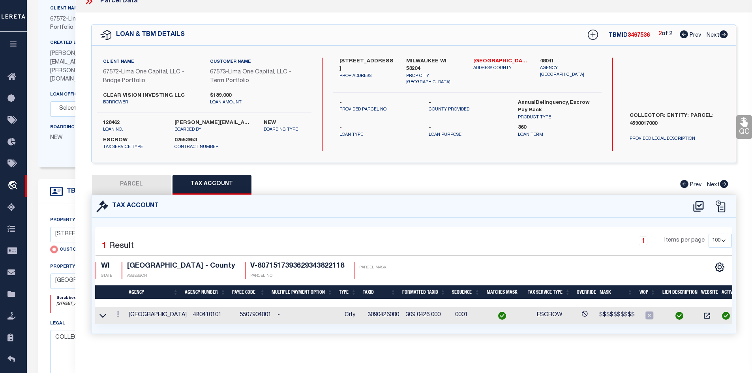
click at [347, 244] on div "1 Items per page 10 25 50 100" at bounding box center [495, 244] width 475 height 21
drag, startPoint x: 118, startPoint y: 191, endPoint x: 190, endPoint y: 182, distance: 73.1
click at [118, 192] on button "PARCEL" at bounding box center [131, 185] width 79 height 20
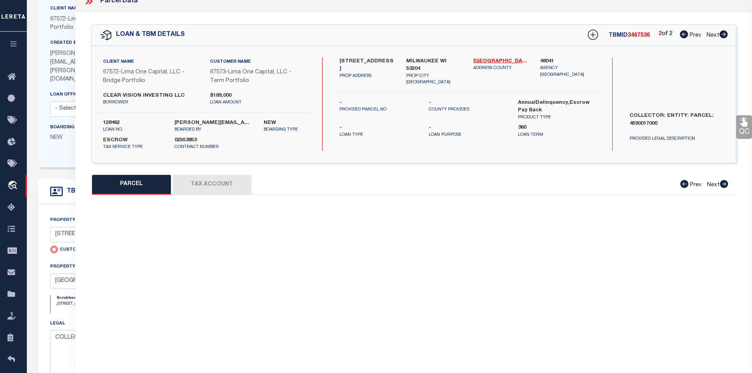
click at [192, 183] on button "Tax Account" at bounding box center [212, 185] width 79 height 20
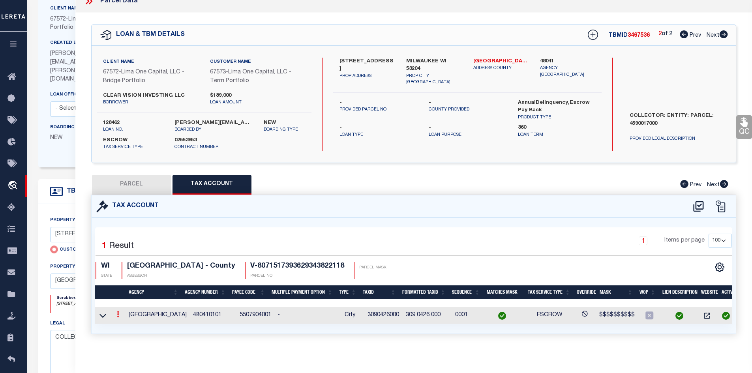
click at [117, 314] on icon at bounding box center [118, 314] width 2 height 6
click at [125, 328] on icon "" at bounding box center [127, 326] width 6 height 6
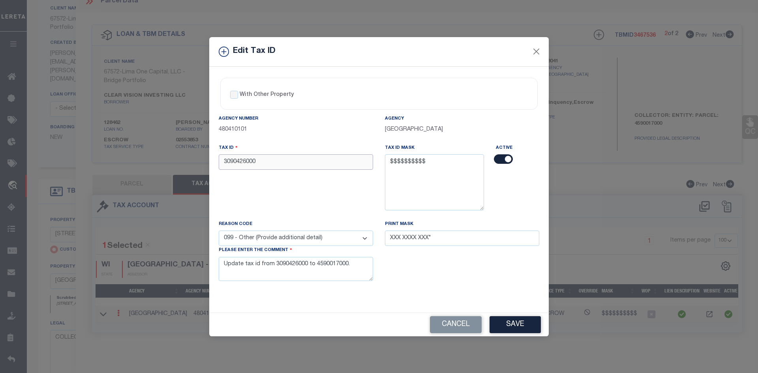
drag, startPoint x: 271, startPoint y: 160, endPoint x: 43, endPoint y: 169, distance: 227.7
click at [45, 168] on div "Edit Tax ID With Other Property With Other Property Type Temporary" at bounding box center [379, 186] width 758 height 373
click at [502, 332] on button "Save" at bounding box center [515, 324] width 51 height 17
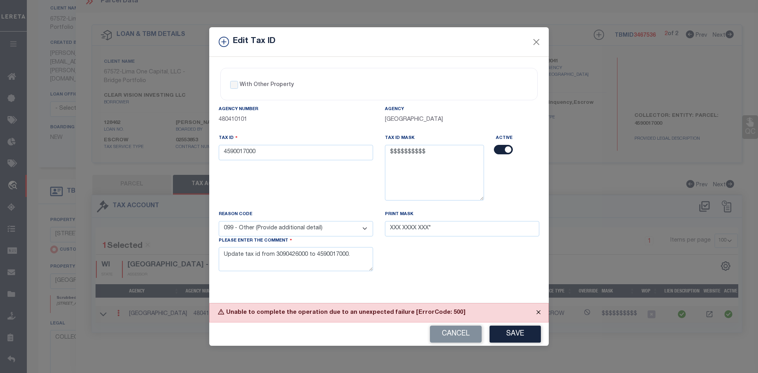
click at [542, 314] on button "Close" at bounding box center [539, 312] width 20 height 17
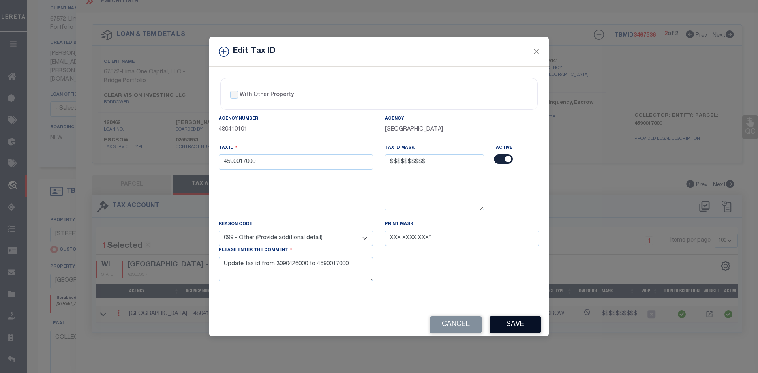
click at [511, 326] on button "Save" at bounding box center [515, 324] width 51 height 17
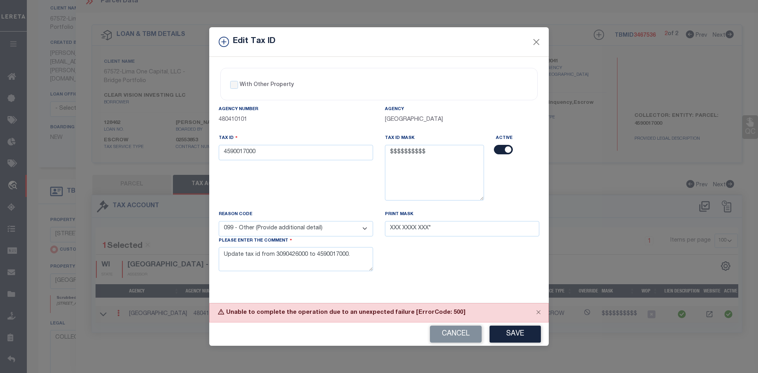
click at [511, 327] on button "Save" at bounding box center [515, 334] width 51 height 17
click at [539, 311] on button "Close" at bounding box center [539, 312] width 20 height 17
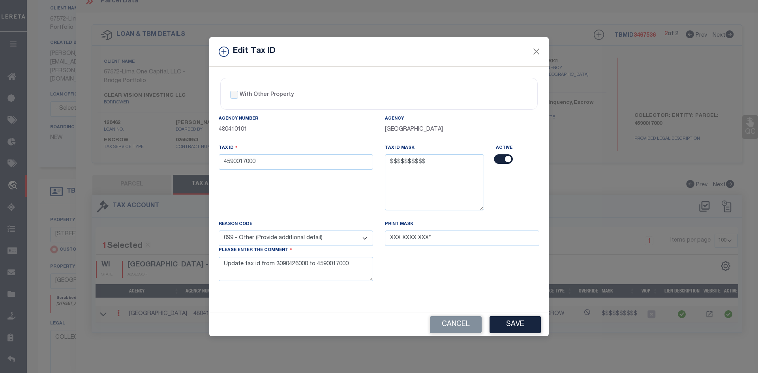
click at [500, 327] on button "Save" at bounding box center [515, 324] width 51 height 17
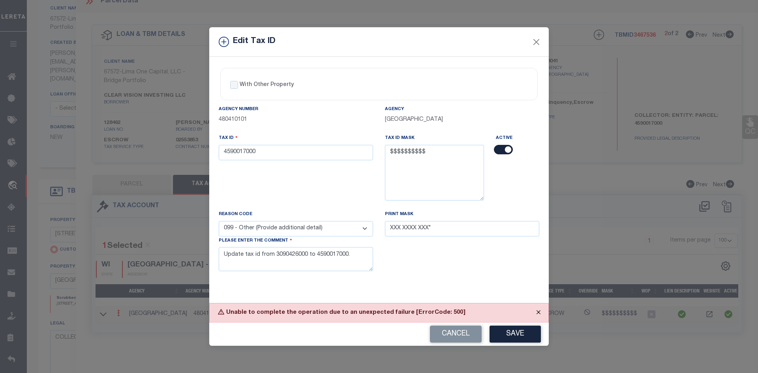
click at [541, 312] on button "Close" at bounding box center [539, 312] width 20 height 17
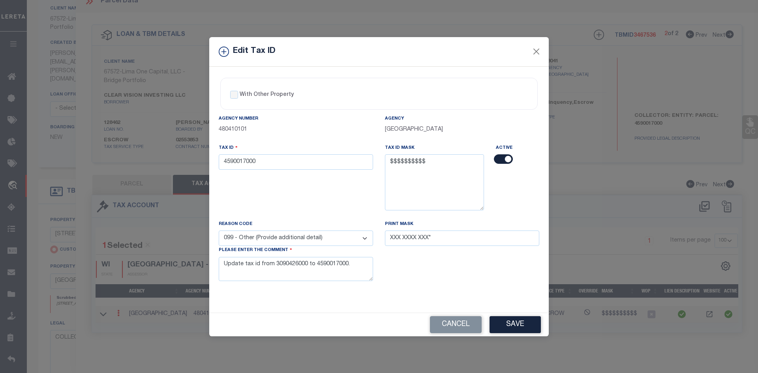
drag, startPoint x: 495, startPoint y: 322, endPoint x: 482, endPoint y: 268, distance: 55.3
click at [494, 321] on button "Save" at bounding box center [515, 324] width 51 height 17
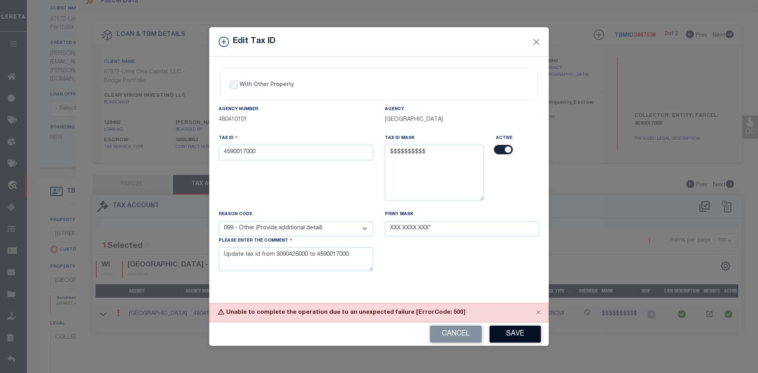
click at [508, 339] on button "Save" at bounding box center [515, 334] width 51 height 17
click at [522, 329] on button "Save" at bounding box center [515, 334] width 51 height 17
click at [504, 335] on button "Save" at bounding box center [515, 334] width 51 height 17
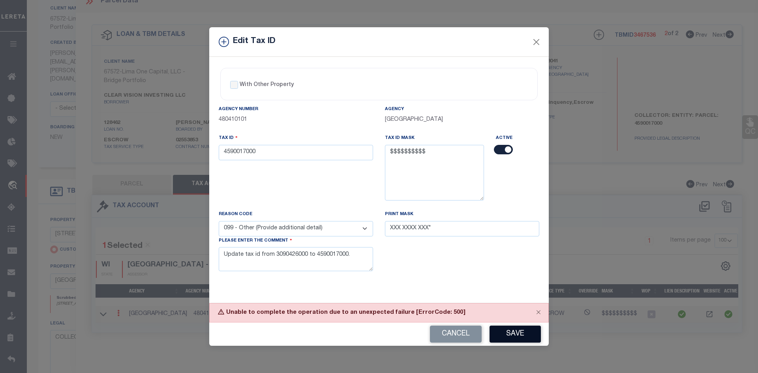
click at [528, 330] on button "Save" at bounding box center [515, 334] width 51 height 17
click at [513, 334] on button "Save" at bounding box center [515, 334] width 51 height 17
click at [508, 338] on button "Save" at bounding box center [515, 334] width 51 height 17
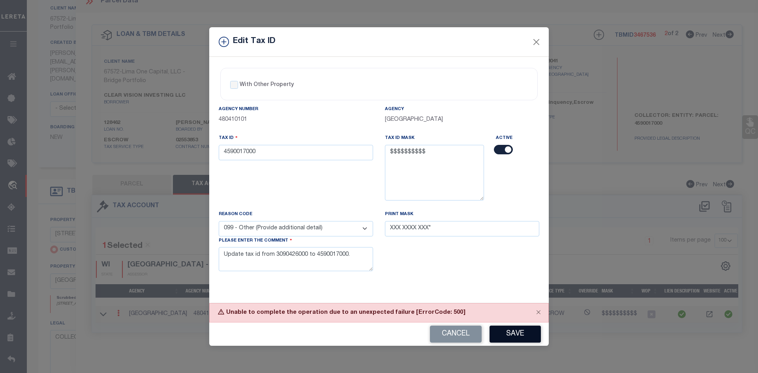
click at [517, 337] on button "Save" at bounding box center [515, 334] width 51 height 17
click at [507, 332] on button "Save" at bounding box center [515, 334] width 51 height 17
click at [508, 336] on button "Save" at bounding box center [515, 334] width 51 height 17
click at [515, 332] on button "Save" at bounding box center [515, 334] width 51 height 17
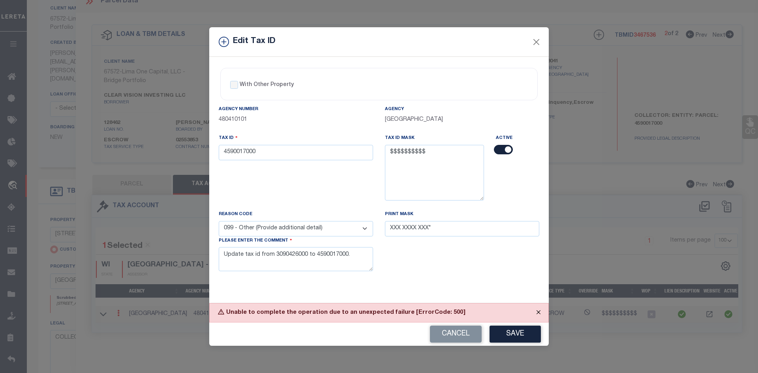
click at [538, 312] on button "Close" at bounding box center [539, 312] width 20 height 17
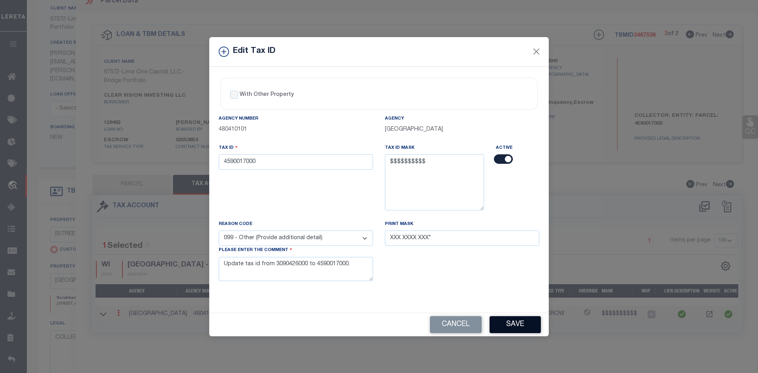
click at [519, 326] on button "Save" at bounding box center [515, 324] width 51 height 17
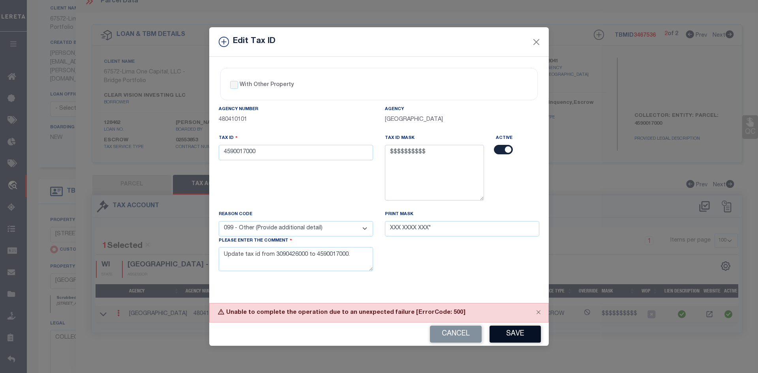
click at [519, 326] on button "Save" at bounding box center [515, 334] width 51 height 17
click at [539, 312] on button "Close" at bounding box center [539, 312] width 20 height 17
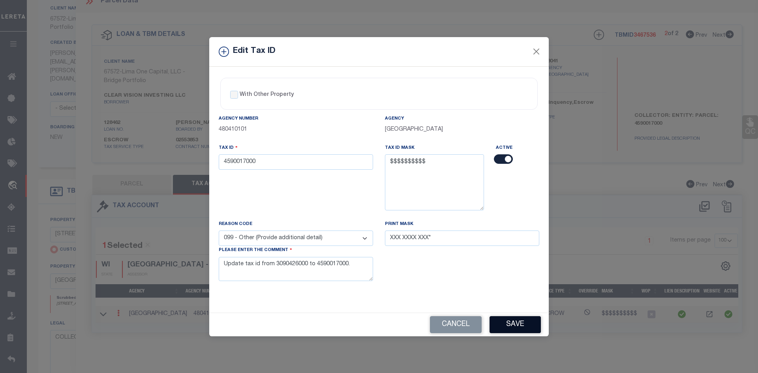
click at [513, 321] on button "Save" at bounding box center [515, 324] width 51 height 17
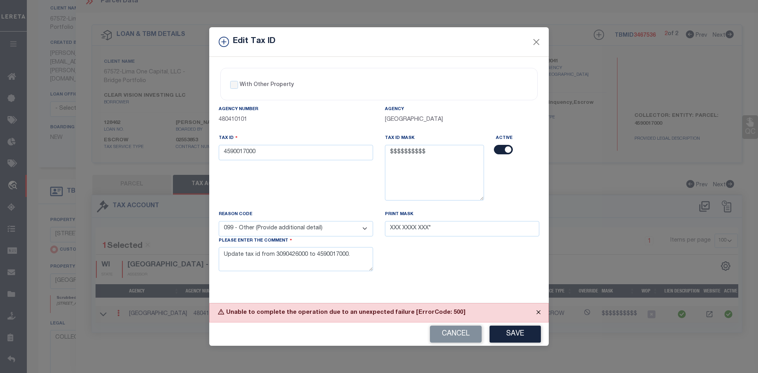
click at [540, 312] on button "Close" at bounding box center [539, 312] width 20 height 17
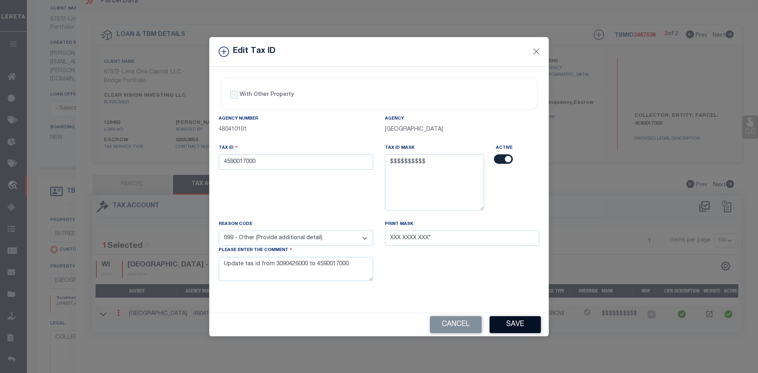
click at [531, 328] on button "Save" at bounding box center [515, 324] width 51 height 17
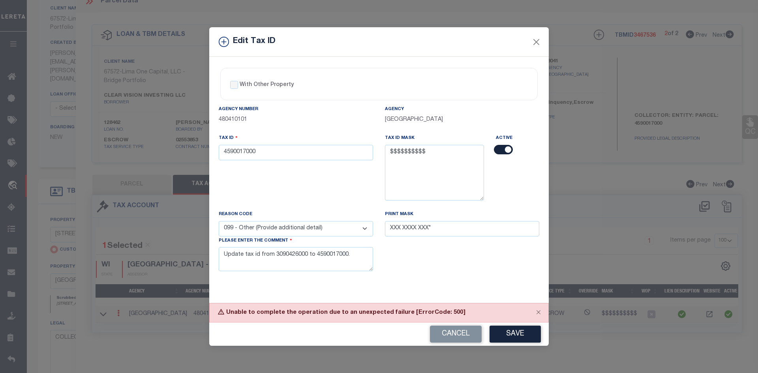
click at [531, 328] on button "Save" at bounding box center [515, 334] width 51 height 17
click at [539, 311] on button "Close" at bounding box center [539, 312] width 20 height 17
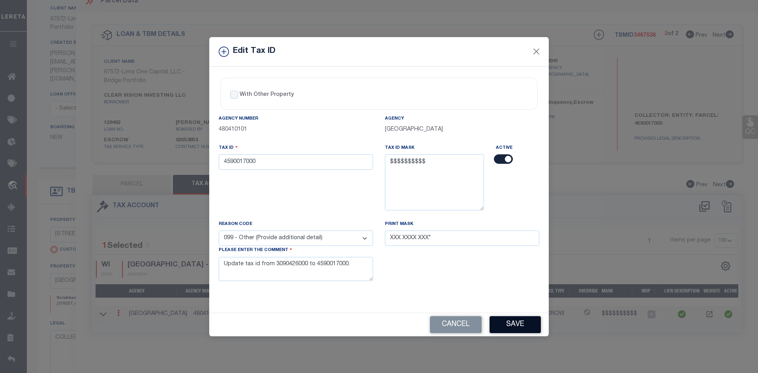
click at [524, 318] on button "Save" at bounding box center [515, 324] width 51 height 17
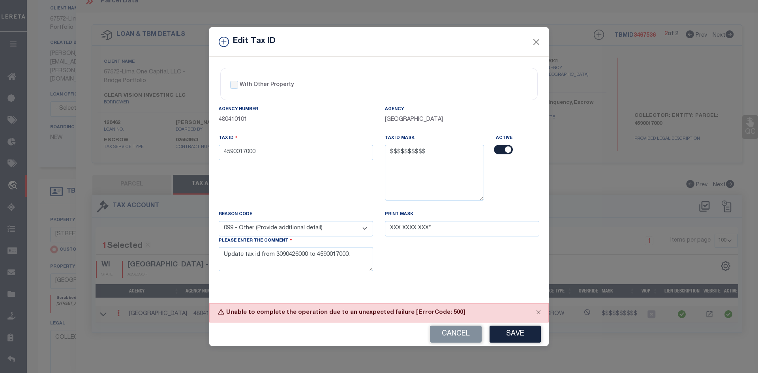
drag, startPoint x: 456, startPoint y: 336, endPoint x: 482, endPoint y: 312, distance: 36.3
click at [456, 336] on button "Cancel" at bounding box center [456, 334] width 52 height 17
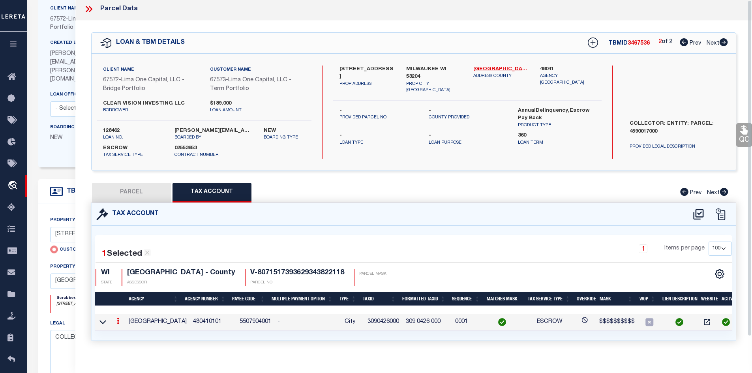
scroll to position [0, 0]
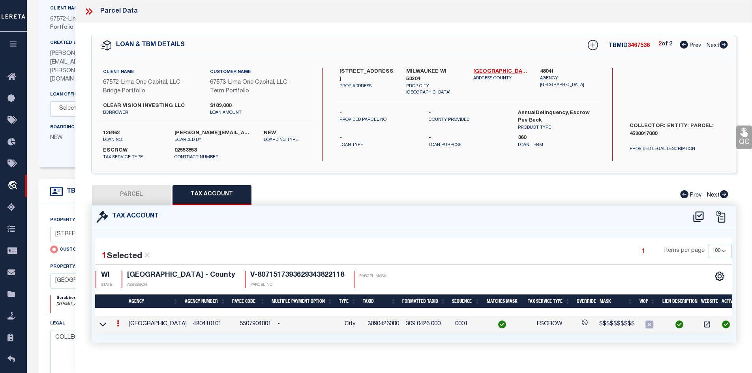
click at [86, 13] on icon at bounding box center [89, 11] width 10 height 10
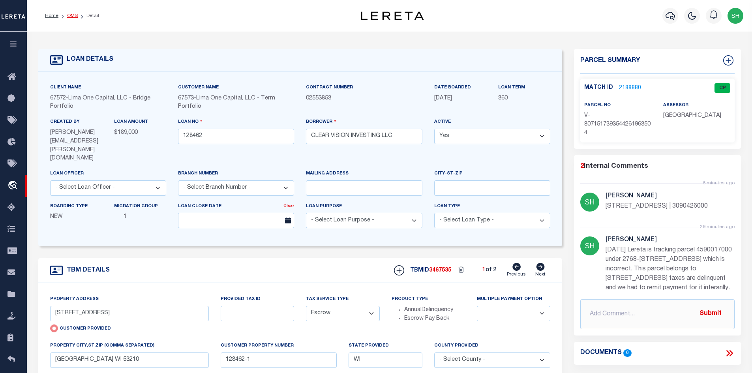
click at [72, 13] on link "OMS" at bounding box center [72, 15] width 11 height 5
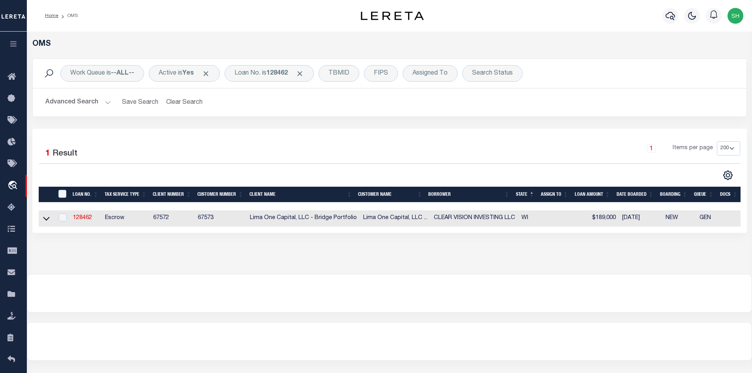
click at [396, 122] on div "Work Queue is --ALL-- Active is Yes Loan No. is 128462 TBMID FIPS Assigned To S…" at bounding box center [389, 93] width 727 height 70
click at [78, 220] on link "128462" at bounding box center [82, 218] width 19 height 6
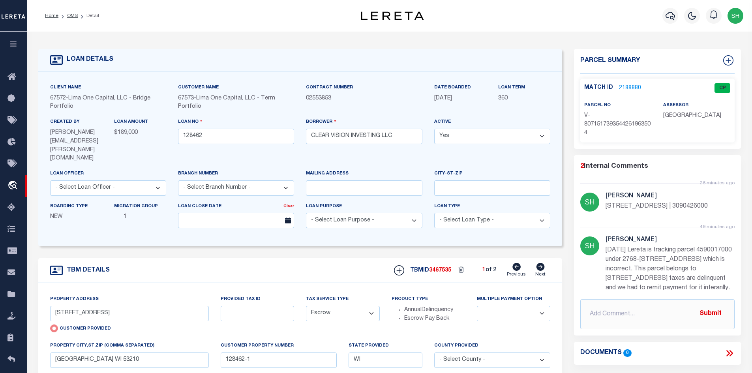
click at [622, 85] on link "2188880" at bounding box center [630, 88] width 22 height 8
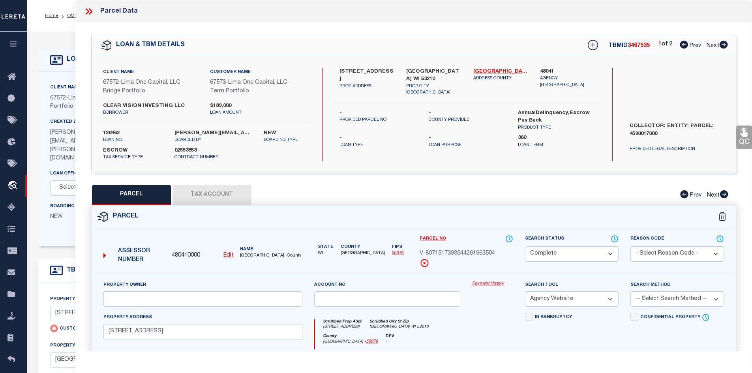
click at [187, 194] on button "Tax Account" at bounding box center [212, 195] width 79 height 20
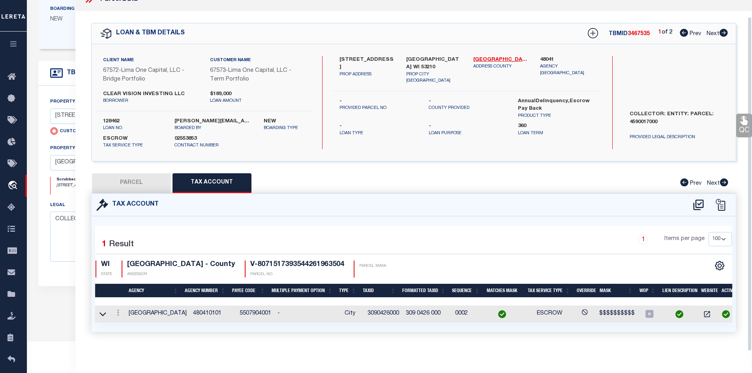
scroll to position [17, 0]
click at [724, 29] on icon at bounding box center [724, 33] width 8 height 8
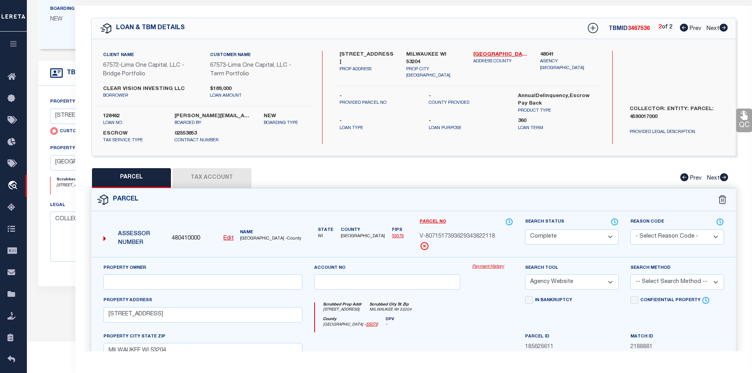
click at [201, 182] on button "Tax Account" at bounding box center [212, 178] width 79 height 20
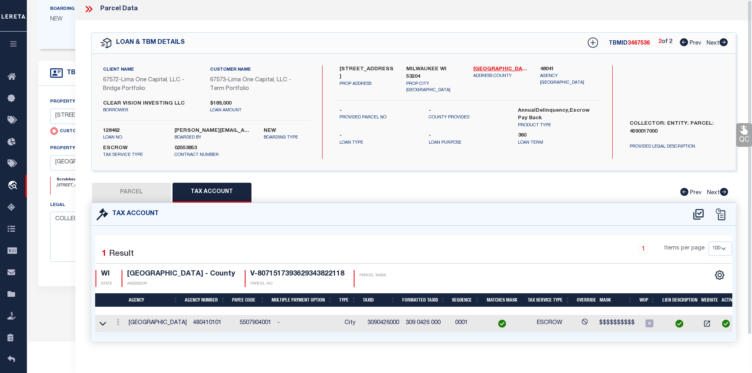
scroll to position [0, 0]
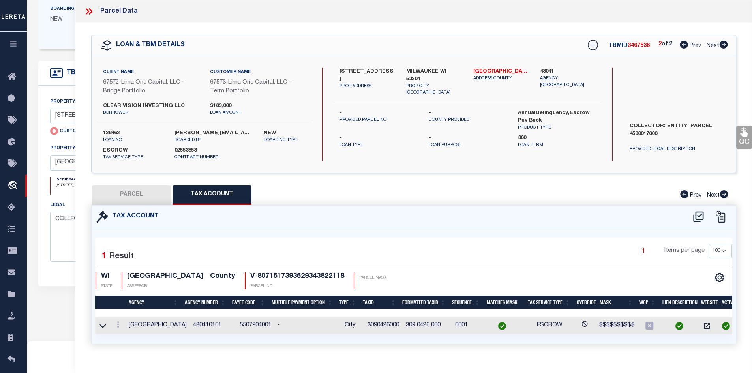
drag, startPoint x: 90, startPoint y: 9, endPoint x: 95, endPoint y: 12, distance: 5.4
click at [90, 9] on icon at bounding box center [89, 11] width 10 height 10
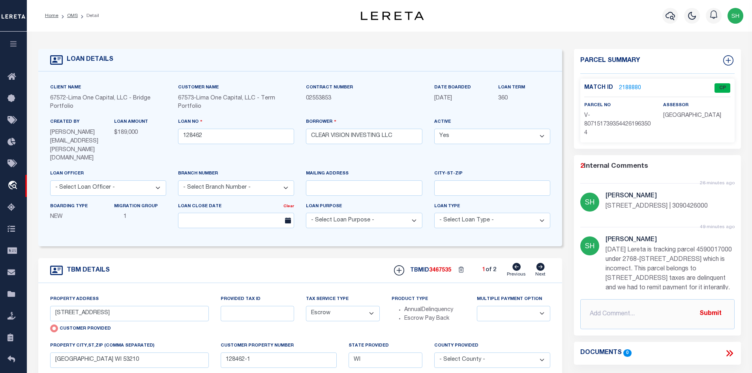
click at [74, 11] on ol "Home OMS Detail" at bounding box center [72, 16] width 67 height 17
click at [73, 14] on link "OMS" at bounding box center [72, 15] width 11 height 5
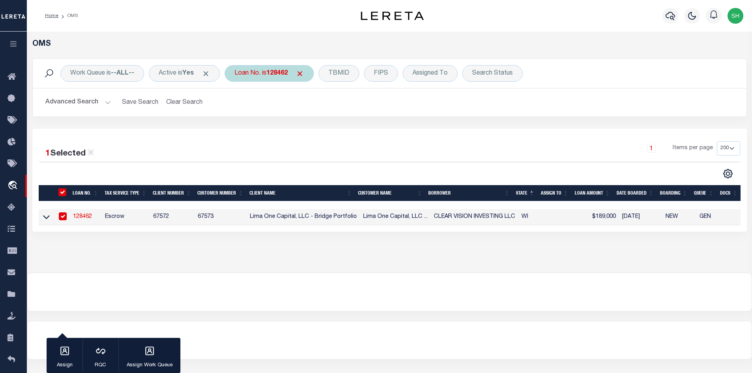
click at [282, 79] on div "Loan No. is 128462" at bounding box center [269, 73] width 89 height 17
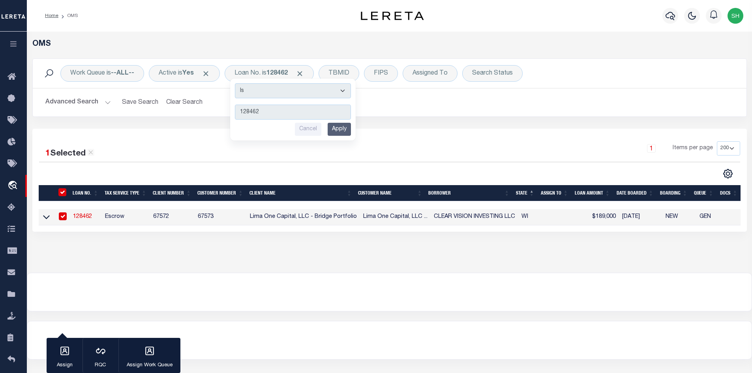
click at [370, 156] on div "1 Items per page 10 25 50 100 200" at bounding box center [478, 151] width 523 height 21
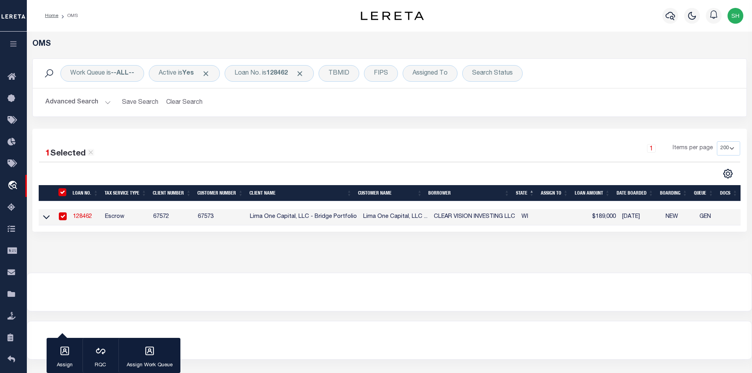
click at [81, 220] on link "128462" at bounding box center [82, 217] width 19 height 6
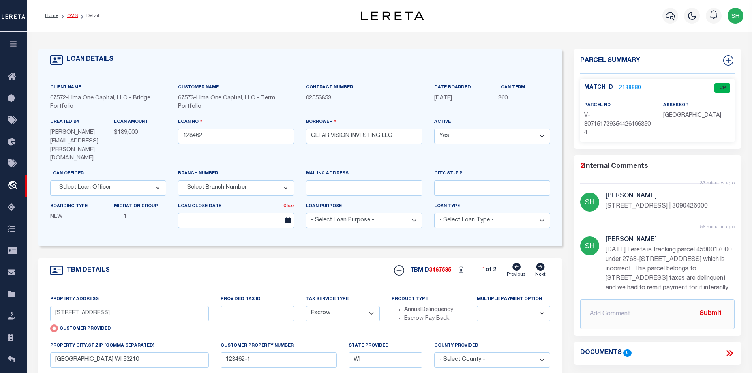
click at [68, 17] on link "OMS" at bounding box center [72, 15] width 11 height 5
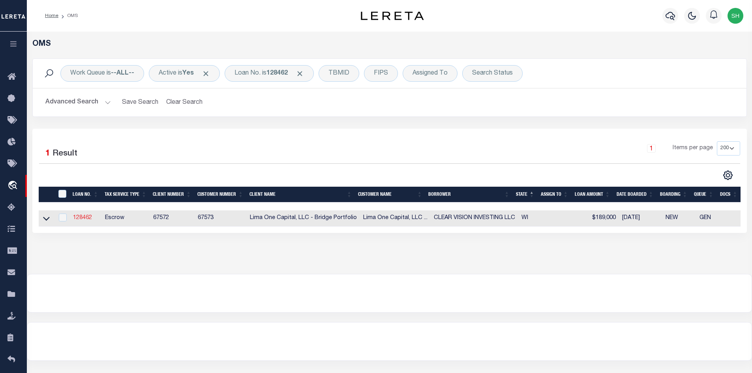
click at [82, 220] on link "128462" at bounding box center [82, 218] width 19 height 6
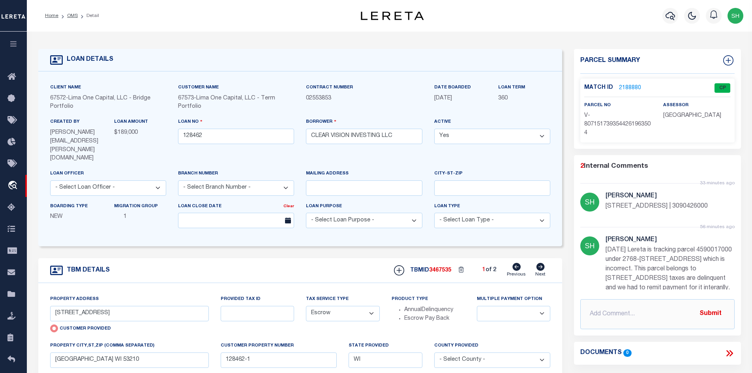
click at [539, 263] on icon at bounding box center [541, 267] width 8 height 8
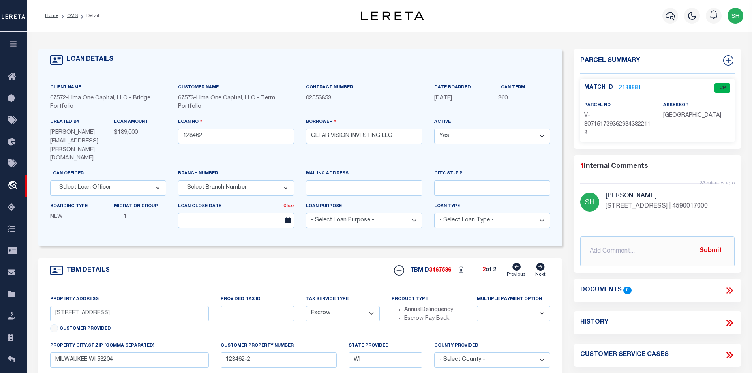
click at [517, 263] on icon at bounding box center [517, 267] width 8 height 8
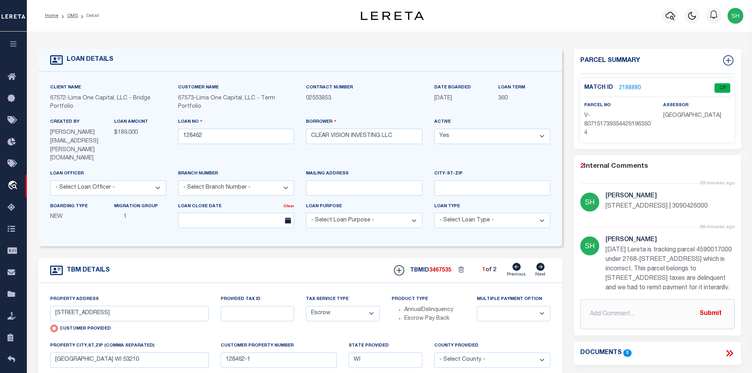
click at [631, 87] on link "2188880" at bounding box center [630, 88] width 22 height 8
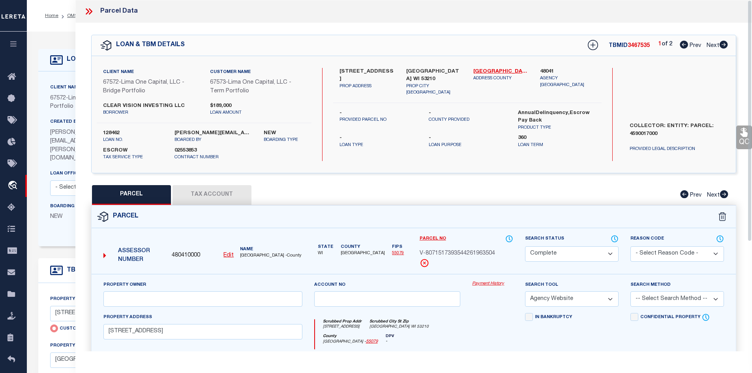
click at [228, 191] on button "Tax Account" at bounding box center [212, 195] width 79 height 20
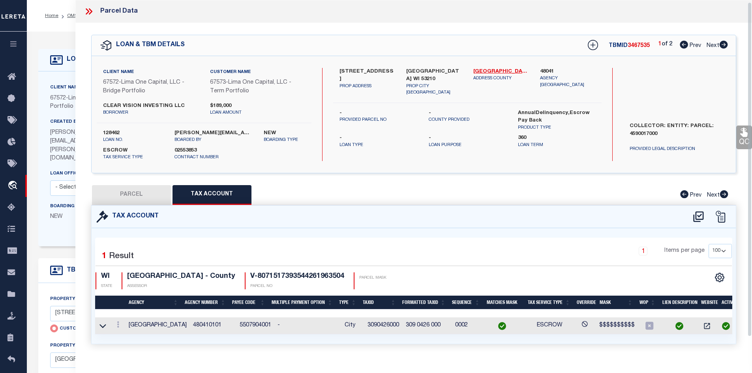
scroll to position [2, 0]
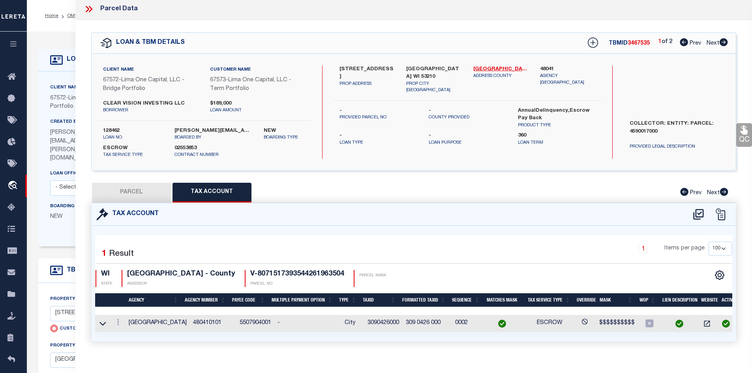
click at [130, 191] on button "PARCEL" at bounding box center [131, 193] width 79 height 20
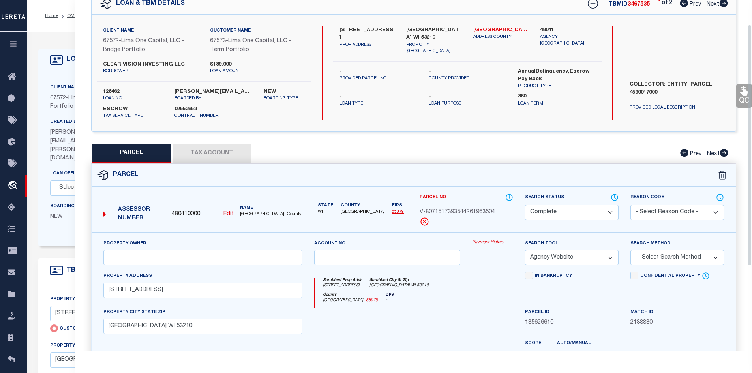
scroll to position [42, 0]
click at [226, 152] on button "Tax Account" at bounding box center [212, 153] width 79 height 20
click at [133, 163] on button "PARCEL" at bounding box center [131, 153] width 79 height 20
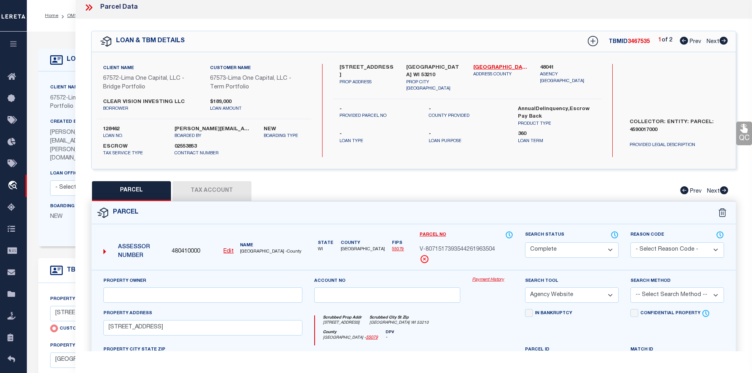
click at [212, 186] on button "Tax Account" at bounding box center [212, 191] width 79 height 20
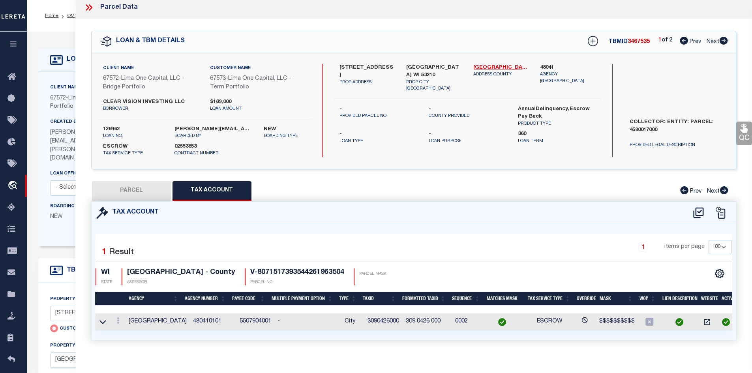
click at [723, 41] on icon at bounding box center [724, 41] width 9 height 8
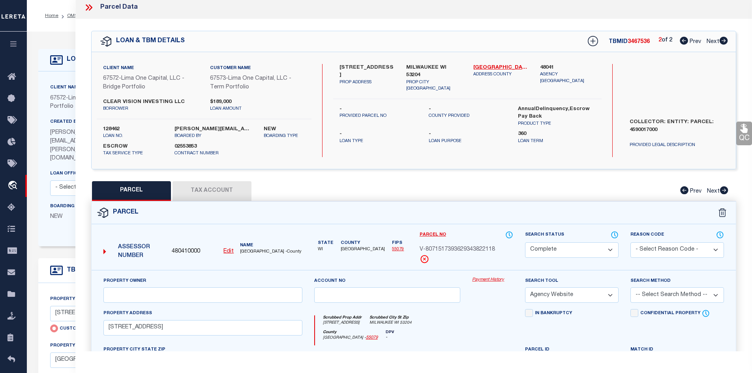
click at [211, 190] on button "Tax Account" at bounding box center [212, 191] width 79 height 20
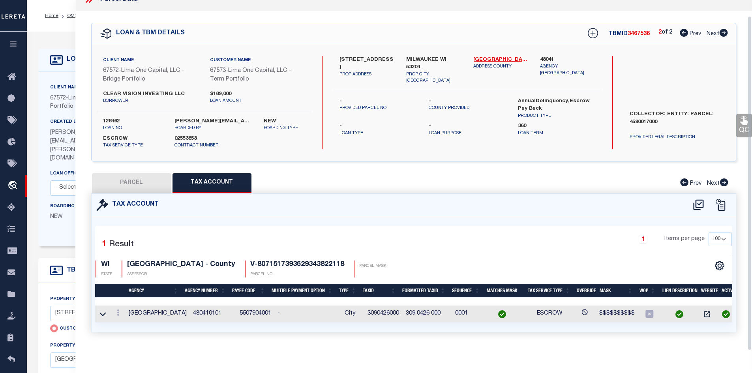
scroll to position [17, 0]
click at [128, 179] on button "PARCEL" at bounding box center [131, 183] width 79 height 20
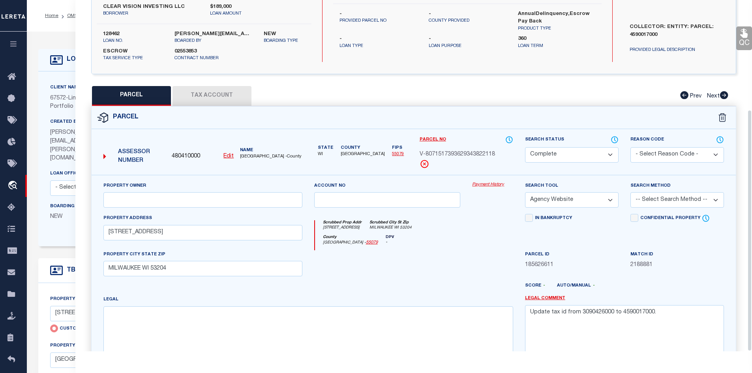
scroll to position [159, 0]
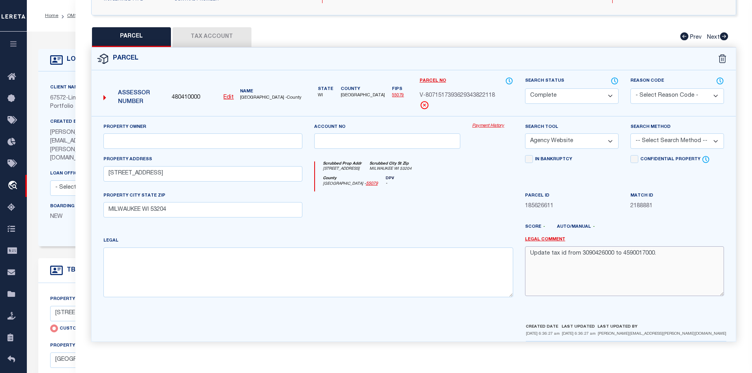
click at [529, 254] on textarea "Update tax id from 3090426000 to 4590017000." at bounding box center [624, 271] width 199 height 50
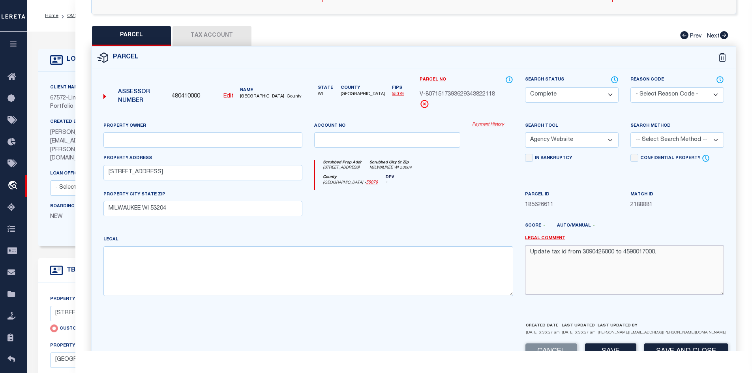
click at [556, 254] on textarea "Update tax id from 3090426000 to 4590017000." at bounding box center [624, 270] width 199 height 50
click at [656, 253] on textarea "unable to update parcel - unexpected dILUEW (WEEOEXOSW 500) Update tax id from …" at bounding box center [624, 270] width 199 height 50
click at [649, 253] on textarea "unable to update parcel - unexpected dILUEW (WEEOEXOSW 500) Update tax id from …" at bounding box center [624, 270] width 199 height 50
drag, startPoint x: 703, startPoint y: 254, endPoint x: 628, endPoint y: 256, distance: 75.8
click at [628, 256] on textarea "unable to update parcel - unexpected dILUEW (WEEOEXOSW 500) Update tax id from …" at bounding box center [624, 270] width 199 height 50
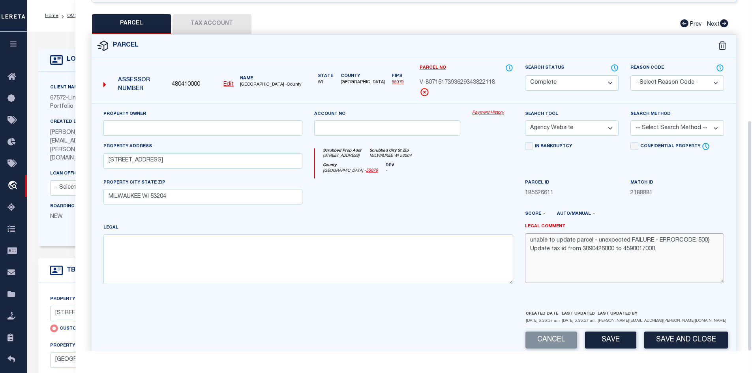
scroll to position [182, 0]
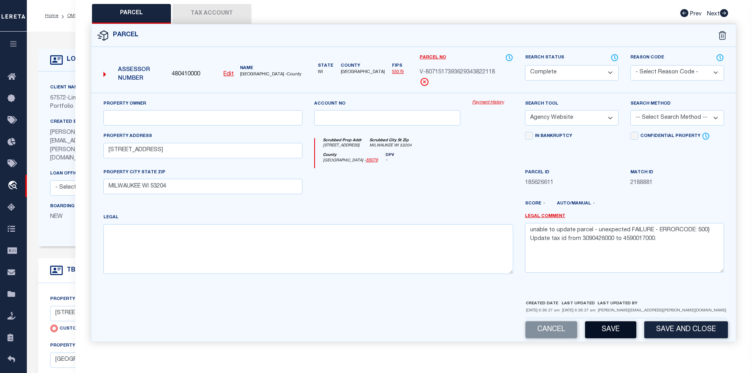
click at [611, 329] on button "Save" at bounding box center [610, 329] width 51 height 17
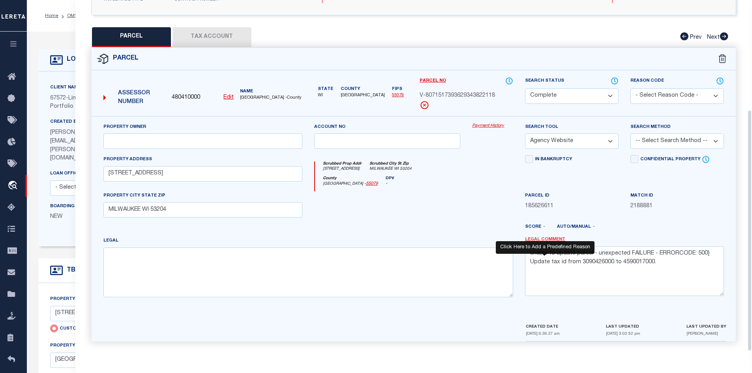
scroll to position [159, 0]
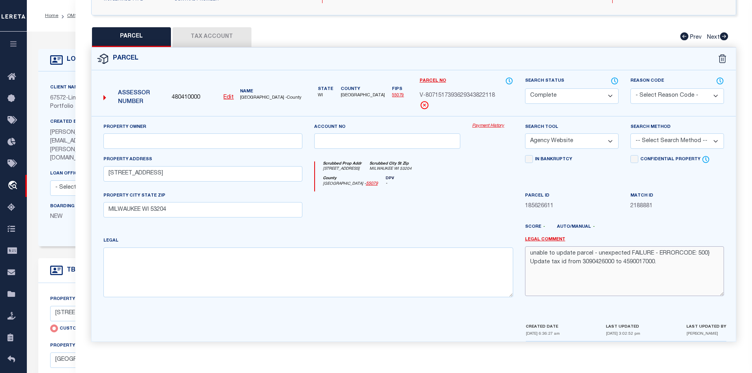
click at [528, 253] on textarea "unable to update parcel - unexpected FAILURE - ERRORCODE: 500} Update tax id fr…" at bounding box center [624, 271] width 199 height 50
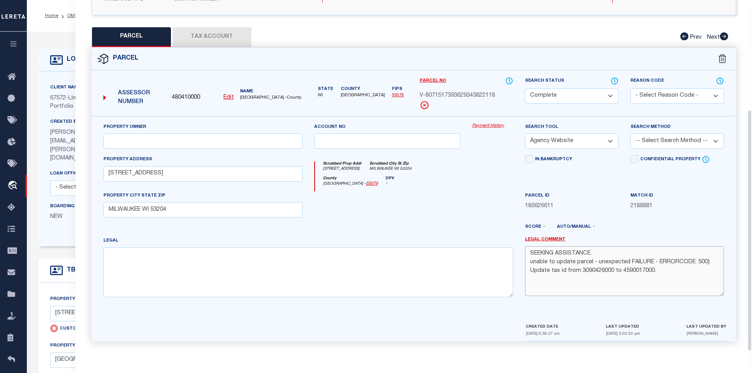
scroll to position [3, 0]
click at [620, 290] on textarea "SEEKING ASSISTANCE.. unable to update parcel - unexpected FAILURE - ERRORCODE: …" at bounding box center [624, 271] width 199 height 50
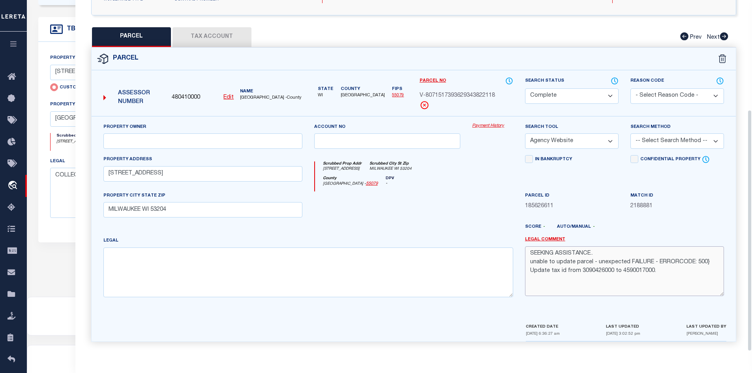
scroll to position [123, 0]
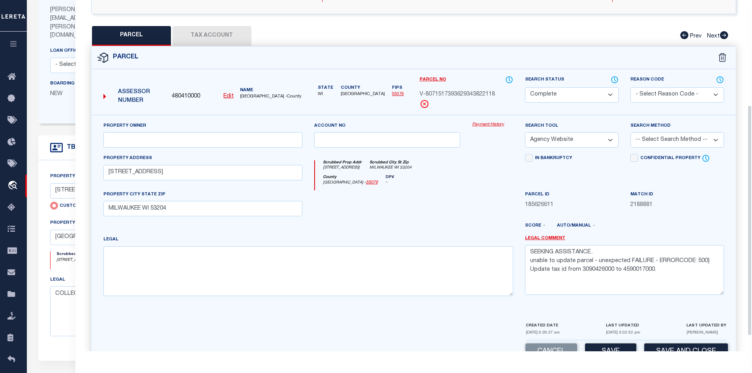
click at [491, 218] on div at bounding box center [492, 206] width 53 height 32
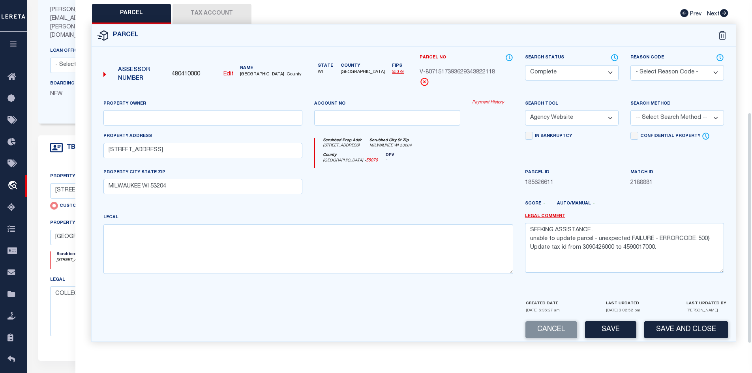
scroll to position [182, 0]
click at [603, 329] on button "Save" at bounding box center [610, 329] width 51 height 17
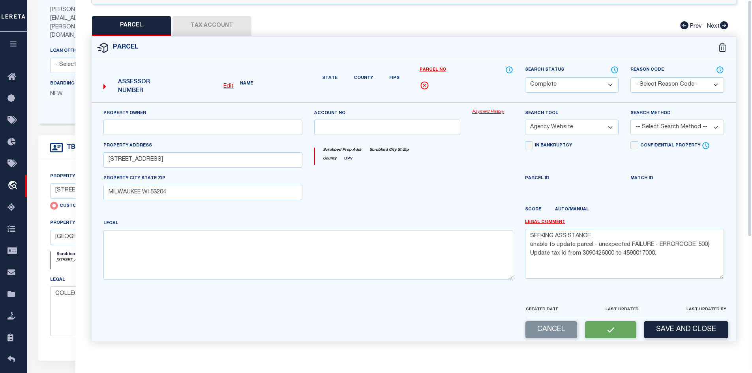
scroll to position [0, 0]
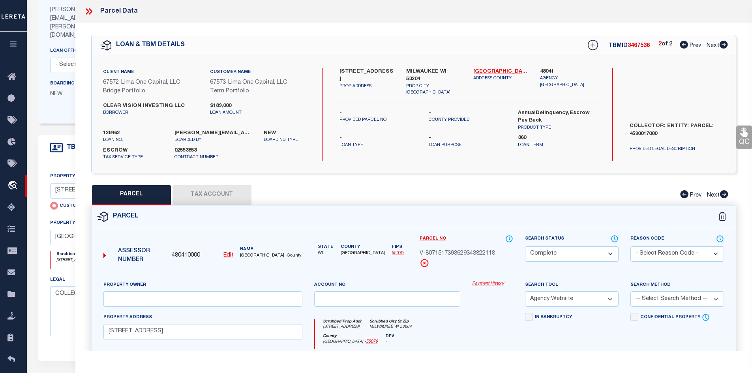
click at [559, 254] on select "Automated Search Bad Parcel Complete Duplicate Parcel High Dollar Reporting In …" at bounding box center [572, 253] width 94 height 15
click at [525, 246] on select "Automated Search Bad Parcel Complete Duplicate Parcel High Dollar Reporting In …" at bounding box center [572, 253] width 94 height 15
click at [450, 217] on div "Parcel" at bounding box center [414, 217] width 645 height 23
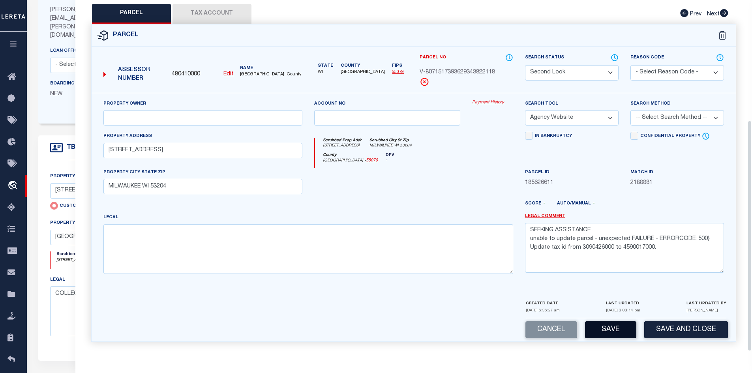
scroll to position [241, 0]
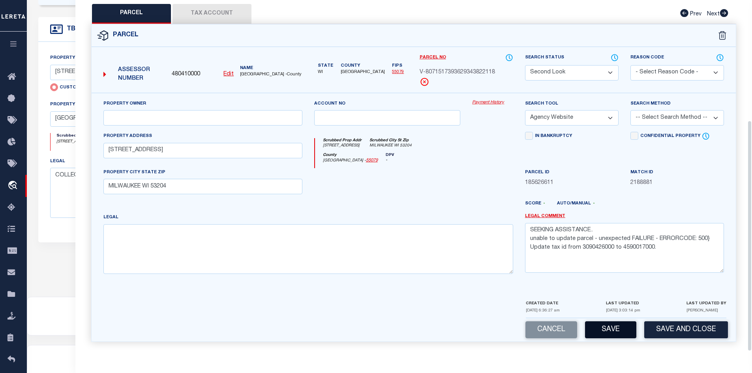
click at [618, 335] on button "Save" at bounding box center [610, 329] width 51 height 17
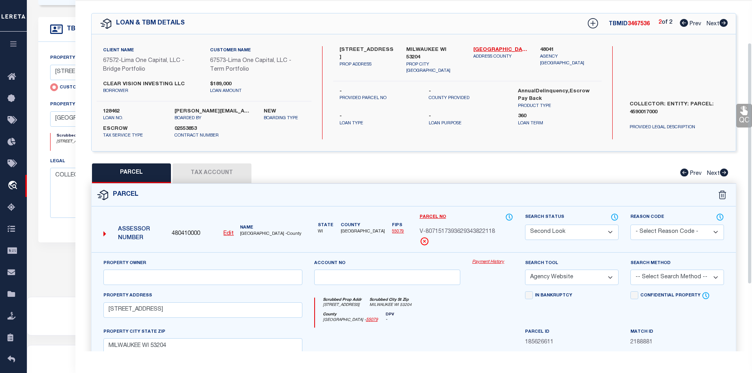
scroll to position [0, 0]
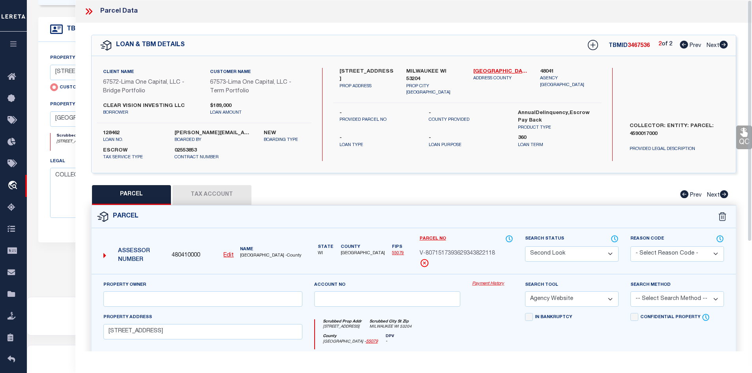
click at [89, 11] on icon at bounding box center [88, 11] width 4 height 6
